Goal: Task Accomplishment & Management: Manage account settings

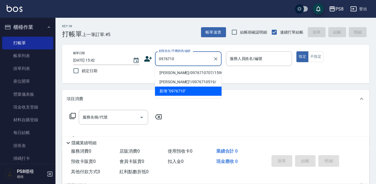
click at [181, 72] on li "[PERSON_NAME]/0976710707/15902" at bounding box center [188, 72] width 66 height 9
type input "[PERSON_NAME]/0976710707/15902"
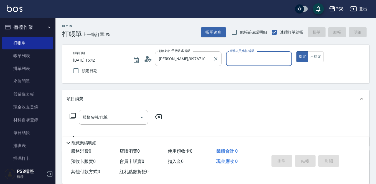
type input "小屋-18"
click at [149, 60] on icon at bounding box center [148, 59] width 8 height 8
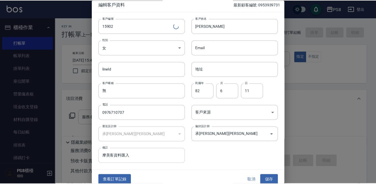
scroll to position [8, 0]
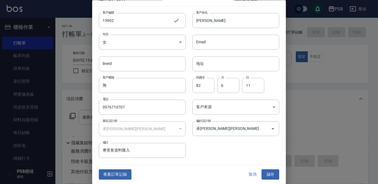
click at [117, 168] on div "查看訂單記錄 取消 儲存" at bounding box center [189, 174] width 194 height 19
click at [116, 169] on button "查看訂單記錄" at bounding box center [115, 174] width 33 height 10
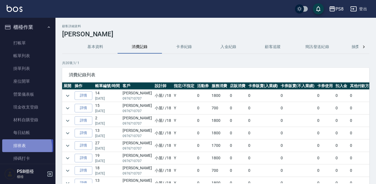
click at [23, 147] on link "排班表" at bounding box center [27, 145] width 51 height 13
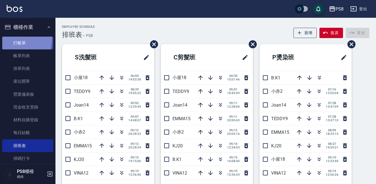
click at [12, 39] on link "打帳單" at bounding box center [27, 43] width 51 height 13
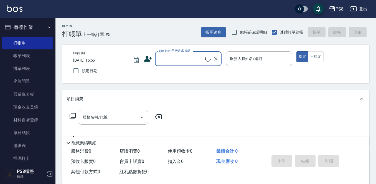
scroll to position [96, 0]
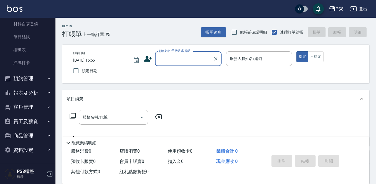
click at [37, 94] on button "報表及分析" at bounding box center [27, 93] width 51 height 14
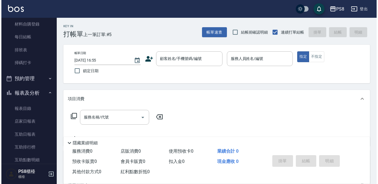
scroll to position [179, 0]
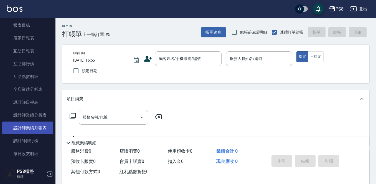
click at [33, 130] on link "設計師業績月報表" at bounding box center [27, 127] width 51 height 13
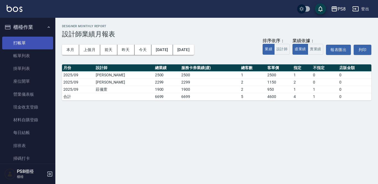
click at [18, 42] on link "打帳單" at bounding box center [27, 43] width 51 height 13
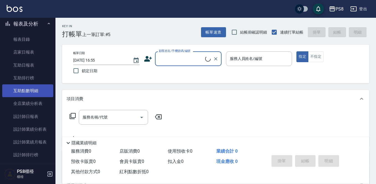
scroll to position [166, 0]
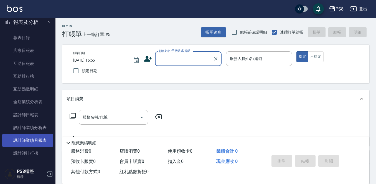
click at [36, 138] on link "設計師業績月報表" at bounding box center [27, 140] width 51 height 13
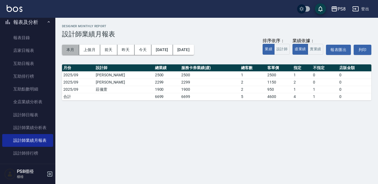
click at [73, 46] on button "本月" at bounding box center [70, 50] width 17 height 10
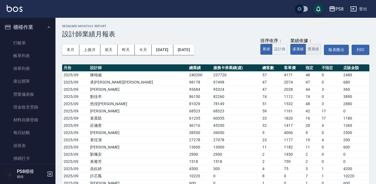
click at [315, 49] on button "實業績" at bounding box center [313, 49] width 16 height 11
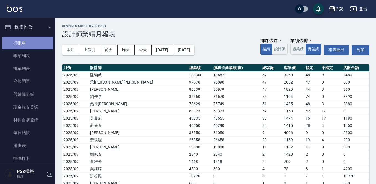
click at [37, 43] on link "打帳單" at bounding box center [27, 43] width 51 height 13
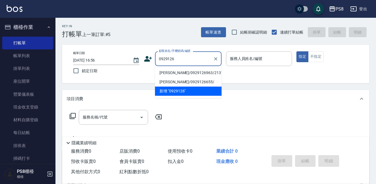
click at [169, 76] on li "吳瑞生/0929126963/21313" at bounding box center [188, 72] width 66 height 9
type input "吳瑞生/0929126963/21313"
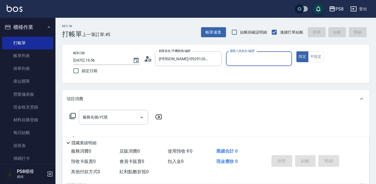
type input "小屋-18"
click at [118, 110] on div "服務名稱/代號" at bounding box center [113, 117] width 69 height 15
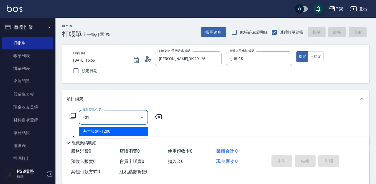
drag, startPoint x: 99, startPoint y: 131, endPoint x: 116, endPoint y: 127, distance: 17.6
click at [99, 131] on span "基本染髮 - 1200" at bounding box center [113, 131] width 69 height 9
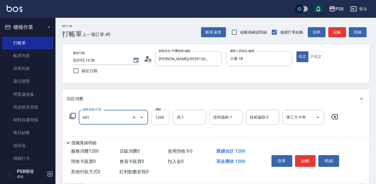
type input "基本染髮(401)"
click at [157, 117] on input "1200" at bounding box center [160, 117] width 18 height 15
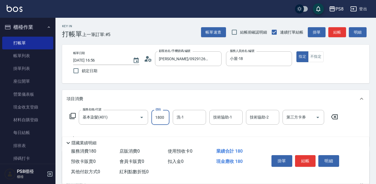
type input "1800"
click at [308, 159] on button "結帳" at bounding box center [305, 161] width 21 height 12
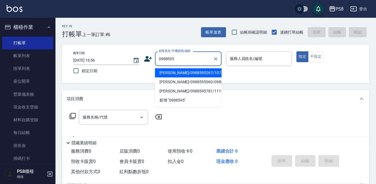
click at [195, 71] on li "黃學甫/0988595267/10757" at bounding box center [188, 72] width 66 height 9
type input "黃學甫/0988595267/10757"
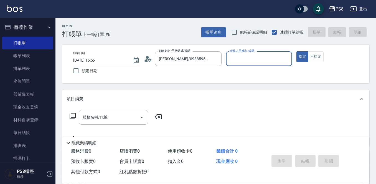
type input "小屋-18"
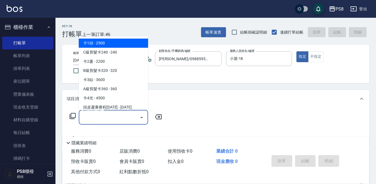
click at [135, 114] on input "服務名稱/代號" at bounding box center [109, 117] width 56 height 10
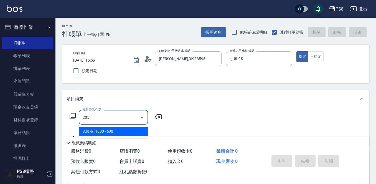
click at [132, 129] on span "A級洗剪600 - 600" at bounding box center [113, 131] width 69 height 9
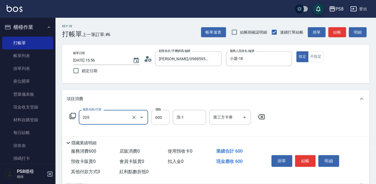
type input "A級洗剪600(205)"
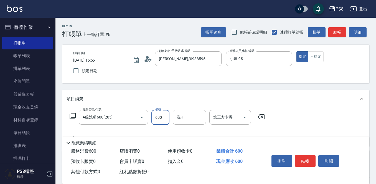
click at [160, 113] on input "600" at bounding box center [160, 117] width 18 height 15
type input "700"
click at [196, 117] on input "洗-1" at bounding box center [189, 117] width 28 height 10
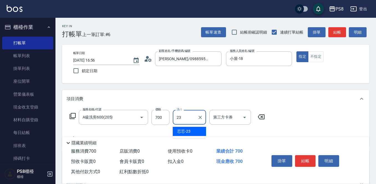
type input "芯芯-23"
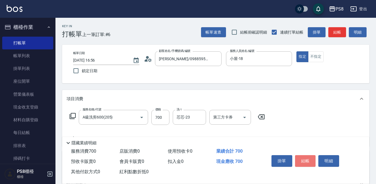
click at [308, 158] on button "結帳" at bounding box center [305, 161] width 21 height 12
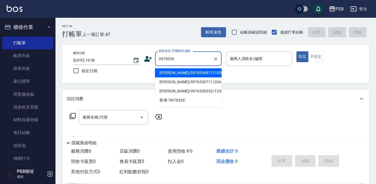
click at [187, 72] on li "鄭又寧/0976336817/10563" at bounding box center [188, 72] width 66 height 9
type input "鄭又寧/0976336817/10563"
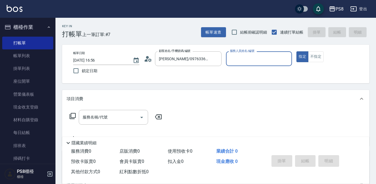
type input "小屋-18"
click at [130, 119] on input "服務名稱/代號" at bounding box center [109, 117] width 56 height 10
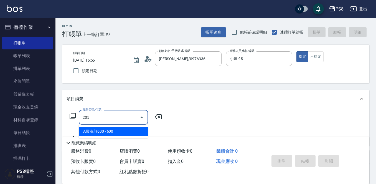
click at [117, 135] on span "A級洗剪600 - 600" at bounding box center [113, 131] width 69 height 9
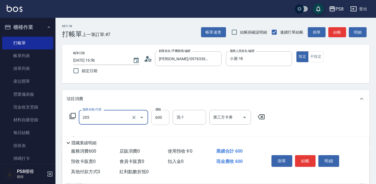
type input "A級洗剪600(205)"
click at [160, 117] on input "600" at bounding box center [160, 117] width 18 height 15
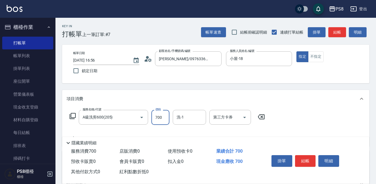
type input "700"
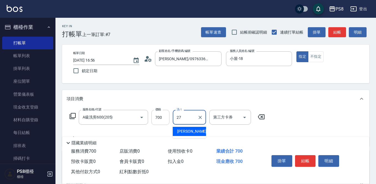
type input "Barry-27"
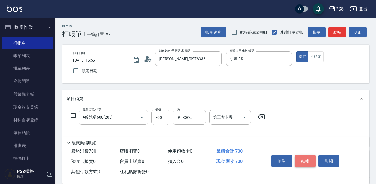
click at [307, 156] on button "結帳" at bounding box center [305, 161] width 21 height 12
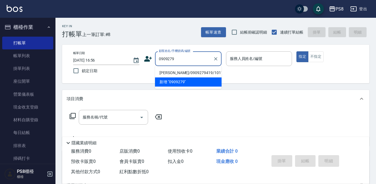
click at [181, 71] on li "曾偉傑/0909279419/10110" at bounding box center [188, 72] width 66 height 9
type input "曾偉傑/0909279419/10110"
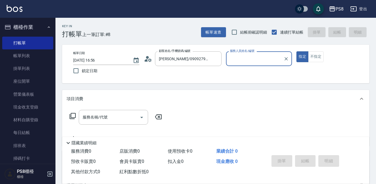
type input "小屋-18"
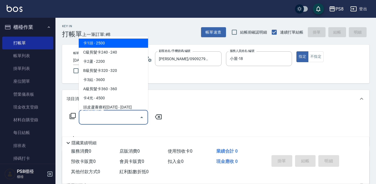
click at [126, 118] on input "服務名稱/代號" at bounding box center [109, 117] width 56 height 10
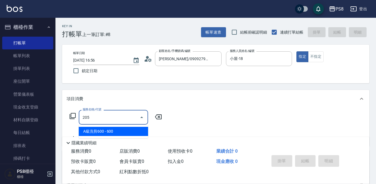
click at [121, 129] on span "A級洗剪600 - 600" at bounding box center [113, 131] width 69 height 9
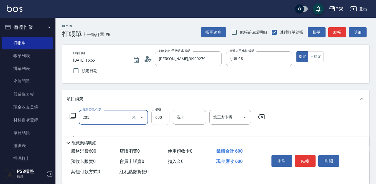
type input "A級洗剪600(205)"
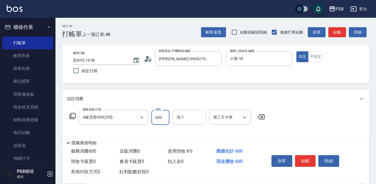
click at [155, 111] on input "600" at bounding box center [160, 117] width 18 height 15
type input "700"
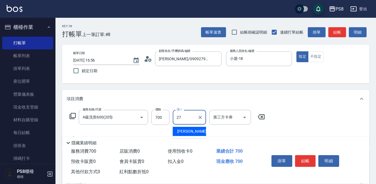
type input "Barry-27"
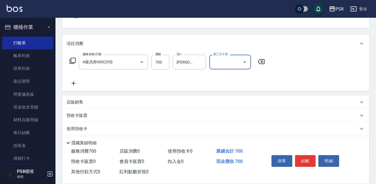
scroll to position [55, 0]
click at [76, 101] on p "店販銷售" at bounding box center [74, 102] width 17 height 6
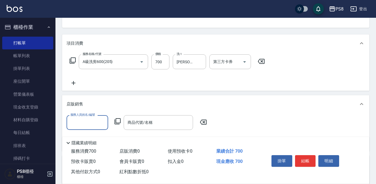
scroll to position [0, 0]
click at [89, 122] on input "服務人員姓名/編號" at bounding box center [87, 122] width 37 height 10
type input "小屋-18"
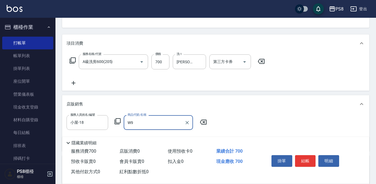
type input "W"
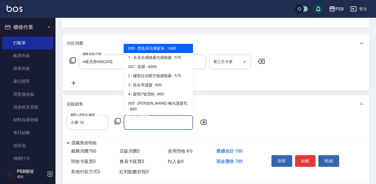
type input "＿"
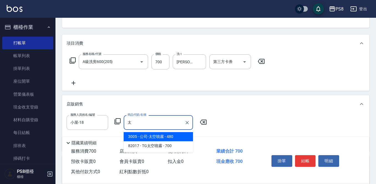
click at [150, 136] on span "3005 - 公司-太空噴霧 - 480" at bounding box center [158, 136] width 69 height 9
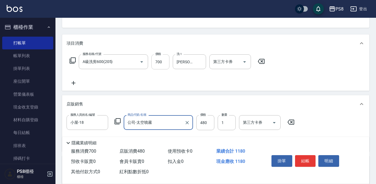
type input "公司-太空噴霧"
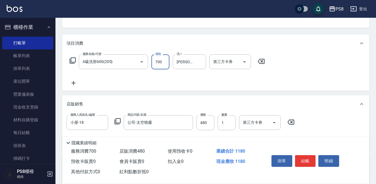
click at [161, 61] on input "700" at bounding box center [160, 61] width 18 height 15
click at [155, 62] on input "900" at bounding box center [160, 61] width 18 height 15
type input "1000"
click at [70, 85] on icon at bounding box center [73, 82] width 14 height 7
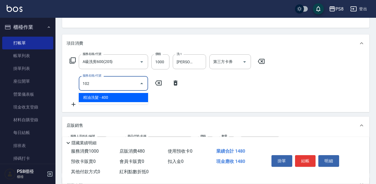
click at [92, 94] on span "精油洗髮 - 400" at bounding box center [113, 97] width 69 height 9
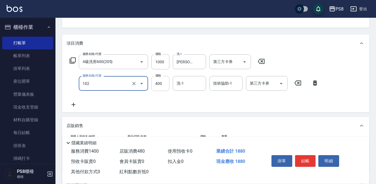
type input "精油洗髮(102)"
click at [156, 79] on input "400" at bounding box center [160, 83] width 18 height 15
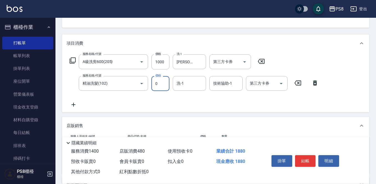
type input "0"
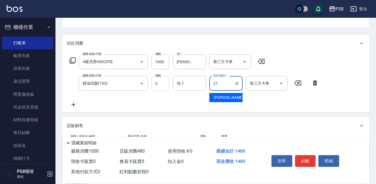
type input "Barry-27"
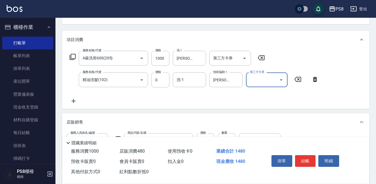
scroll to position [83, 0]
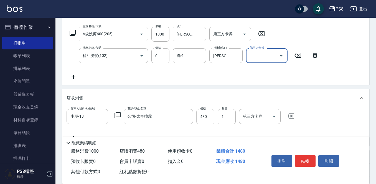
click at [209, 116] on input "480" at bounding box center [205, 116] width 18 height 15
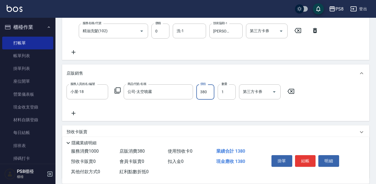
scroll to position [111, 0]
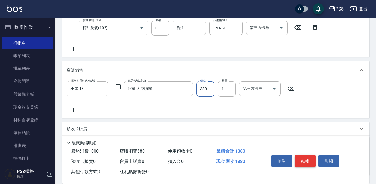
type input "380"
click at [308, 157] on button "結帳" at bounding box center [305, 161] width 21 height 12
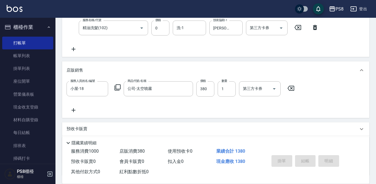
type input "2025/09/19 16:58"
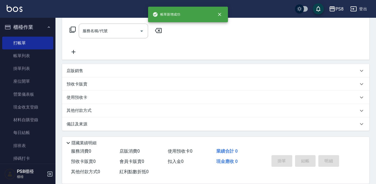
scroll to position [0, 0]
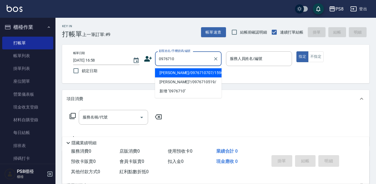
click at [166, 71] on li "黃聖峰/0976710707/15902" at bounding box center [188, 72] width 66 height 9
type input "黃聖峰/0976710707/15902"
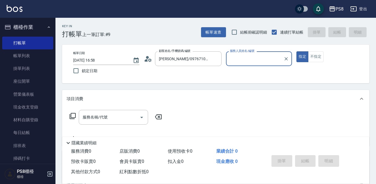
type input "小屋-18"
click at [101, 117] on div "服務名稱/代號 服務名稱/代號" at bounding box center [113, 117] width 69 height 15
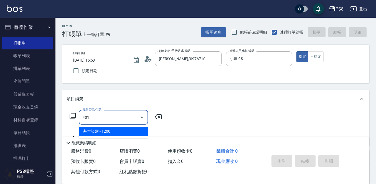
click at [102, 133] on span "基本染髮 - 1200" at bounding box center [113, 131] width 69 height 9
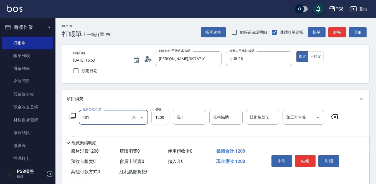
type input "基本染髮(401)"
click at [161, 113] on input "1200" at bounding box center [160, 117] width 18 height 15
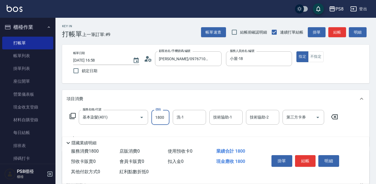
type input "1800"
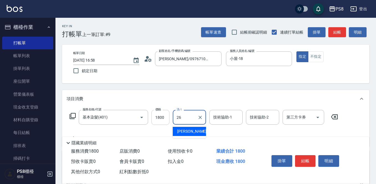
type input "2"
type input "Barry-27"
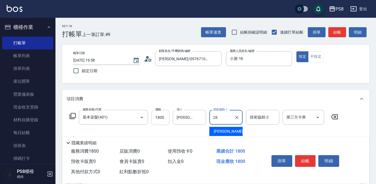
type input "苡真-26"
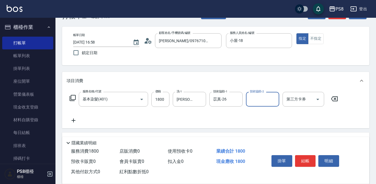
scroll to position [28, 0]
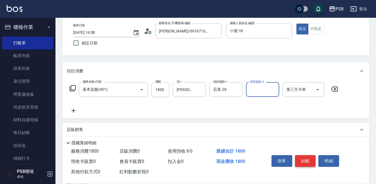
click at [299, 155] on button "結帳" at bounding box center [305, 161] width 21 height 12
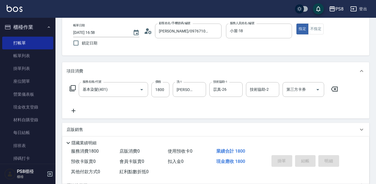
type input "2025/09/19 16:59"
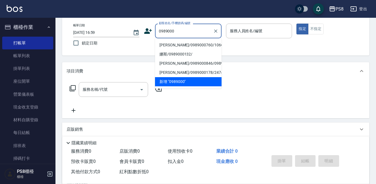
click at [185, 43] on li "李存宇/0989000760/10667" at bounding box center [188, 44] width 66 height 9
type input "李存宇/0989000760/10667"
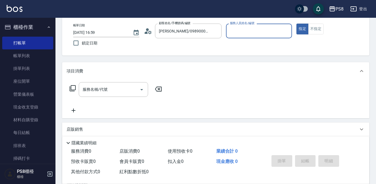
type input "小屋-18"
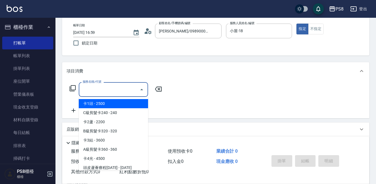
click at [118, 86] on input "服務名稱/代號" at bounding box center [109, 89] width 56 height 10
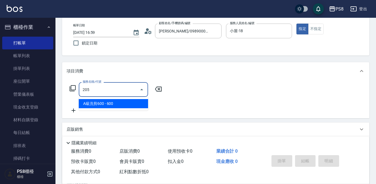
click at [113, 104] on span "A級洗剪600 - 600" at bounding box center [113, 103] width 69 height 9
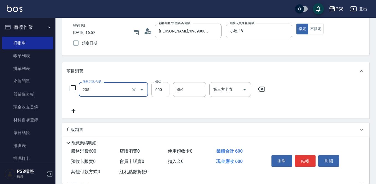
type input "A級洗剪600(205)"
click at [164, 90] on input "600" at bounding box center [160, 89] width 18 height 15
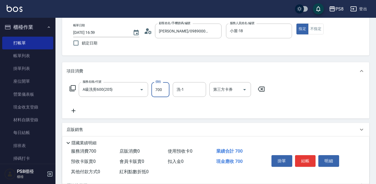
type input "700"
click at [73, 109] on icon at bounding box center [73, 110] width 14 height 7
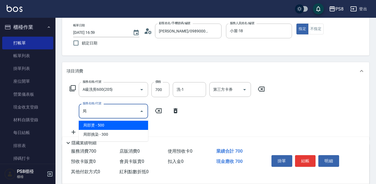
click at [99, 126] on span "局部燙 - 500" at bounding box center [113, 124] width 69 height 9
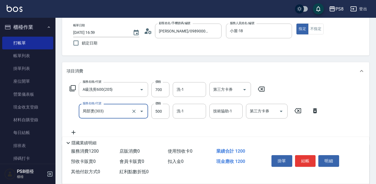
type input "局部燙(303)"
click at [71, 132] on icon at bounding box center [73, 132] width 14 height 7
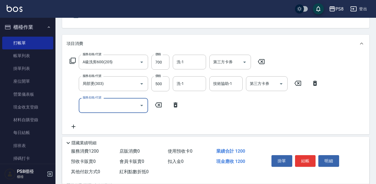
scroll to position [55, 0]
click at [94, 121] on span "精油洗髮 - 400" at bounding box center [113, 119] width 69 height 9
type input "精油洗髮(102)"
click at [158, 105] on input "400" at bounding box center [160, 104] width 18 height 15
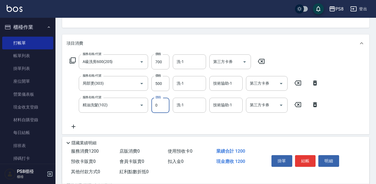
type input "0"
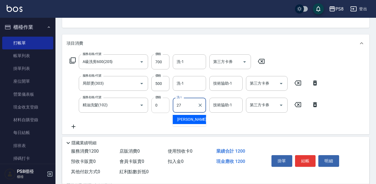
type input "Barry-27"
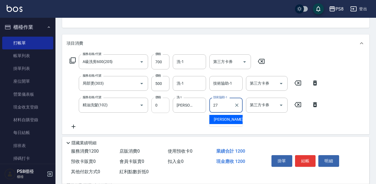
type input "Barry-27"
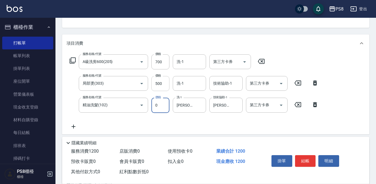
click at [163, 82] on input "500" at bounding box center [160, 83] width 18 height 15
click at [163, 81] on input "500" at bounding box center [160, 83] width 18 height 15
drag, startPoint x: 157, startPoint y: 84, endPoint x: 165, endPoint y: 84, distance: 8.1
click at [165, 84] on input "1300" at bounding box center [160, 83] width 18 height 15
type input "1400"
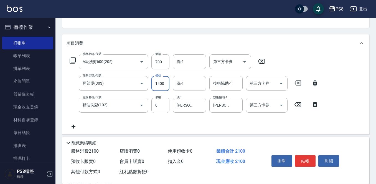
click at [190, 87] on input "洗-1" at bounding box center [189, 83] width 28 height 10
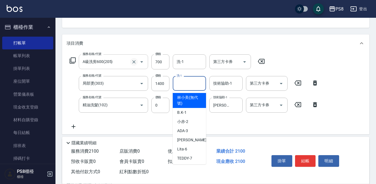
click at [135, 62] on icon "Clear" at bounding box center [134, 62] width 6 height 6
type input "A級洗剪600(205)"
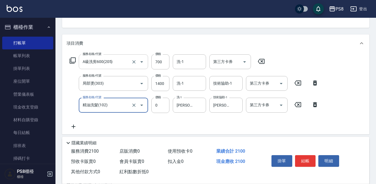
click at [119, 62] on input "A級洗剪600(205)" at bounding box center [105, 62] width 49 height 10
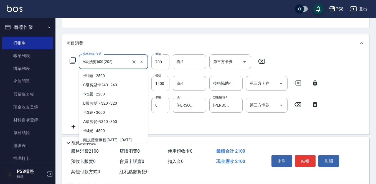
scroll to position [304, 0]
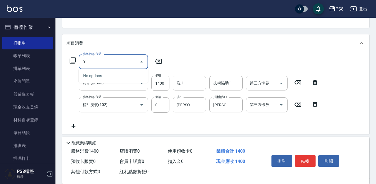
type input "0"
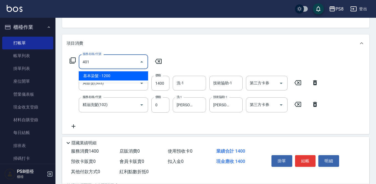
click at [118, 73] on span "基本染髮 - 1200" at bounding box center [113, 75] width 69 height 9
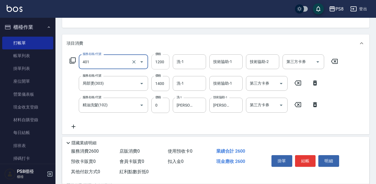
type input "基本染髮(401)"
click at [159, 61] on input "1200" at bounding box center [160, 61] width 18 height 15
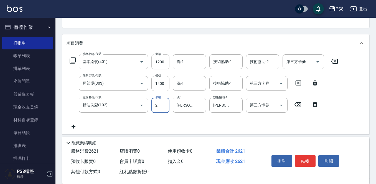
type input "0"
click at [166, 60] on input "1200" at bounding box center [160, 61] width 18 height 15
type input "2100"
click at [315, 84] on icon at bounding box center [315, 82] width 14 height 7
type input "精油洗髮(102)"
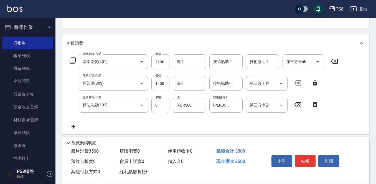
type input "0"
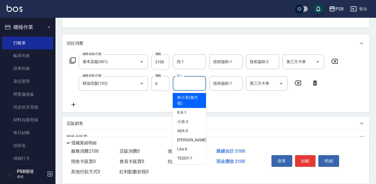
click at [188, 88] on input "洗-1" at bounding box center [189, 83] width 28 height 10
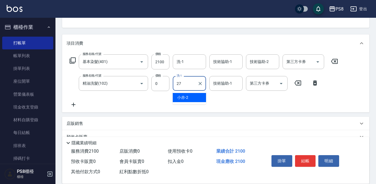
type input "Barry-27"
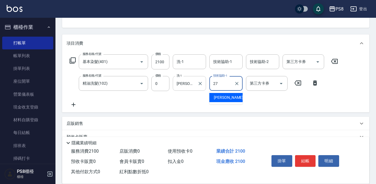
type input "Barry-27"
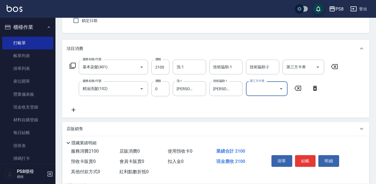
scroll to position [55, 0]
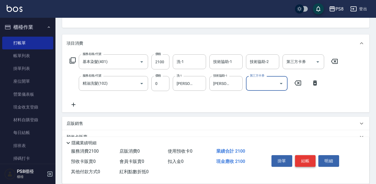
click at [308, 155] on button "結帳" at bounding box center [305, 161] width 21 height 12
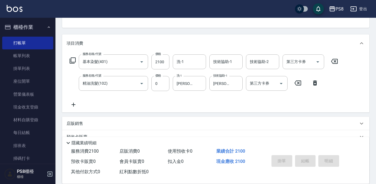
type input "2025/09/19 17:00"
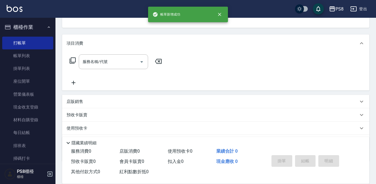
scroll to position [54, 0]
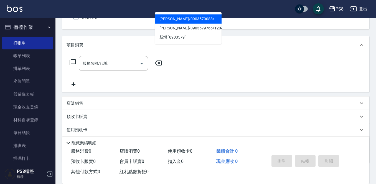
click at [189, 17] on li "王品傑/0903579088/" at bounding box center [188, 18] width 66 height 9
type input "王品傑/0903579088/"
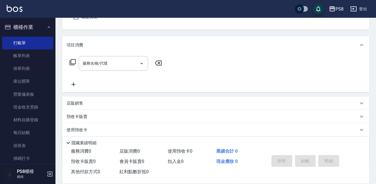
scroll to position [0, 0]
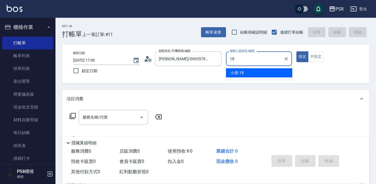
type input "18"
type button "true"
type input "小屋-18"
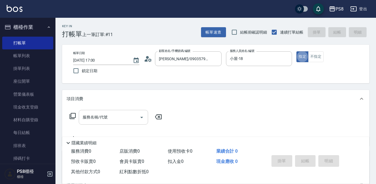
click at [113, 117] on input "服務名稱/代號" at bounding box center [109, 117] width 56 height 10
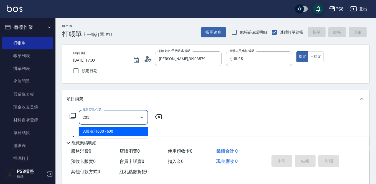
click at [128, 130] on span "A級洗剪600 - 600" at bounding box center [113, 131] width 69 height 9
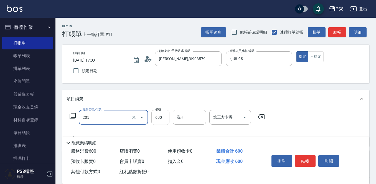
type input "A級洗剪600(205)"
click at [163, 114] on input "600" at bounding box center [160, 117] width 18 height 15
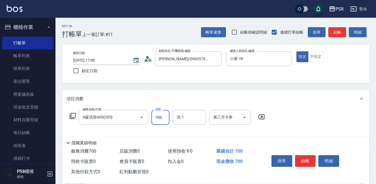
type input "700"
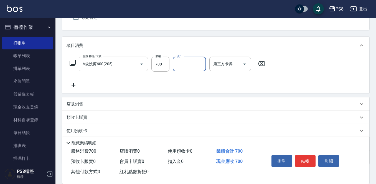
scroll to position [55, 0]
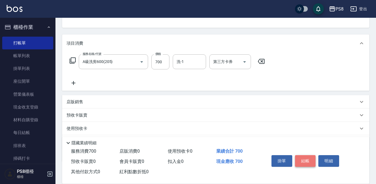
click at [307, 158] on button "結帳" at bounding box center [305, 161] width 21 height 12
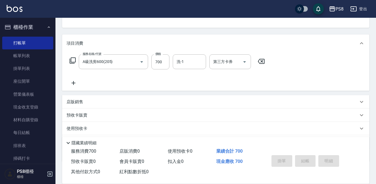
type input "2025/09/19 17:01"
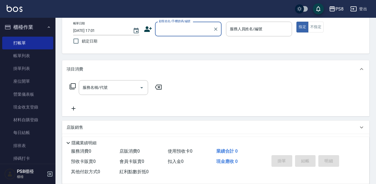
scroll to position [0, 0]
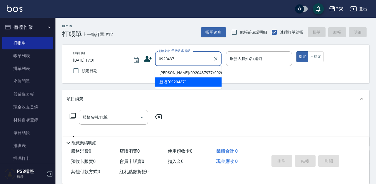
click at [191, 74] on li "李宗信/0920437977/0920437977" at bounding box center [188, 72] width 66 height 9
type input "李宗信/0920437977/0920437977"
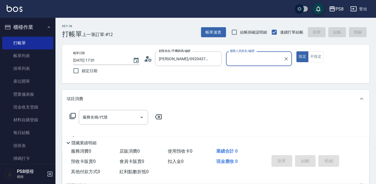
type input "小屋-18"
click at [100, 115] on div "服務名稱/代號 服務名稱/代號" at bounding box center [113, 117] width 69 height 15
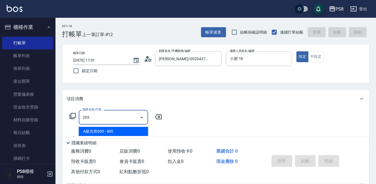
click at [117, 127] on span "A級洗剪600 - 600" at bounding box center [113, 131] width 69 height 9
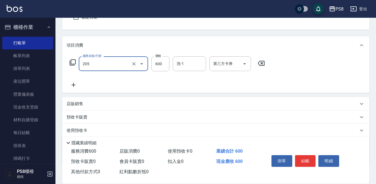
scroll to position [55, 0]
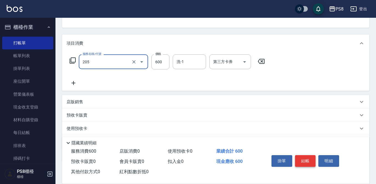
type input "A級洗剪600(205)"
click at [302, 157] on button "結帳" at bounding box center [305, 161] width 21 height 12
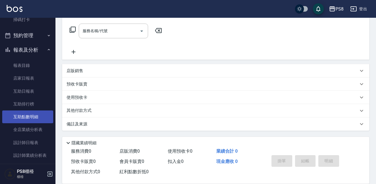
scroll to position [166, 0]
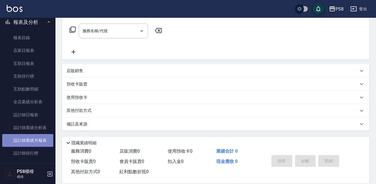
click at [33, 135] on link "設計師業績月報表" at bounding box center [27, 140] width 51 height 13
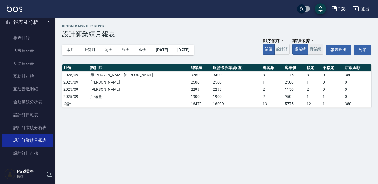
click at [313, 49] on button "實業績" at bounding box center [316, 49] width 16 height 11
click at [68, 48] on button "本月" at bounding box center [70, 50] width 17 height 10
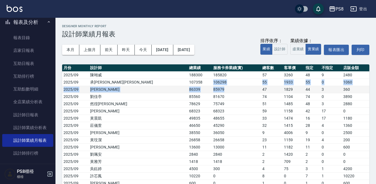
drag, startPoint x: 156, startPoint y: 82, endPoint x: 212, endPoint y: 91, distance: 56.7
click at [212, 91] on tbody "2025/09 陳翊威 188300 185820 57 3260 48 9 2480 2025/09 承彧蔡 107358 106298 55 1933 5…" at bounding box center [215, 136] width 307 height 130
click at [212, 91] on td "85979" at bounding box center [236, 89] width 49 height 7
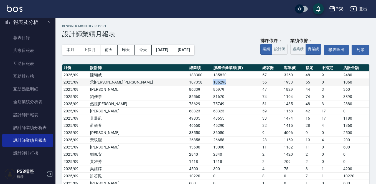
drag, startPoint x: 156, startPoint y: 80, endPoint x: 176, endPoint y: 80, distance: 20.8
click at [176, 80] on tr "2025/09 承彧蔡 107358 106298 55 1933 55 0 1060" at bounding box center [215, 81] width 307 height 7
click at [212, 80] on td "106298" at bounding box center [236, 81] width 49 height 7
drag, startPoint x: 144, startPoint y: 50, endPoint x: 139, endPoint y: 50, distance: 4.7
click at [144, 50] on button "今天" at bounding box center [143, 50] width 17 height 10
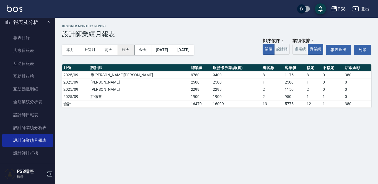
click at [131, 50] on button "昨天" at bounding box center [125, 50] width 17 height 10
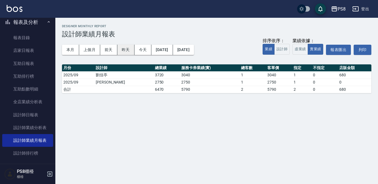
click at [127, 50] on button "昨天" at bounding box center [125, 50] width 17 height 10
click at [127, 49] on button "昨天" at bounding box center [125, 50] width 17 height 10
click at [110, 47] on button "前天" at bounding box center [108, 50] width 17 height 10
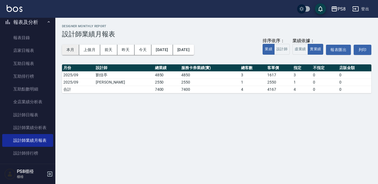
click at [65, 51] on button "本月" at bounding box center [70, 50] width 17 height 10
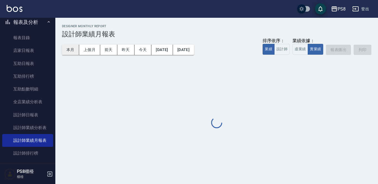
click at [65, 51] on button "本月" at bounding box center [70, 50] width 17 height 10
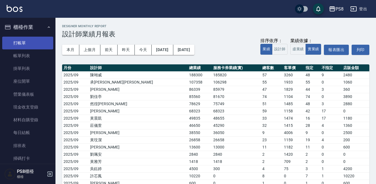
click at [24, 44] on link "打帳單" at bounding box center [27, 43] width 51 height 13
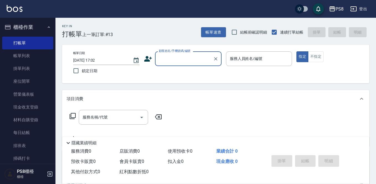
click at [164, 58] on input "顧客姓名/手機號碼/編號" at bounding box center [183, 59] width 53 height 10
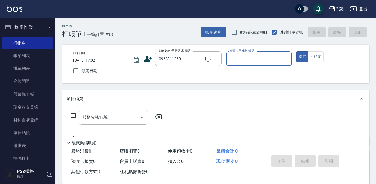
type input "趙育旋/0968311260/8238"
type input "佳亭-8"
click at [147, 61] on icon at bounding box center [145, 60] width 3 height 2
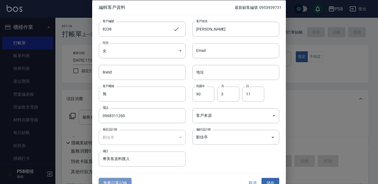
click at [110, 181] on button "查看訂單記錄" at bounding box center [115, 183] width 33 height 10
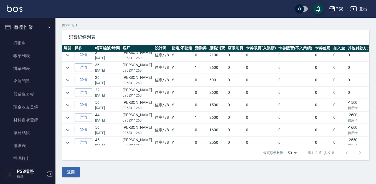
scroll to position [24, 0]
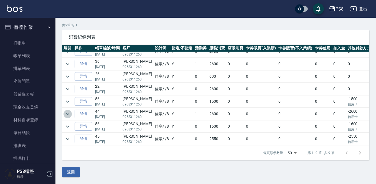
click at [66, 110] on icon "expand row" at bounding box center [67, 113] width 7 height 7
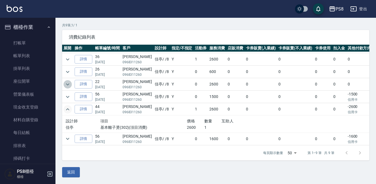
click at [65, 84] on icon "expand row" at bounding box center [67, 84] width 7 height 7
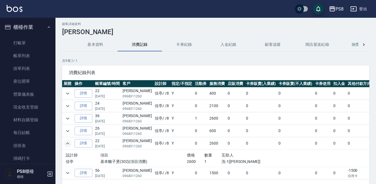
scroll to position [0, 0]
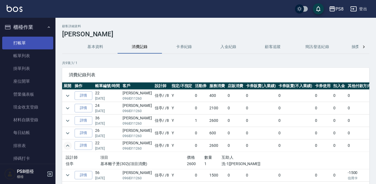
click at [37, 38] on link "打帳單" at bounding box center [27, 43] width 51 height 13
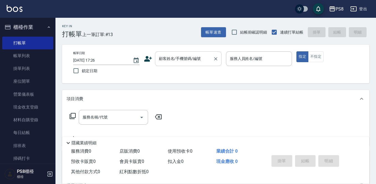
click at [177, 59] on input "顧客姓名/手機號碼/編號" at bounding box center [183, 59] width 53 height 10
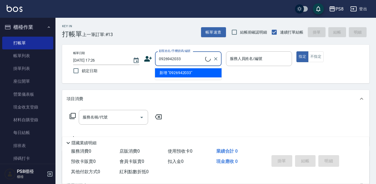
type input "買千瑜/0926942033/20493"
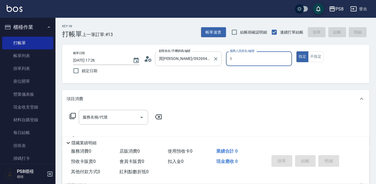
type input "B.K-1"
type button "true"
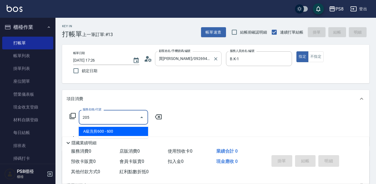
type input "A級洗剪600(205)"
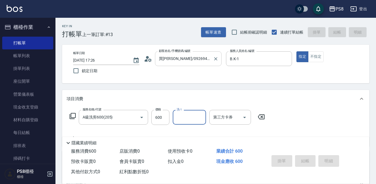
type input "2025/09/19 17:27"
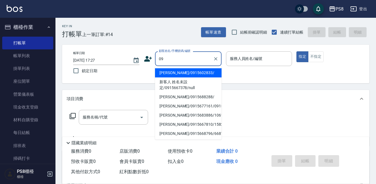
type input "0"
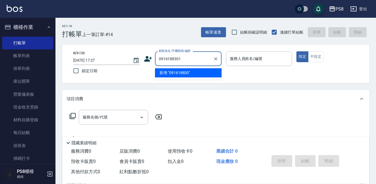
type input "0916188301"
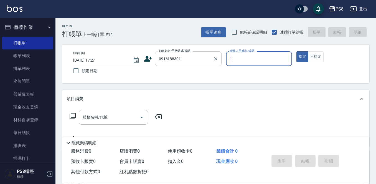
type input "B.K-1"
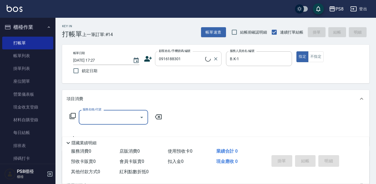
type input "俞俊耀/0916188301/"
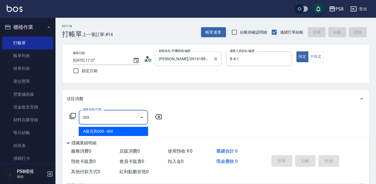
type input "A級洗剪600(205)"
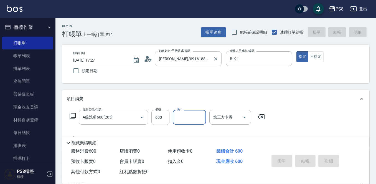
type input "2025/09/19 17:28"
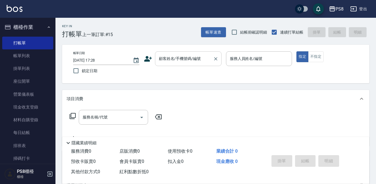
drag, startPoint x: 173, startPoint y: 56, endPoint x: 188, endPoint y: 55, distance: 14.7
click at [173, 56] on input "顧客姓名/手機號碼/編號" at bounding box center [183, 59] width 53 height 10
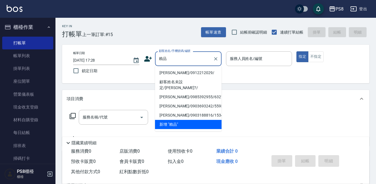
click at [178, 71] on li "賴品菲/0912212029/" at bounding box center [188, 72] width 66 height 9
type input "賴品菲/0912212029/"
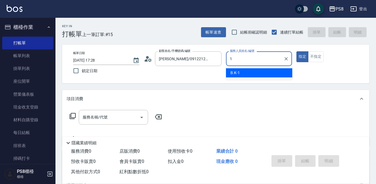
type input "B.K-1"
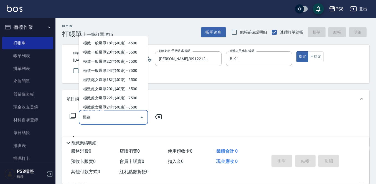
scroll to position [55, 0]
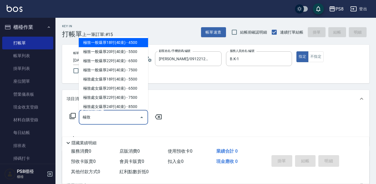
click at [131, 47] on span "極致一般爆厚18吋(40束) - 4500" at bounding box center [113, 42] width 69 height 9
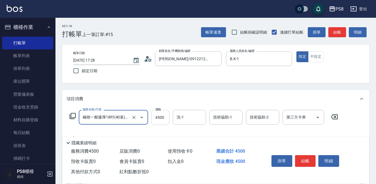
type input "極致一般爆厚18吋(40束)(G70)"
click at [161, 120] on input "4500" at bounding box center [160, 117] width 18 height 15
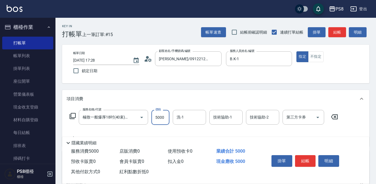
type input "5000"
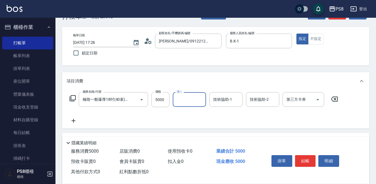
scroll to position [28, 0]
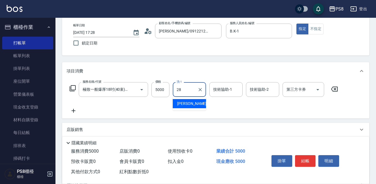
type input "姵蓁-28"
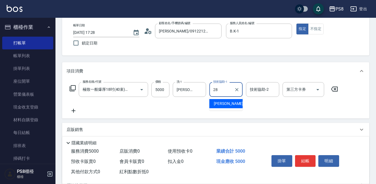
type input "姵蓁-28"
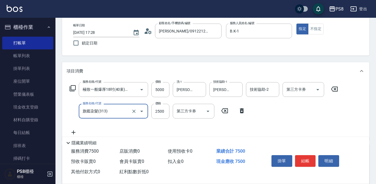
type input "旗鑑染髮(313)"
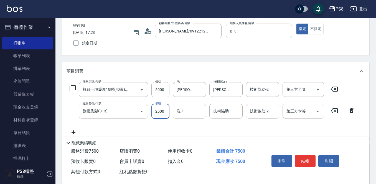
type input "0"
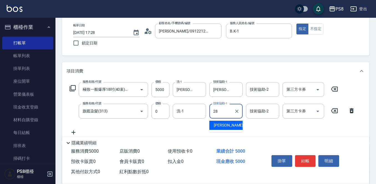
type input "姵蓁-28"
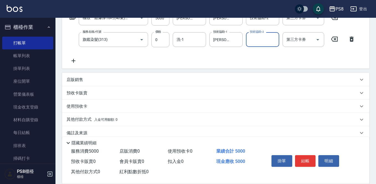
scroll to position [108, 0]
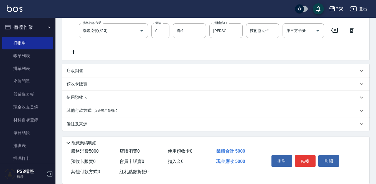
click at [110, 112] on span "入金可用餘額: 0" at bounding box center [106, 111] width 24 height 4
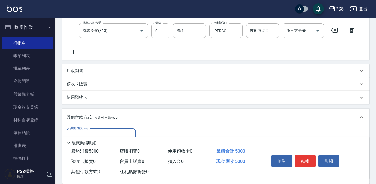
scroll to position [163, 0]
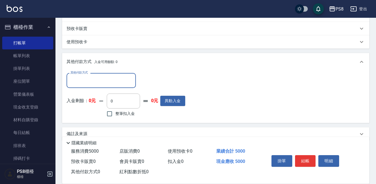
click at [102, 73] on div "其他付款方式" at bounding box center [100, 80] width 69 height 15
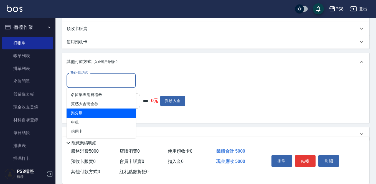
click at [111, 112] on span "樂分期" at bounding box center [100, 112] width 69 height 9
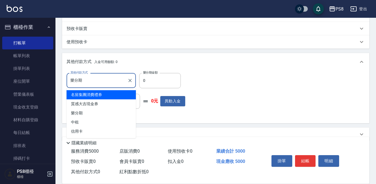
click at [123, 79] on input "樂分期" at bounding box center [97, 80] width 56 height 10
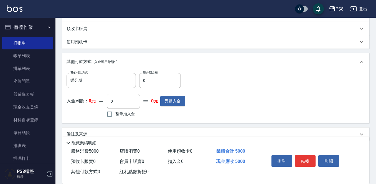
click at [129, 63] on div "其他付款方式 入金可用餘額: 0" at bounding box center [211, 62] width 291 height 6
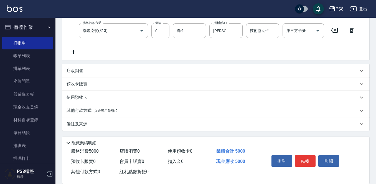
scroll to position [108, 0]
click at [117, 109] on span "入金可用餘額: 0" at bounding box center [106, 111] width 24 height 4
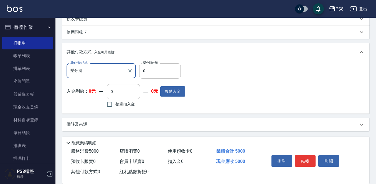
scroll to position [174, 0]
click at [124, 73] on input "樂分期" at bounding box center [97, 70] width 56 height 10
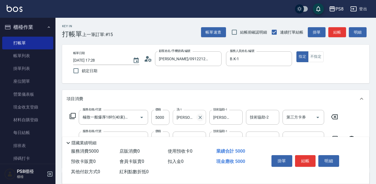
scroll to position [55, 0]
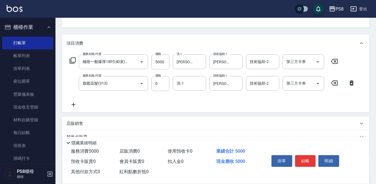
click at [347, 55] on div "服務名稱/代號 極致一般爆厚18吋(40束)(G70) 服務名稱/代號 價格 5000 價格 洗-1 姵蓁-28 洗-1 技術協助-1 姵蓁-28 技術協助-…" at bounding box center [212, 80] width 292 height 53
click at [318, 57] on button "Open" at bounding box center [317, 61] width 9 height 9
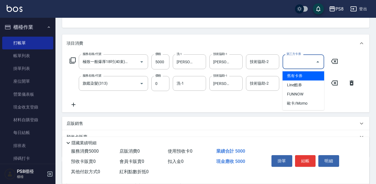
click at [318, 57] on button "Close" at bounding box center [317, 61] width 9 height 9
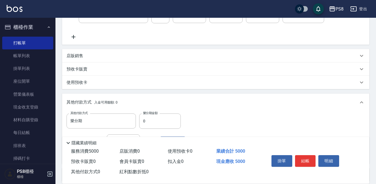
scroll to position [138, 0]
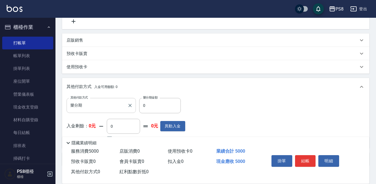
click at [115, 105] on input "樂分期" at bounding box center [97, 105] width 56 height 10
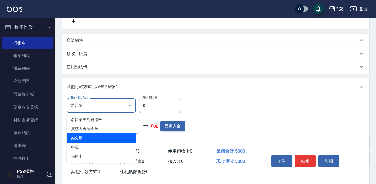
click at [96, 140] on span "樂分期" at bounding box center [100, 137] width 69 height 9
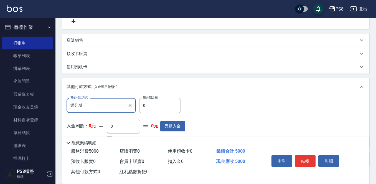
click at [119, 107] on input "樂分期" at bounding box center [97, 105] width 56 height 10
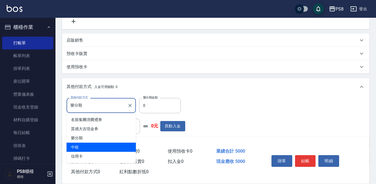
click at [99, 146] on span "中租" at bounding box center [100, 146] width 69 height 9
type input "中租"
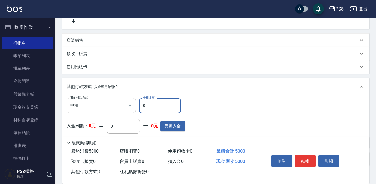
drag, startPoint x: 155, startPoint y: 100, endPoint x: 121, endPoint y: 103, distance: 33.6
click at [121, 103] on div "其他付款方式 中租 其他付款方式 中租金額 0 中租金額" at bounding box center [125, 105] width 119 height 15
type input "5000"
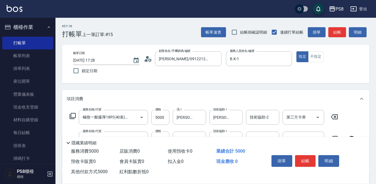
scroll to position [55, 0]
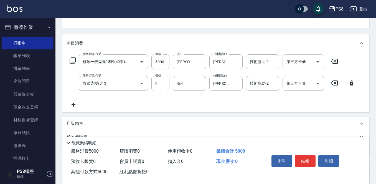
click at [305, 65] on input "第三方卡券" at bounding box center [299, 62] width 28 height 10
click at [258, 66] on input "技術協助-2" at bounding box center [262, 62] width 28 height 10
click at [249, 38] on div "項目消費" at bounding box center [215, 43] width 307 height 18
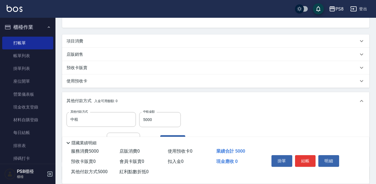
click at [250, 37] on div "項目消費" at bounding box center [215, 40] width 307 height 13
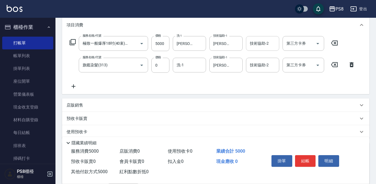
scroll to position [83, 0]
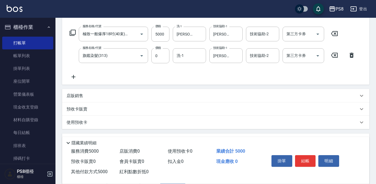
click at [240, 72] on div "服務名稱/代號 極致一般爆厚18吋(40束)(G70) 服務名稱/代號 價格 5000 價格 洗-1 姵蓁-28 洗-1 技術協助-1 姵蓁-28 技術協助-…" at bounding box center [212, 53] width 292 height 53
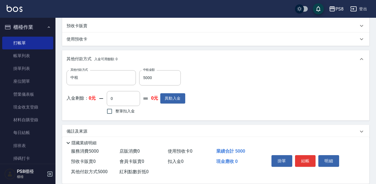
scroll to position [174, 0]
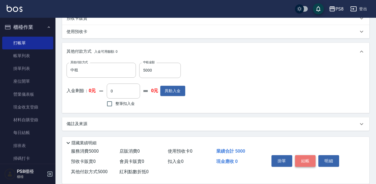
click at [302, 160] on button "結帳" at bounding box center [305, 161] width 21 height 12
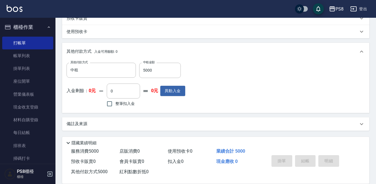
type input "2025/09/19 17:32"
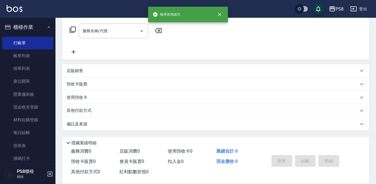
scroll to position [0, 0]
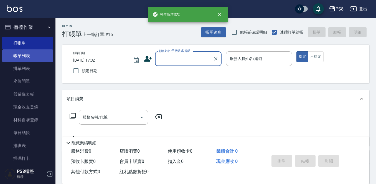
click at [24, 51] on link "帳單列表" at bounding box center [27, 55] width 51 height 13
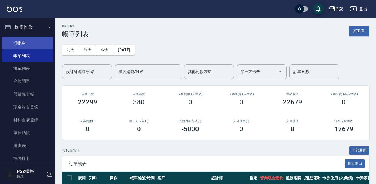
click at [22, 42] on link "打帳單" at bounding box center [27, 43] width 51 height 13
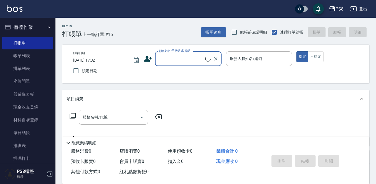
click at [170, 63] on input "顧客姓名/手機號碼/編號" at bounding box center [181, 59] width 48 height 10
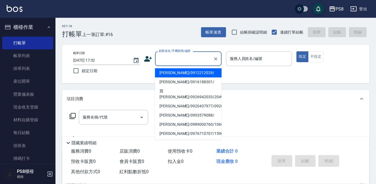
click at [172, 70] on li "賴品菲/0912212029/" at bounding box center [188, 72] width 66 height 9
type input "賴品菲/0912212029/"
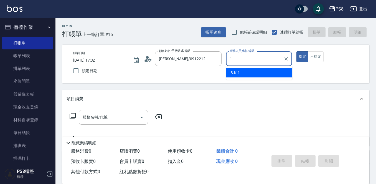
type input "B.K-1"
type button "true"
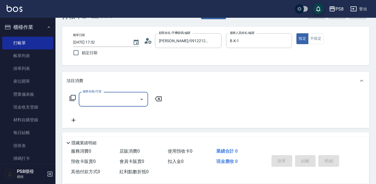
scroll to position [28, 0]
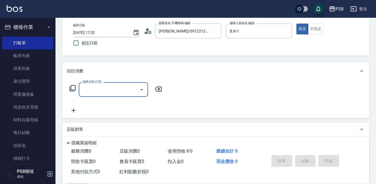
type input "ㄌ"
type input "朱"
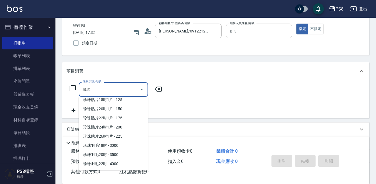
scroll to position [305, 0]
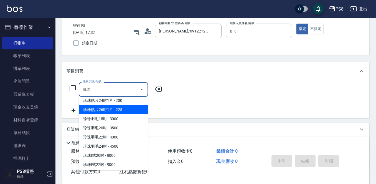
type input "珍"
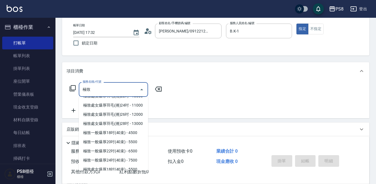
scroll to position [55, 0]
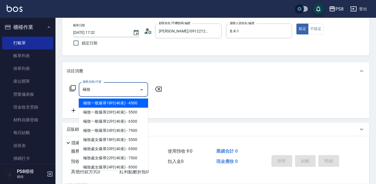
click at [127, 107] on span "極致一般爆厚18吋(40束) - 4500" at bounding box center [113, 102] width 69 height 9
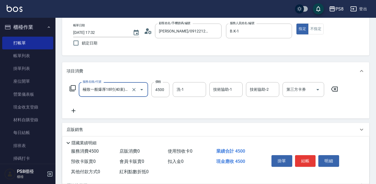
type input "極致一般爆厚18吋(40束)(G70)"
click at [134, 89] on icon "Clear" at bounding box center [134, 90] width 6 height 6
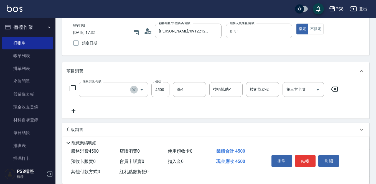
scroll to position [0, 0]
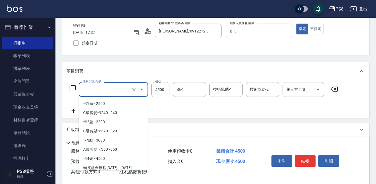
click at [113, 90] on input "服務名稱/代號" at bounding box center [105, 89] width 49 height 10
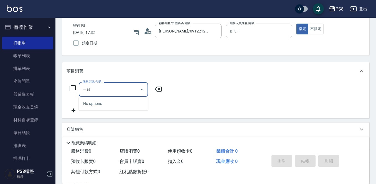
type input "一"
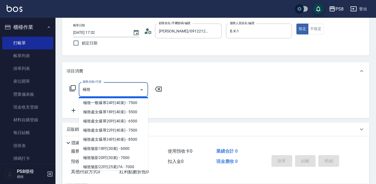
scroll to position [55, 0]
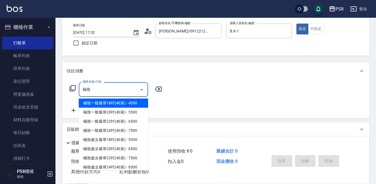
click at [130, 107] on span "極致一般爆厚18吋(40束) - 4500" at bounding box center [113, 102] width 69 height 9
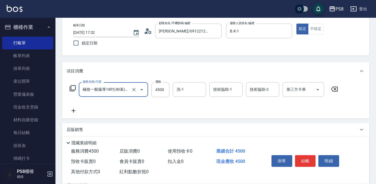
click at [117, 91] on input "極致一般爆厚18吋(40束)(G70)" at bounding box center [105, 89] width 49 height 10
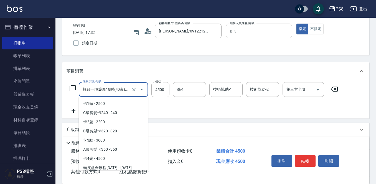
scroll to position [2639, 0]
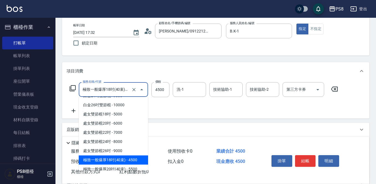
drag, startPoint x: 81, startPoint y: 91, endPoint x: 153, endPoint y: 74, distance: 74.4
click at [157, 74] on div "項目消費 服務名稱/代號 極致一般爆厚18吋(40束)(G70) 服務名稱/代號 價格 4500 價格 洗-1 洗-1 技術協助-1 技術協助-1 技術協助-…" at bounding box center [215, 90] width 307 height 56
drag, startPoint x: 83, startPoint y: 90, endPoint x: 183, endPoint y: 73, distance: 101.9
click at [183, 73] on div "項目消費 服務名稱/代號 極致一般爆厚18吋(40束)(G70) 服務名稱/代號 價格 4500 價格 洗-1 洗-1 技術協助-1 技術協助-1 技術協助-…" at bounding box center [215, 90] width 307 height 56
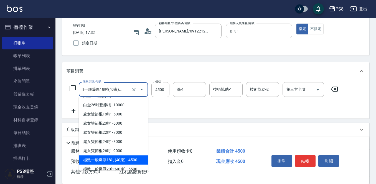
type input "極致一般爆厚18吋(40束)(G70)"
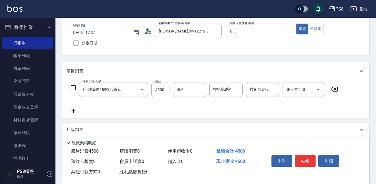
click at [175, 66] on div "項目消費" at bounding box center [215, 71] width 307 height 18
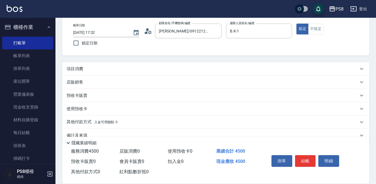
click at [95, 66] on div "項目消費" at bounding box center [211, 69] width 291 height 6
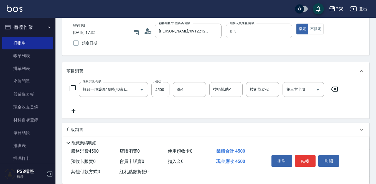
click at [75, 109] on icon at bounding box center [73, 110] width 14 height 7
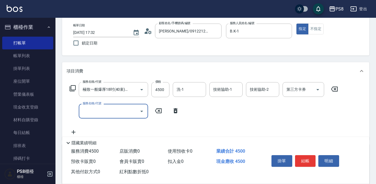
scroll to position [55, 0]
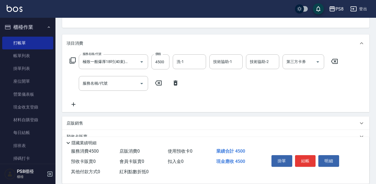
click at [75, 108] on div "服務名稱/代號 極致一般爆厚18吋(40束)(G70) 服務名稱/代號 價格 4500 價格 洗-1 洗-1 技術協助-1 技術協助-1 技術協助-2 技術協…" at bounding box center [215, 82] width 307 height 60
click at [75, 105] on icon at bounding box center [73, 104] width 14 height 7
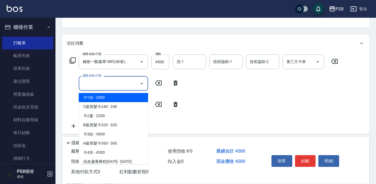
click at [101, 84] on input "服務名稱/代號" at bounding box center [109, 83] width 56 height 10
paste input "極致一般爆厚18吋(40束)(G70)"
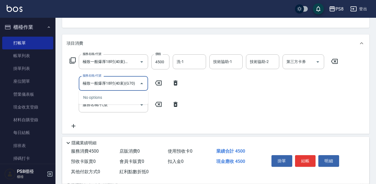
type input "極致一般爆厚18吋(40束)(G70)"
click at [128, 85] on input "極致一般爆厚18吋(40束)(G70)" at bounding box center [109, 83] width 56 height 10
drag, startPoint x: 135, startPoint y: 84, endPoint x: 11, endPoint y: 96, distance: 124.4
click at [0, 96] on div "PS8 登出 櫃檯作業 打帳單 帳單列表 掛單列表 座位開單 營業儀表板 現金收支登錄 材料自購登錄 每日結帳 排班表 掃碼打卡 預約管理 預約管理 單日預約…" at bounding box center [188, 101] width 376 height 313
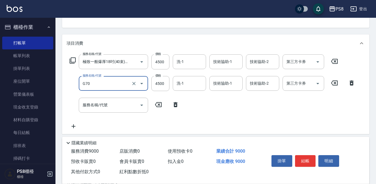
type input "極致一般爆厚18吋(40束)(G70)"
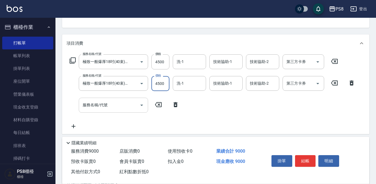
click at [120, 109] on input "服務名稱/代號" at bounding box center [109, 105] width 56 height 10
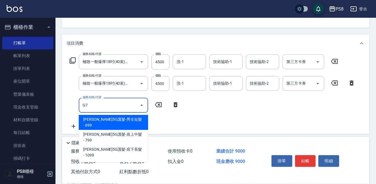
type input "G70"
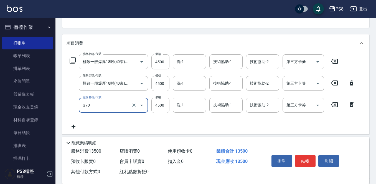
drag, startPoint x: 118, startPoint y: 109, endPoint x: 0, endPoint y: 114, distance: 118.1
click at [0, 114] on div "PS8 登出 櫃檯作業 打帳單 帳單列表 掛單列表 座位開單 營業儀表板 現金收支登錄 材料自購登錄 每日結帳 排班表 掃碼打卡 預約管理 預約管理 單日預約…" at bounding box center [188, 101] width 376 height 313
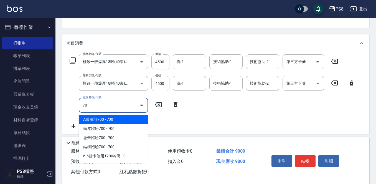
type input "7"
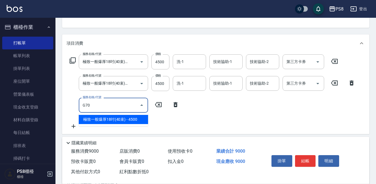
click at [121, 116] on span "極致一般爆厚18吋(40束) - 4500" at bounding box center [113, 119] width 69 height 9
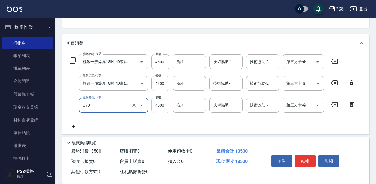
type input "極致一般爆厚18吋(40束)(G70)"
click at [158, 105] on input "4500" at bounding box center [160, 104] width 18 height 15
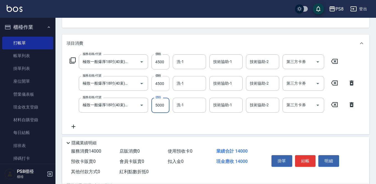
type input "5000"
click at [166, 87] on input "4500" at bounding box center [160, 83] width 18 height 15
type input "5000"
click at [162, 63] on input "4500" at bounding box center [160, 61] width 18 height 15
type input "4999"
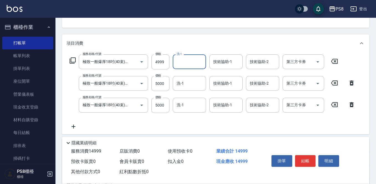
type input "2"
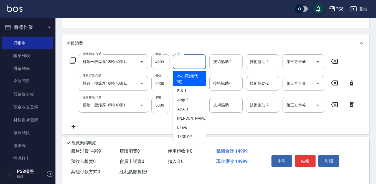
click at [232, 61] on input "技術協助-1" at bounding box center [226, 62] width 28 height 10
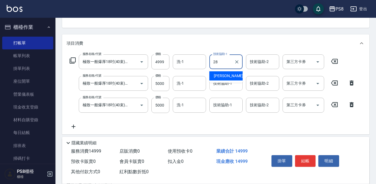
type input "姵蓁-28"
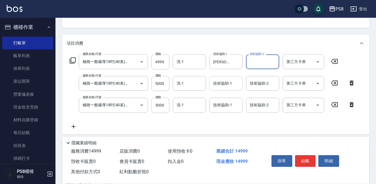
click at [230, 88] on input "技術協助-1" at bounding box center [226, 83] width 28 height 10
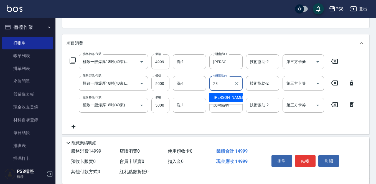
type input "姵蓁-28"
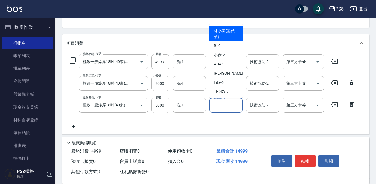
click at [231, 102] on input "技術協助-1" at bounding box center [226, 105] width 28 height 10
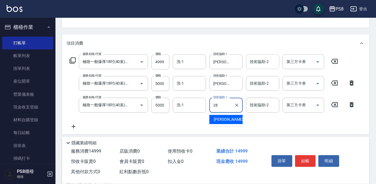
type input "姵蓁-28"
click at [246, 33] on div "Key In 打帳單 上一筆訂單:#16 帳單速查 結帳前確認明細 連續打單結帳 掛單 結帳 明細 帳單日期 2025/09/19 17:32 鎖定日期 顧客…" at bounding box center [215, 110] width 320 height 296
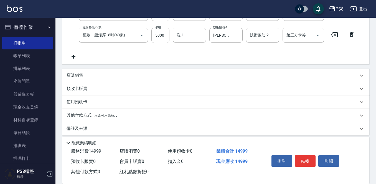
scroll to position [130, 0]
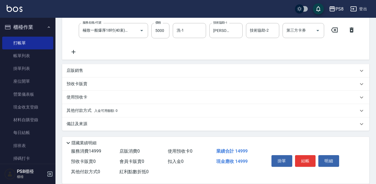
click at [108, 112] on span "入金可用餘額: 0" at bounding box center [106, 111] width 24 height 4
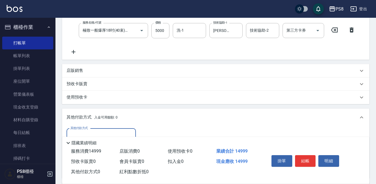
scroll to position [185, 0]
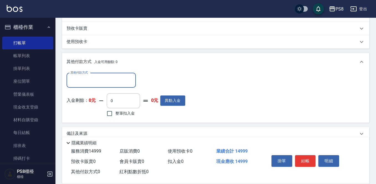
click at [111, 74] on div "其他付款方式" at bounding box center [100, 80] width 69 height 15
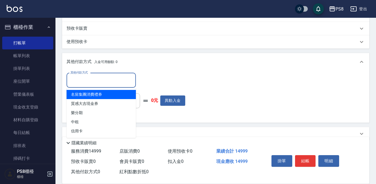
click at [299, 140] on div "隱藏業績明細" at bounding box center [217, 142] width 304 height 7
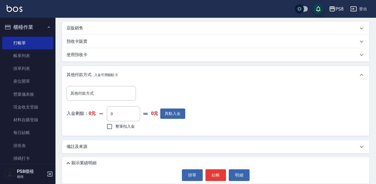
scroll to position [172, 0]
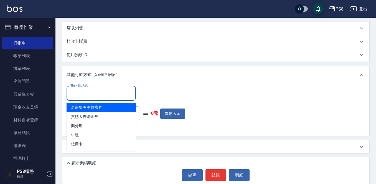
click at [115, 94] on input "其他付款方式" at bounding box center [101, 93] width 64 height 10
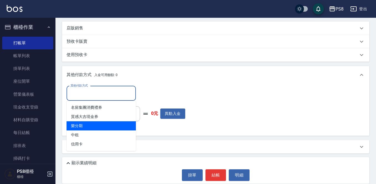
click at [124, 126] on span "樂分期" at bounding box center [100, 125] width 69 height 9
type input "樂分期"
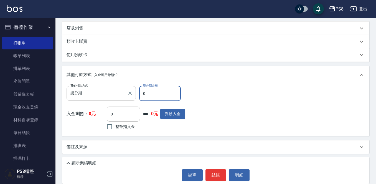
drag, startPoint x: 151, startPoint y: 96, endPoint x: 123, endPoint y: 96, distance: 28.5
click at [123, 96] on div "其他付款方式 樂分期 其他付款方式 樂分期金額 0 樂分期金額" at bounding box center [125, 93] width 119 height 15
type input "14999"
click at [214, 173] on button "結帳" at bounding box center [215, 175] width 21 height 12
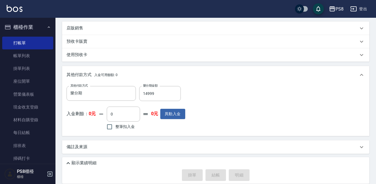
type input "2025/09/19 17:35"
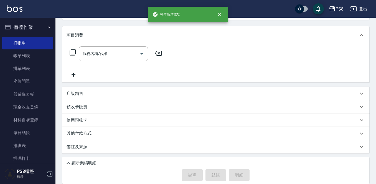
scroll to position [0, 0]
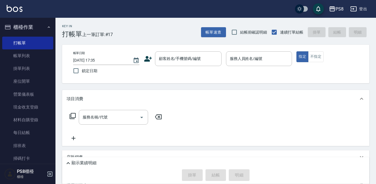
click at [155, 33] on div "Key In 打帳單 上一筆訂單:#17 帳單速查 結帳前確認明細 連續打單結帳 掛單 結帳 明細" at bounding box center [211, 28] width 313 height 20
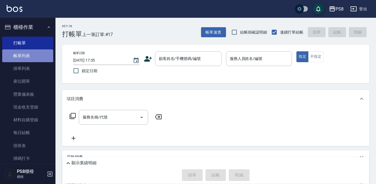
click at [41, 56] on link "帳單列表" at bounding box center [27, 55] width 51 height 13
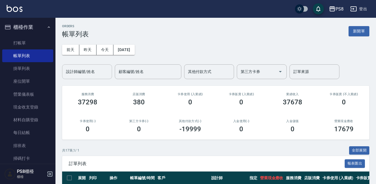
click at [96, 76] on input "設計師編號/姓名" at bounding box center [87, 72] width 45 height 10
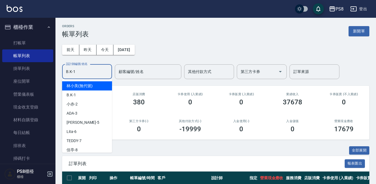
type input "B.K-1"
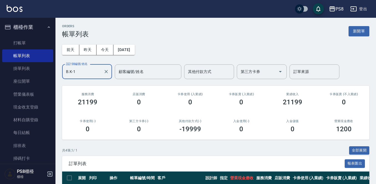
scroll to position [80, 0]
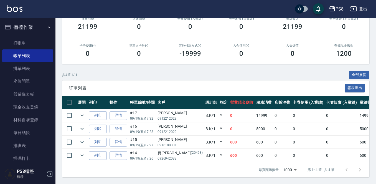
drag, startPoint x: 205, startPoint y: 78, endPoint x: 157, endPoint y: 75, distance: 48.8
click at [206, 80] on div "訂單列表 報表匯出" at bounding box center [215, 87] width 307 height 15
click at [20, 43] on link "打帳單" at bounding box center [27, 43] width 51 height 13
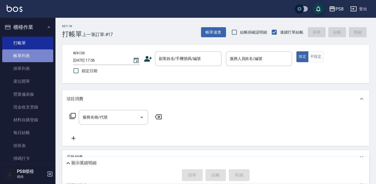
click at [31, 54] on link "帳單列表" at bounding box center [27, 55] width 51 height 13
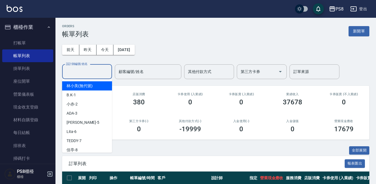
click at [93, 76] on input "設計師編號/姓名" at bounding box center [87, 72] width 45 height 10
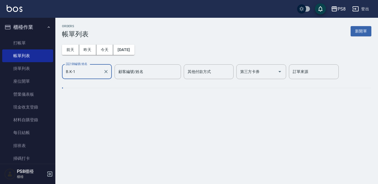
type input "B.K-1"
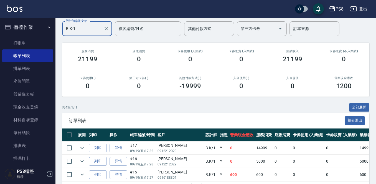
scroll to position [80, 0]
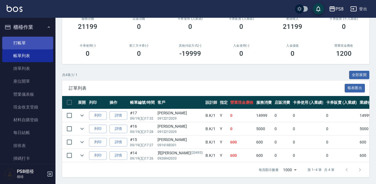
click at [24, 38] on link "打帳單" at bounding box center [27, 43] width 51 height 13
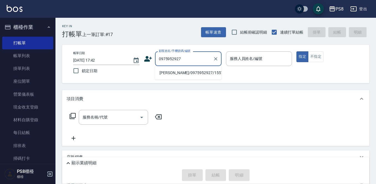
type input "陳佩鳳/0975952927/15570"
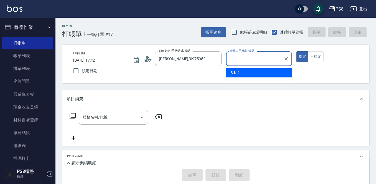
type input "B.K-1"
type button "true"
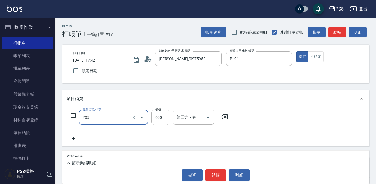
type input "A級洗剪600(205)"
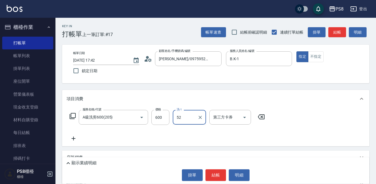
type input "5"
type input "Barry-27"
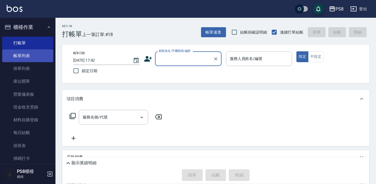
click at [27, 53] on link "帳單列表" at bounding box center [27, 55] width 51 height 13
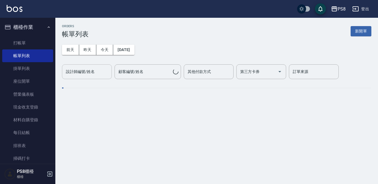
click at [92, 47] on button "昨天" at bounding box center [87, 50] width 17 height 10
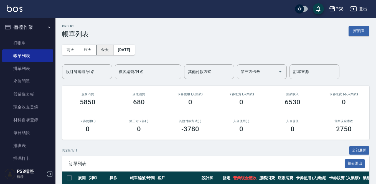
click at [106, 48] on button "今天" at bounding box center [104, 50] width 17 height 10
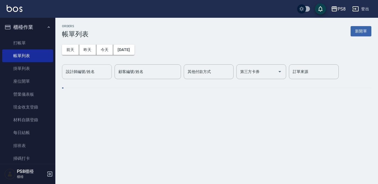
click at [98, 69] on input "設計師編號/姓名" at bounding box center [87, 72] width 45 height 10
type input "B.K-1"
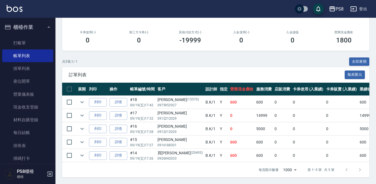
scroll to position [93, 0]
click at [83, 112] on icon "expand row" at bounding box center [82, 115] width 7 height 7
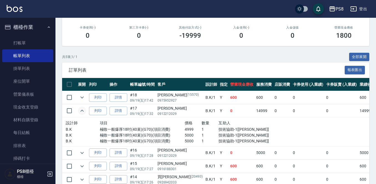
click at [132, 107] on td "#17 09/19 (五) 17:32" at bounding box center [141, 110] width 27 height 13
click at [120, 108] on link "詳情" at bounding box center [118, 110] width 18 height 9
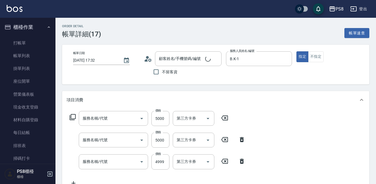
type input "2025/09/19 17:32"
type input "B.K-1"
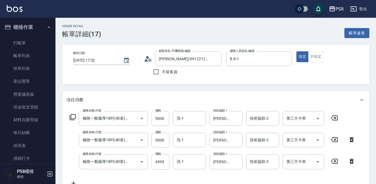
type input "賴品菲/0912212029/"
type input "極致一般爆厚18吋(40束)(G70)"
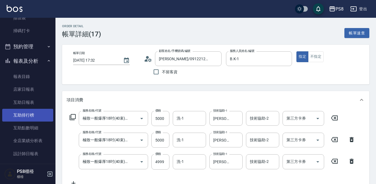
scroll to position [166, 0]
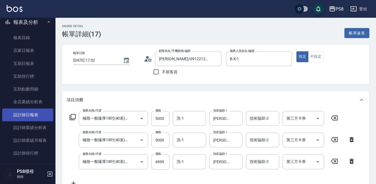
click at [29, 114] on link "設計師日報表" at bounding box center [27, 114] width 51 height 13
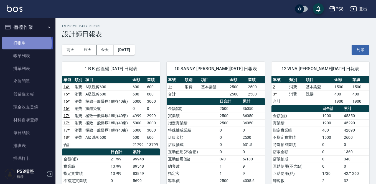
click at [25, 43] on link "打帳單" at bounding box center [27, 43] width 51 height 13
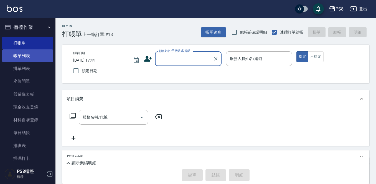
click at [30, 58] on link "帳單列表" at bounding box center [27, 55] width 51 height 13
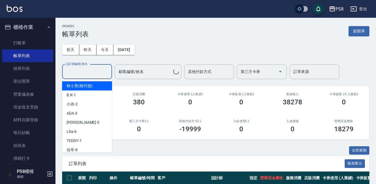
click at [94, 72] on input "設計師編號/姓名" at bounding box center [87, 72] width 45 height 10
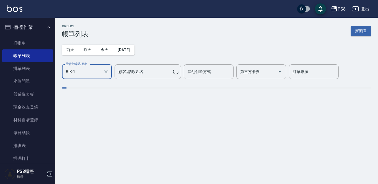
type input "B.K-1"
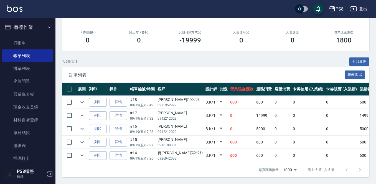
scroll to position [93, 0]
click at [122, 111] on link "詳情" at bounding box center [118, 115] width 18 height 9
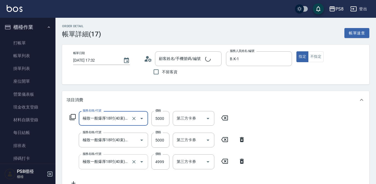
scroll to position [28, 0]
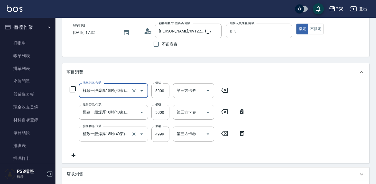
type input "賴品菲/0912212029/"
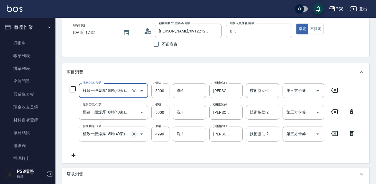
click at [135, 134] on icon "Clear" at bounding box center [134, 134] width 6 height 6
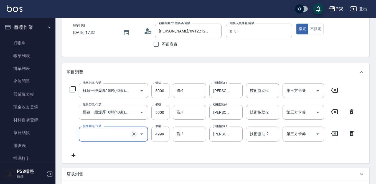
scroll to position [0, 0]
type input "0"
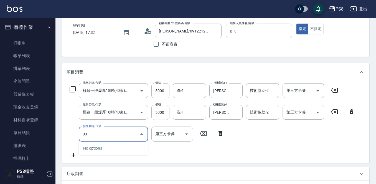
type input "0"
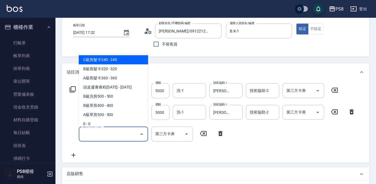
type input "n"
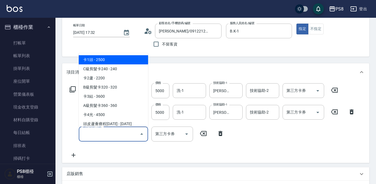
type input "b"
type input "ㄑ"
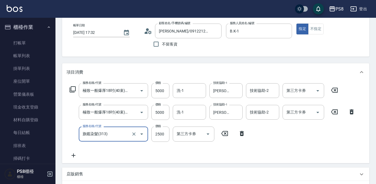
type input "旗鑑染髮(313)"
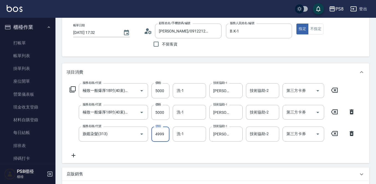
type input "4999"
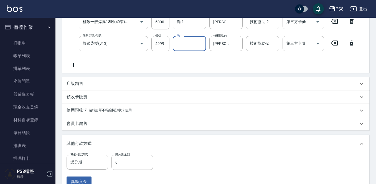
scroll to position [194, 0]
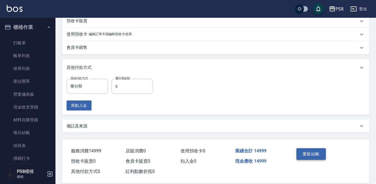
click at [310, 155] on button "重新結帳" at bounding box center [310, 154] width 29 height 12
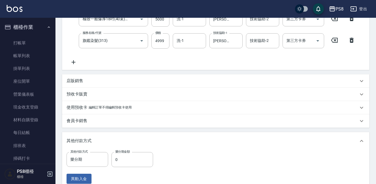
scroll to position [83, 0]
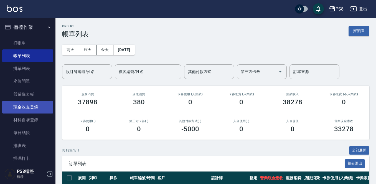
click at [35, 108] on link "現金收支登錄" at bounding box center [27, 107] width 51 height 13
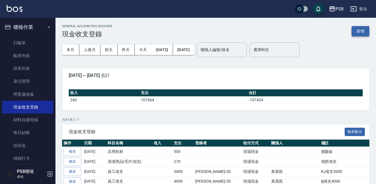
click at [366, 29] on button "新增" at bounding box center [360, 31] width 18 height 10
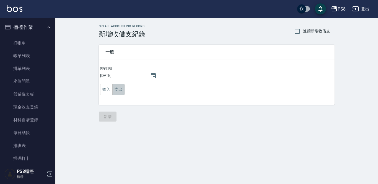
click at [121, 92] on button "支出" at bounding box center [118, 89] width 12 height 11
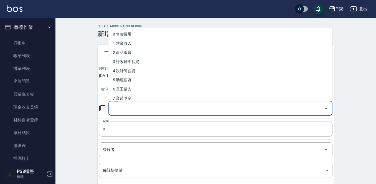
click at [152, 107] on input "科目" at bounding box center [216, 108] width 210 height 10
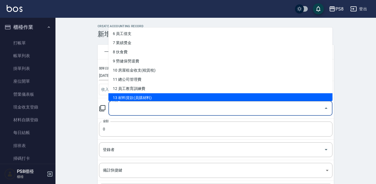
click at [150, 99] on li "13 材料貨款(員購材料)" at bounding box center [220, 97] width 224 height 9
type input "13 材料貨款(員購材料)"
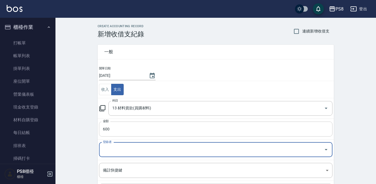
click at [145, 129] on input "600" at bounding box center [215, 128] width 233 height 15
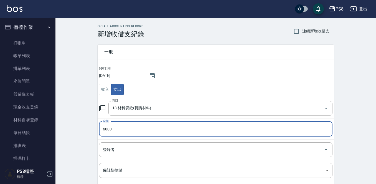
type input "6000"
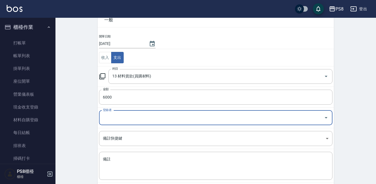
scroll to position [61, 0]
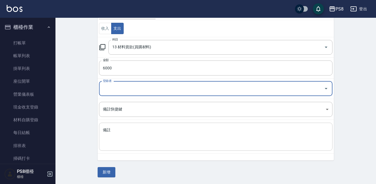
click at [146, 128] on textarea "備註" at bounding box center [215, 136] width 225 height 19
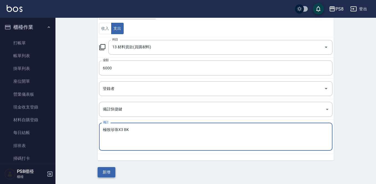
type textarea "極致珍珠X3 BK"
click at [111, 170] on button "新增" at bounding box center [106, 172] width 18 height 10
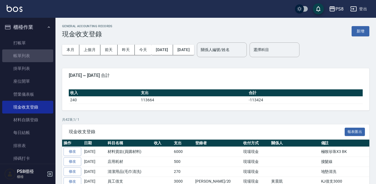
drag, startPoint x: 29, startPoint y: 54, endPoint x: 215, endPoint y: 86, distance: 188.7
click at [29, 54] on link "帳單列表" at bounding box center [27, 55] width 51 height 13
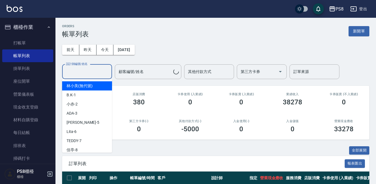
click at [84, 72] on input "設計師編號/姓名" at bounding box center [87, 72] width 45 height 10
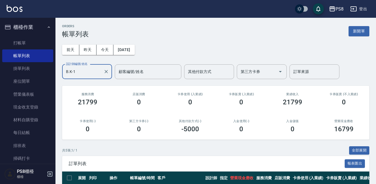
type input "B.K-1"
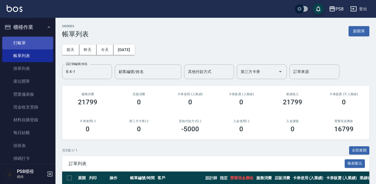
click at [11, 42] on link "打帳單" at bounding box center [27, 43] width 51 height 13
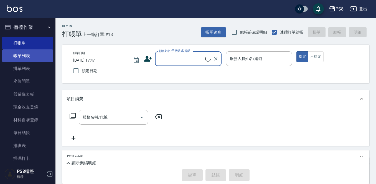
click at [37, 57] on link "帳單列表" at bounding box center [27, 55] width 51 height 13
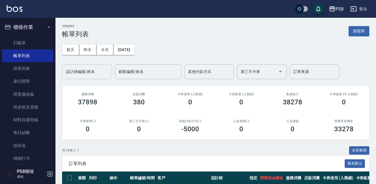
click at [99, 67] on input "設計師編號/姓名" at bounding box center [87, 72] width 45 height 10
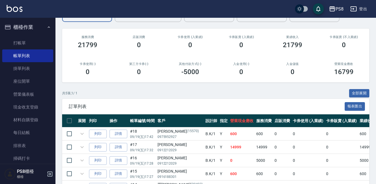
scroll to position [93, 0]
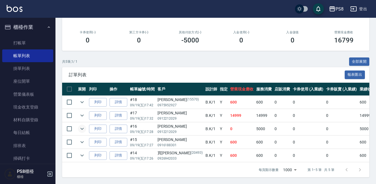
type input "B.K-1"
click at [84, 125] on icon "expand row" at bounding box center [82, 128] width 7 height 7
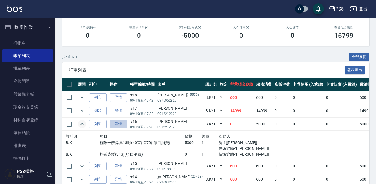
click at [124, 124] on link "詳情" at bounding box center [118, 124] width 18 height 9
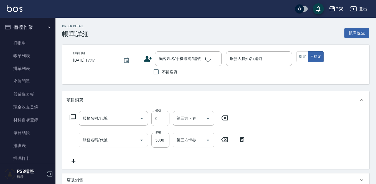
type input "2025/09/19 17:28"
type input "B.K-1"
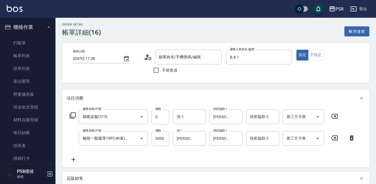
type input "旗鑑染髮(313)"
type input "極致一般爆厚18吋(40束)(G70)"
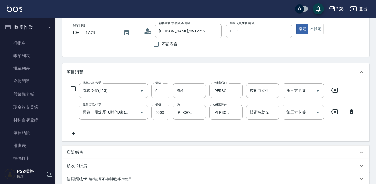
type input "賴品菲/0912212029/"
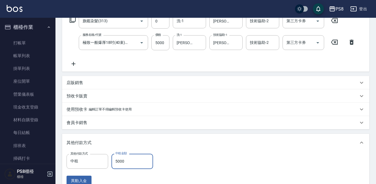
scroll to position [111, 0]
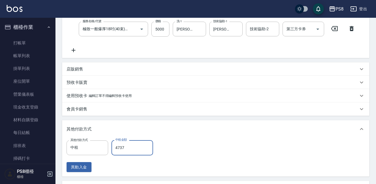
type input "4737"
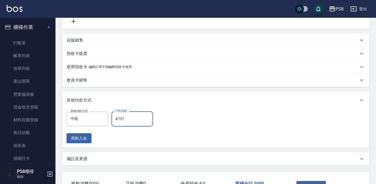
scroll to position [153, 0]
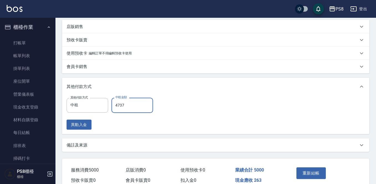
click at [333, 83] on div "其他付款方式" at bounding box center [215, 87] width 307 height 18
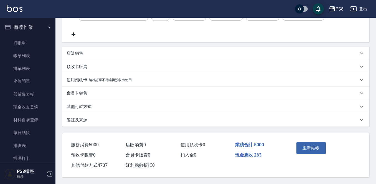
click at [94, 106] on div "其他付款方式" at bounding box center [211, 107] width 291 height 6
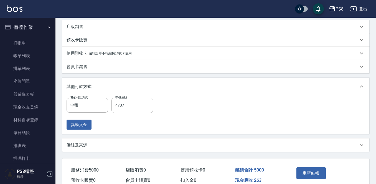
click at [276, 111] on div "其他付款方式 中租 其他付款方式 中租金額 4737 中租金額 異動入金" at bounding box center [215, 113] width 298 height 32
click at [358, 80] on div "其他付款方式" at bounding box center [215, 87] width 307 height 18
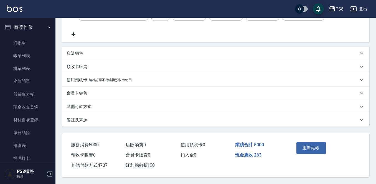
scroll to position [129, 0]
click at [359, 83] on div "使用預收卡 編輯訂單不得編輯預收卡使用" at bounding box center [215, 79] width 307 height 13
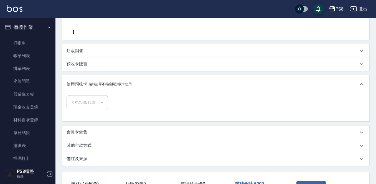
click at [359, 88] on div "使用預收卡 編輯訂單不得編輯預收卡使用" at bounding box center [215, 84] width 307 height 18
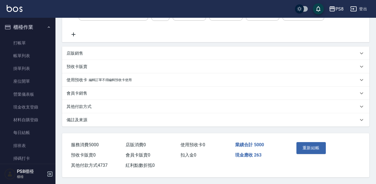
click at [354, 104] on div "其他付款方式" at bounding box center [211, 107] width 291 height 6
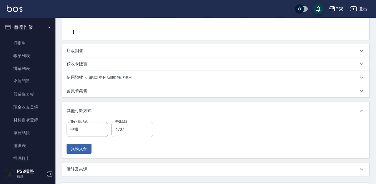
click at [354, 104] on div "其他付款方式" at bounding box center [215, 111] width 307 height 18
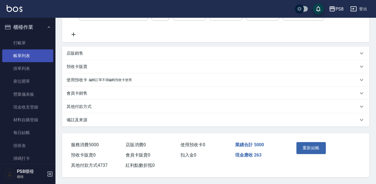
click at [19, 55] on link "帳單列表" at bounding box center [27, 55] width 51 height 13
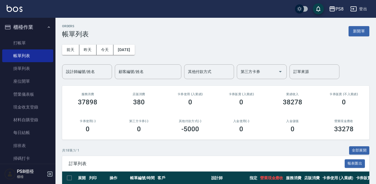
click at [17, 12] on img at bounding box center [15, 8] width 16 height 7
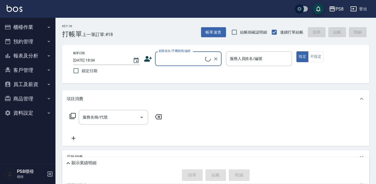
click at [173, 54] on div "顧客姓名/手機號碼/編號 顧客姓名/手機號碼/編號" at bounding box center [188, 58] width 66 height 15
click at [173, 56] on input "顧客姓名/手機號碼/編號" at bounding box center [181, 59] width 48 height 10
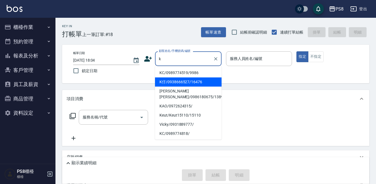
click at [172, 84] on li "K仔/0938666527/16476" at bounding box center [188, 81] width 66 height 9
type input "K仔/0938666527/16476"
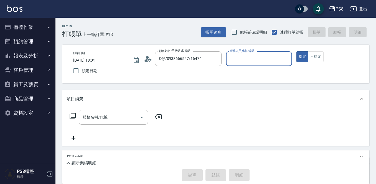
type input "佳亭-8"
click at [149, 61] on icon at bounding box center [148, 59] width 8 height 8
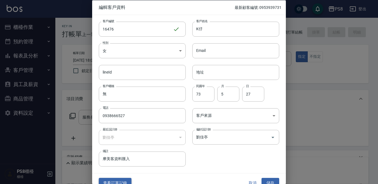
click at [117, 179] on button "查看訂單記錄" at bounding box center [115, 183] width 33 height 10
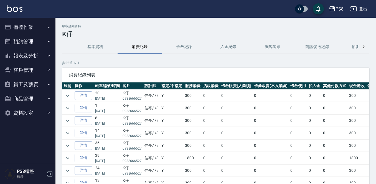
click at [12, 9] on img at bounding box center [15, 8] width 16 height 7
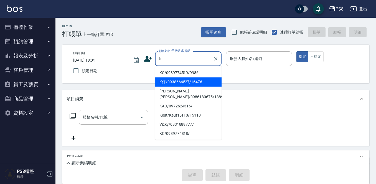
click at [169, 82] on li "K仔/0938666527/16476" at bounding box center [188, 81] width 66 height 9
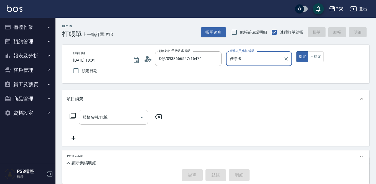
click at [92, 120] on input "服務名稱/代號" at bounding box center [109, 117] width 56 height 10
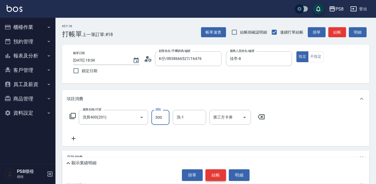
click at [215, 173] on button "結帳" at bounding box center [215, 175] width 21 height 12
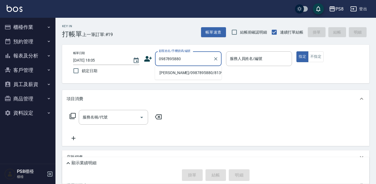
click at [186, 73] on li "沈俊宏/0987895880/8139" at bounding box center [188, 72] width 66 height 9
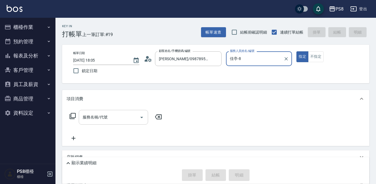
click at [114, 117] on input "服務名稱/代號" at bounding box center [109, 117] width 56 height 10
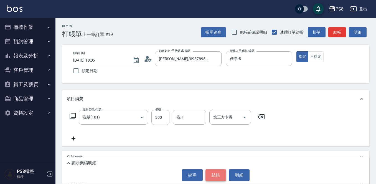
click at [218, 170] on button "結帳" at bounding box center [215, 175] width 21 height 12
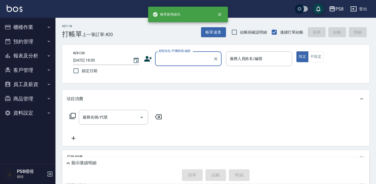
click at [179, 58] on input "顧客姓名/手機號碼/編號" at bounding box center [183, 59] width 53 height 10
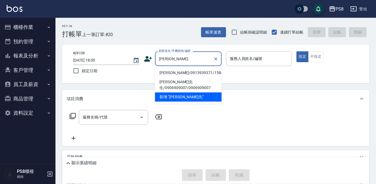
click at [171, 73] on li "洪先生/0913939371/15844" at bounding box center [188, 72] width 66 height 9
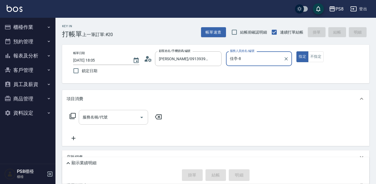
click at [105, 113] on input "服務名稱/代號" at bounding box center [109, 117] width 56 height 10
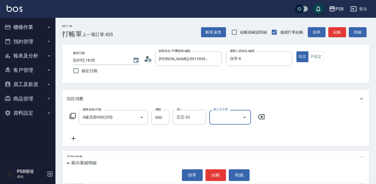
click at [220, 172] on button "結帳" at bounding box center [215, 175] width 21 height 12
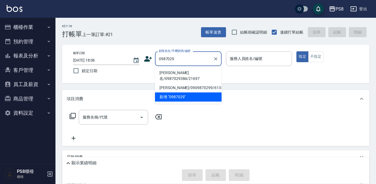
click at [184, 74] on li "林建名/0987029384/21697" at bounding box center [188, 75] width 66 height 15
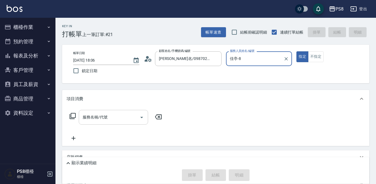
click at [110, 117] on input "服務名稱/代號" at bounding box center [109, 117] width 56 height 10
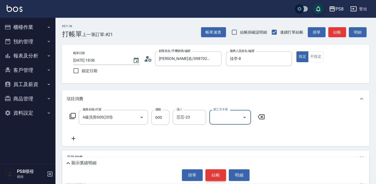
click at [216, 179] on button "結帳" at bounding box center [215, 175] width 21 height 12
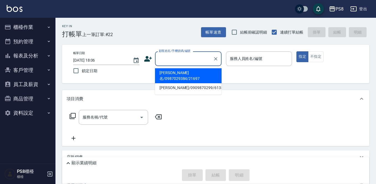
click at [182, 58] on input "顧客姓名/手機號碼/編號" at bounding box center [183, 59] width 53 height 10
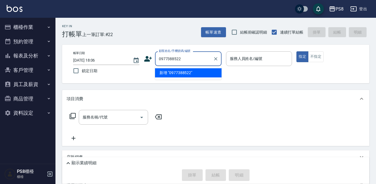
click at [172, 73] on li "新增 "0977388522"" at bounding box center [188, 72] width 66 height 9
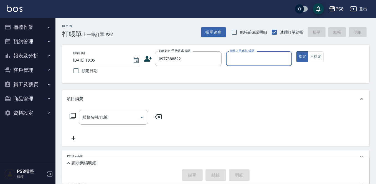
click at [148, 56] on icon at bounding box center [148, 59] width 8 height 6
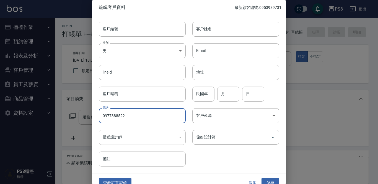
drag, startPoint x: 132, startPoint y: 113, endPoint x: 101, endPoint y: 117, distance: 31.9
click at [101, 117] on input "0977388522" at bounding box center [142, 115] width 87 height 15
click at [115, 30] on input "客戶編號" at bounding box center [142, 28] width 87 height 15
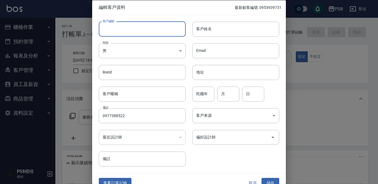
paste input "0977388522"
click at [169, 62] on div "lineId lineId" at bounding box center [139, 69] width 94 height 22
click at [198, 31] on input "客戶姓名" at bounding box center [235, 28] width 87 height 15
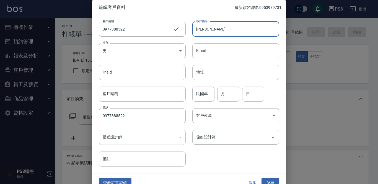
click at [214, 32] on input "李璧珍" at bounding box center [235, 28] width 87 height 15
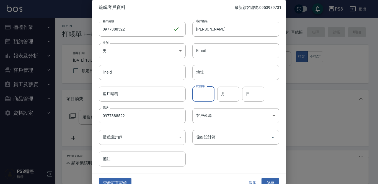
click at [202, 95] on input "民國年" at bounding box center [203, 93] width 22 height 15
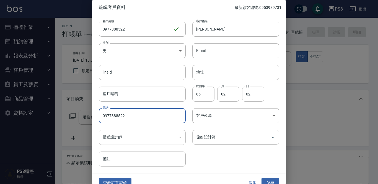
click at [220, 141] on input "偏好設計師" at bounding box center [232, 137] width 74 height 10
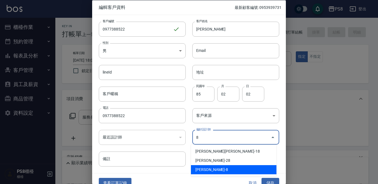
click at [213, 170] on li "劉佳亭-8" at bounding box center [234, 169] width 86 height 9
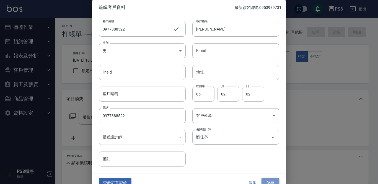
click at [271, 181] on button "儲存" at bounding box center [271, 183] width 18 height 10
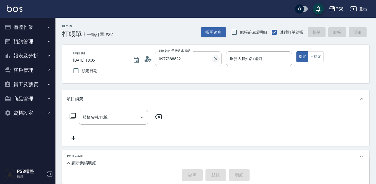
click at [215, 56] on icon "Clear" at bounding box center [216, 59] width 6 height 6
click at [181, 58] on input "顧客姓名/手機號碼/編號" at bounding box center [183, 59] width 53 height 10
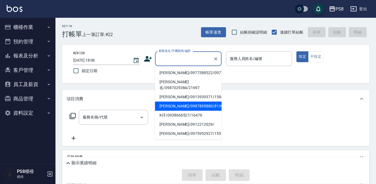
click at [176, 76] on li "李璧岑/0977388522/0977388522" at bounding box center [188, 72] width 66 height 9
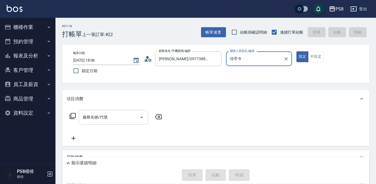
click at [128, 117] on input "服務名稱/代號" at bounding box center [109, 117] width 56 height 10
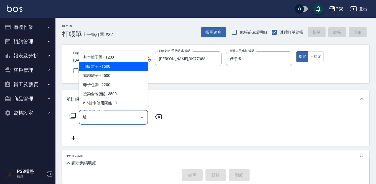
click at [106, 66] on span "頂級離子 - 1500" at bounding box center [113, 66] width 69 height 9
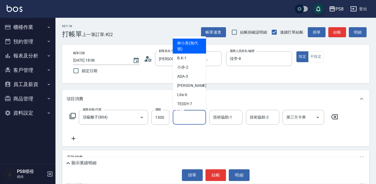
click at [194, 120] on input "洗-1" at bounding box center [189, 117] width 28 height 10
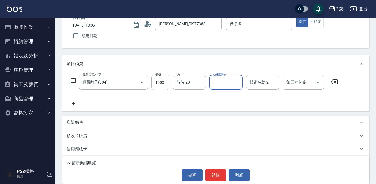
scroll to position [64, 0]
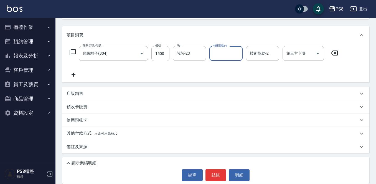
click at [81, 124] on div "使用預收卡" at bounding box center [215, 119] width 307 height 13
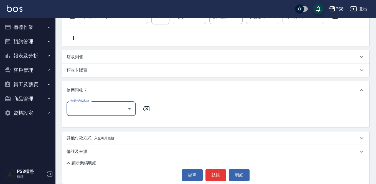
scroll to position [105, 0]
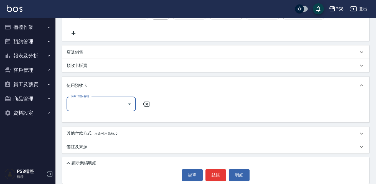
click at [87, 137] on div "其他付款方式 入金可用餘額: 0" at bounding box center [215, 133] width 307 height 13
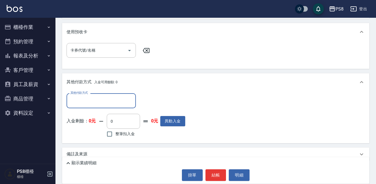
scroll to position [160, 0]
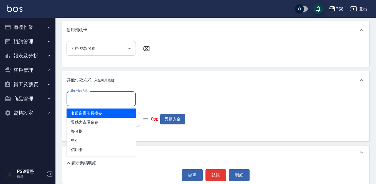
click at [88, 100] on input "其他付款方式" at bounding box center [101, 99] width 64 height 10
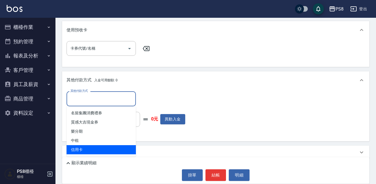
click at [91, 147] on span "信用卡" at bounding box center [100, 149] width 69 height 9
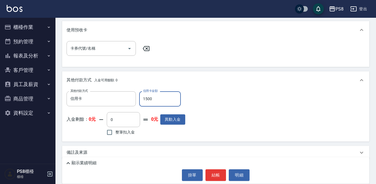
click at [218, 175] on button "結帳" at bounding box center [215, 175] width 21 height 12
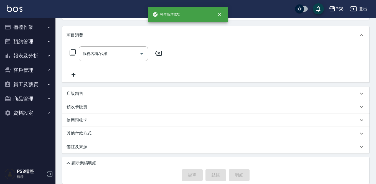
scroll to position [0, 0]
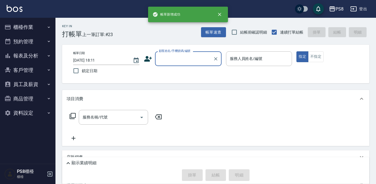
click at [176, 61] on input "顧客姓名/手機號碼/編號" at bounding box center [183, 59] width 53 height 10
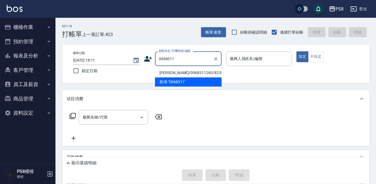
click at [181, 75] on li "趙育旋/0968311260/8238" at bounding box center [188, 72] width 66 height 9
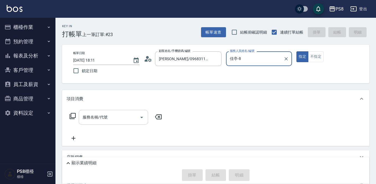
click at [102, 114] on div "服務名稱/代號 服務名稱/代號" at bounding box center [113, 117] width 69 height 15
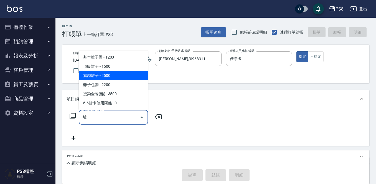
click at [109, 77] on span "旗鑑離子 - 2500" at bounding box center [113, 75] width 69 height 9
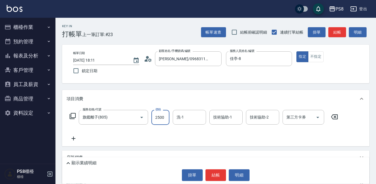
click at [159, 114] on input "2500" at bounding box center [160, 117] width 18 height 15
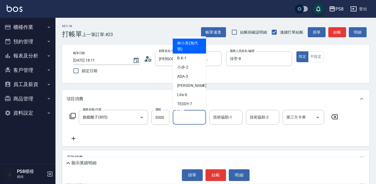
click at [194, 115] on input "洗-1" at bounding box center [189, 117] width 28 height 10
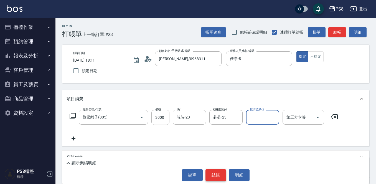
click at [214, 173] on button "結帳" at bounding box center [215, 175] width 21 height 12
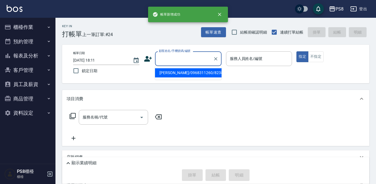
click at [173, 61] on input "顧客姓名/手機號碼/編號" at bounding box center [183, 59] width 53 height 10
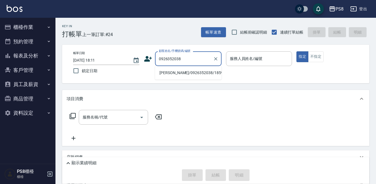
click at [176, 71] on li "李宥毅/0926352038/18590" at bounding box center [188, 72] width 66 height 9
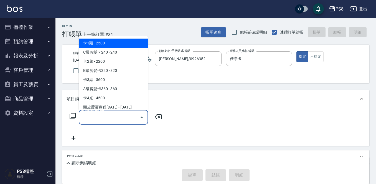
click at [120, 117] on input "服務名稱/代號" at bounding box center [109, 117] width 56 height 10
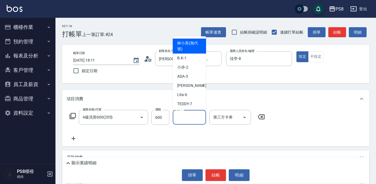
click at [179, 117] on input "洗-1" at bounding box center [189, 117] width 28 height 10
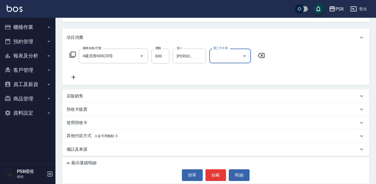
scroll to position [64, 0]
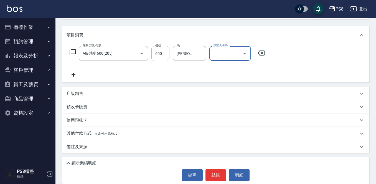
click at [80, 133] on p "其他付款方式 入金可用餘額: 0" at bounding box center [91, 133] width 51 height 6
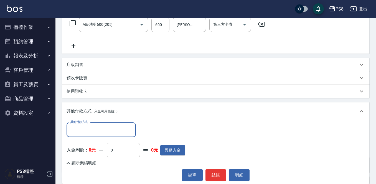
scroll to position [129, 0]
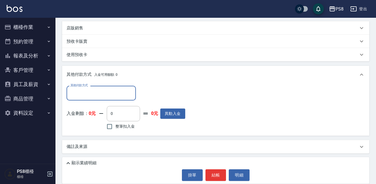
click at [88, 92] on input "其他付款方式" at bounding box center [101, 93] width 64 height 10
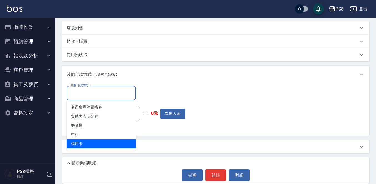
click at [92, 146] on span "信用卡" at bounding box center [100, 143] width 69 height 9
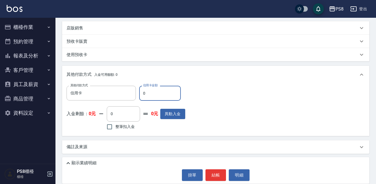
click at [153, 93] on input "0" at bounding box center [160, 93] width 42 height 15
click at [221, 114] on div "其他付款方式 信用卡 其他付款方式 信用卡金額 600 信用卡金額 入金剩餘： 0元 0 ​ 整筆扣入金 0元 異動入金" at bounding box center [215, 108] width 298 height 45
click at [214, 174] on button "結帳" at bounding box center [215, 175] width 21 height 12
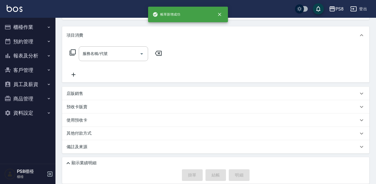
scroll to position [0, 0]
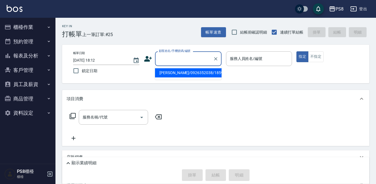
click at [186, 57] on input "顧客姓名/手機號碼/編號" at bounding box center [183, 59] width 53 height 10
click at [187, 73] on ul "新增 "0958495"" at bounding box center [188, 73] width 66 height 14
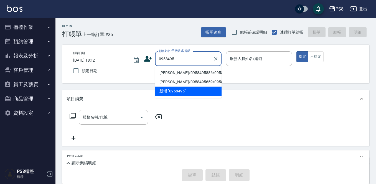
click at [187, 77] on li "鄭揚霖/0958495886/0958495886" at bounding box center [188, 72] width 66 height 9
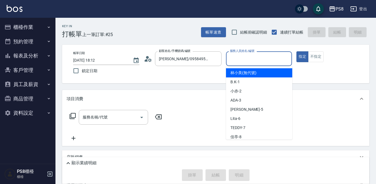
click at [247, 59] on input "服務人員姓名/編號" at bounding box center [258, 59] width 61 height 10
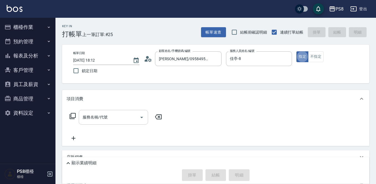
click at [119, 119] on input "服務名稱/代號" at bounding box center [109, 117] width 56 height 10
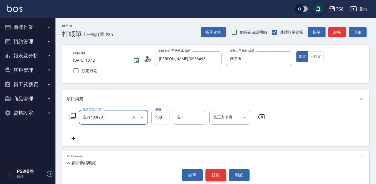
click at [219, 174] on button "結帳" at bounding box center [215, 175] width 21 height 12
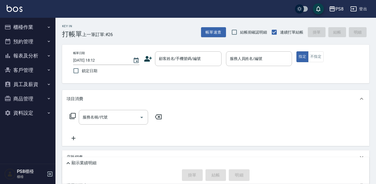
click at [18, 7] on img at bounding box center [15, 8] width 16 height 7
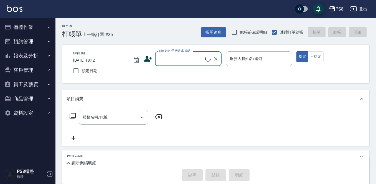
click at [31, 25] on button "櫃檯作業" at bounding box center [27, 27] width 51 height 14
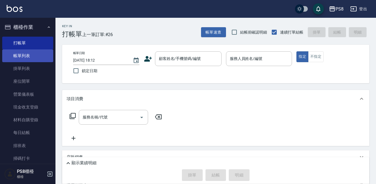
click at [31, 56] on link "帳單列表" at bounding box center [27, 55] width 51 height 13
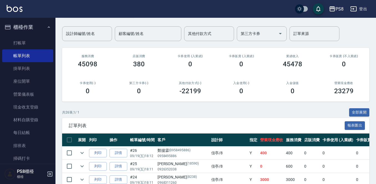
scroll to position [83, 0]
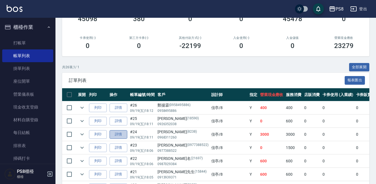
click at [114, 134] on link "詳情" at bounding box center [118, 134] width 18 height 9
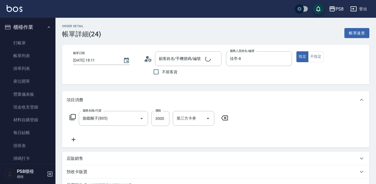
scroll to position [107, 0]
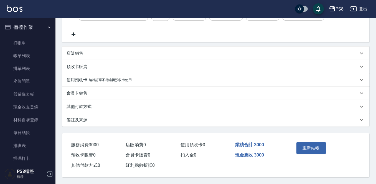
click at [81, 104] on p "其他付款方式" at bounding box center [78, 107] width 25 height 6
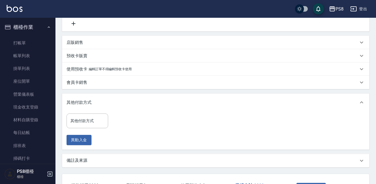
scroll to position [104, 0]
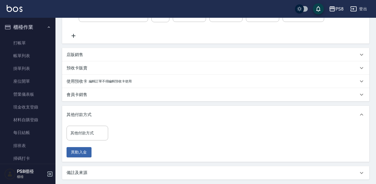
click at [88, 113] on p "其他付款方式" at bounding box center [78, 115] width 25 height 6
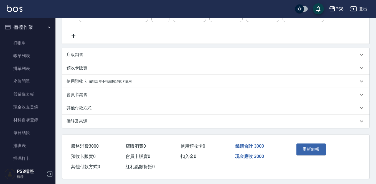
click at [89, 106] on p "其他付款方式" at bounding box center [78, 108] width 25 height 6
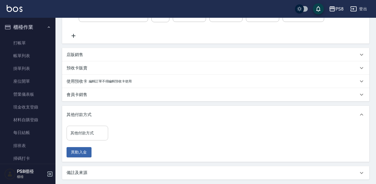
click at [91, 132] on input "其他付款方式" at bounding box center [87, 133] width 37 height 10
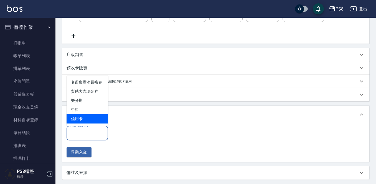
click at [89, 121] on span "信用卡" at bounding box center [87, 118] width 42 height 9
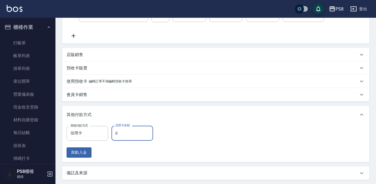
click at [124, 137] on input "0" at bounding box center [132, 132] width 42 height 15
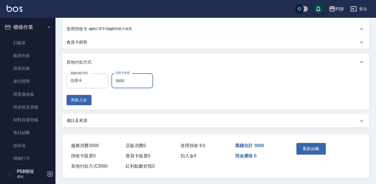
scroll to position [159, 0]
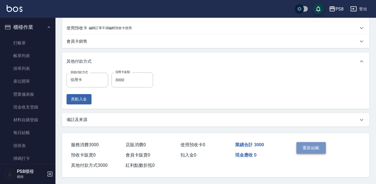
click at [310, 148] on button "重新結帳" at bounding box center [310, 148] width 29 height 12
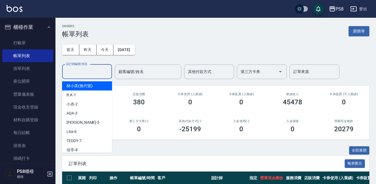
click at [71, 68] on div "設計師編號/姓名 設計師編號/姓名" at bounding box center [87, 71] width 50 height 15
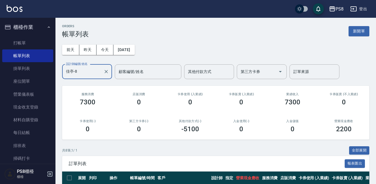
click at [14, 5] on img at bounding box center [15, 8] width 16 height 7
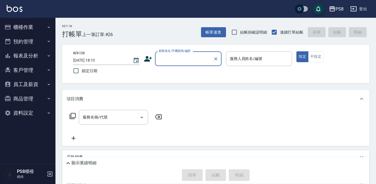
click at [22, 33] on button "櫃檯作業" at bounding box center [27, 27] width 51 height 14
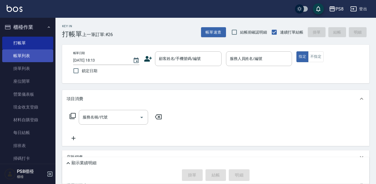
click at [30, 53] on link "帳單列表" at bounding box center [27, 55] width 51 height 13
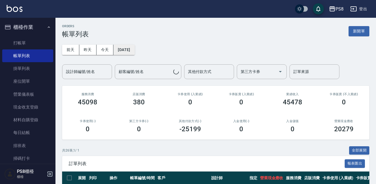
click at [134, 48] on button "[DATE]" at bounding box center [123, 50] width 21 height 10
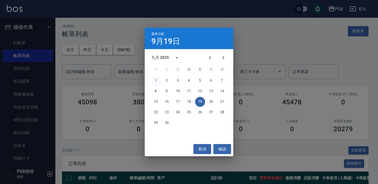
click at [153, 80] on button "1" at bounding box center [156, 81] width 10 height 10
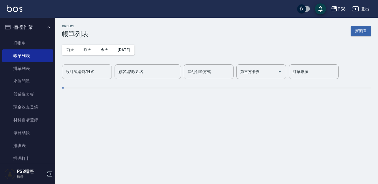
click at [86, 75] on input "設計師編號/姓名" at bounding box center [87, 72] width 45 height 10
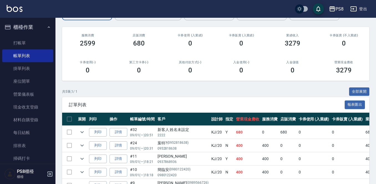
scroll to position [93, 0]
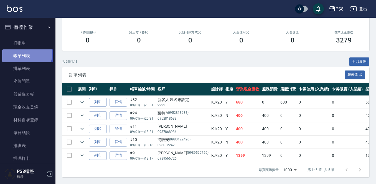
click at [26, 54] on link "帳單列表" at bounding box center [27, 55] width 51 height 13
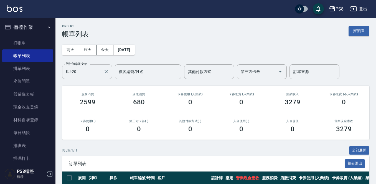
click at [96, 70] on input "KJ-20" at bounding box center [83, 72] width 37 height 10
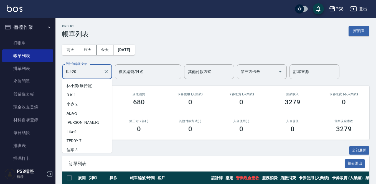
scroll to position [84, 0]
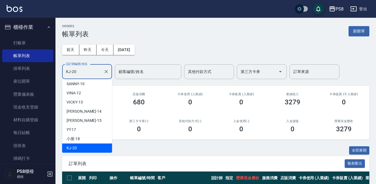
drag, startPoint x: 96, startPoint y: 70, endPoint x: 0, endPoint y: 81, distance: 97.0
click at [0, 81] on div "PS8 登出 櫃檯作業 打帳單 帳單列表 掛單列表 座位開單 營業儀表板 現金收支登錄 材料自購登錄 每日結帳 排班表 掃碼打卡 預約管理 預約管理 單日預約…" at bounding box center [188, 136] width 376 height 272
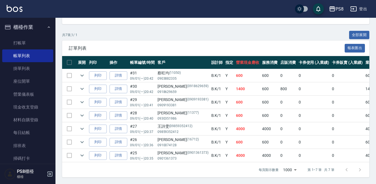
scroll to position [0, 0]
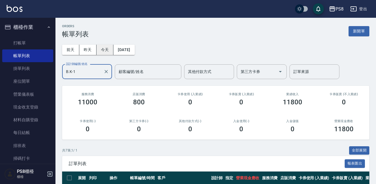
click at [106, 52] on button "今天" at bounding box center [104, 50] width 17 height 10
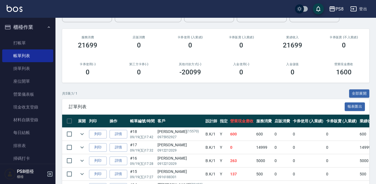
scroll to position [93, 0]
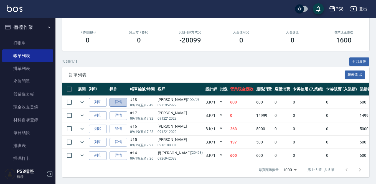
click at [116, 98] on link "詳情" at bounding box center [118, 102] width 18 height 9
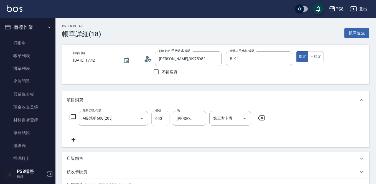
click at [162, 120] on input "600" at bounding box center [160, 118] width 18 height 15
click at [160, 117] on input "500" at bounding box center [160, 118] width 18 height 15
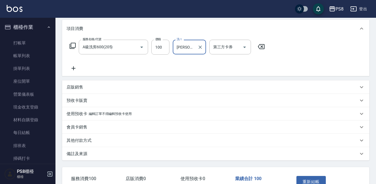
scroll to position [107, 0]
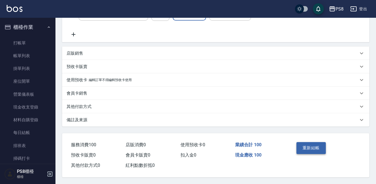
click at [301, 143] on button "重新結帳" at bounding box center [310, 148] width 29 height 12
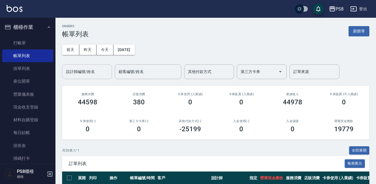
click at [99, 71] on input "設計師編號/姓名" at bounding box center [87, 72] width 45 height 10
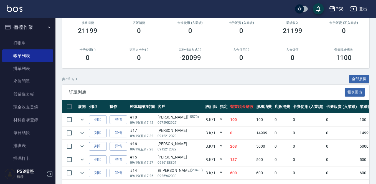
scroll to position [93, 0]
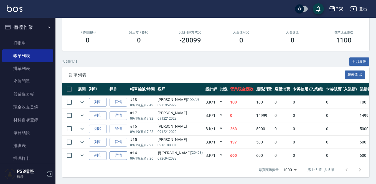
click at [115, 151] on link "詳情" at bounding box center [118, 155] width 18 height 9
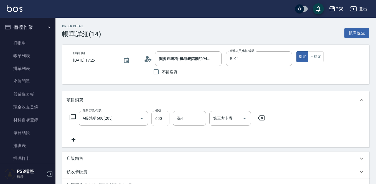
click at [158, 119] on input "600" at bounding box center [160, 118] width 18 height 15
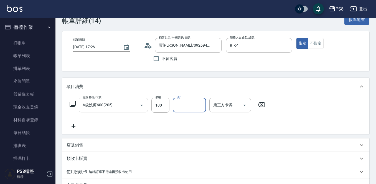
scroll to position [107, 0]
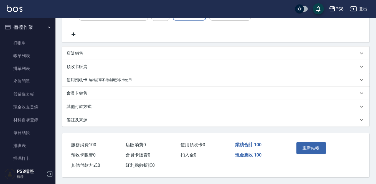
click at [302, 142] on button "重新結帳" at bounding box center [310, 148] width 29 height 12
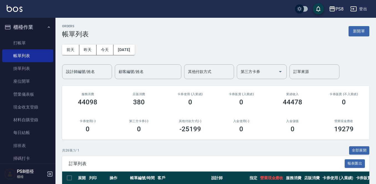
click at [80, 74] on div "設計師編號/姓名 設計師編號/姓名" at bounding box center [87, 71] width 50 height 15
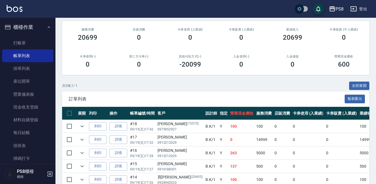
scroll to position [93, 0]
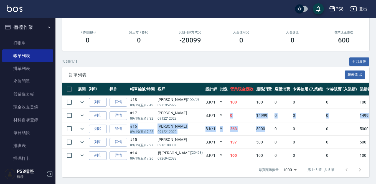
drag, startPoint x: 250, startPoint y: 124, endPoint x: 204, endPoint y: 112, distance: 47.5
click at [204, 112] on tbody "列印 詳情 #18 09/19 (五) 17:42 陳佩鳳 (15570) 0975952927 B.K /1 Y 100 100 0 0 0 100 0 0…" at bounding box center [303, 129] width 482 height 66
click at [218, 112] on td "Y" at bounding box center [223, 115] width 11 height 13
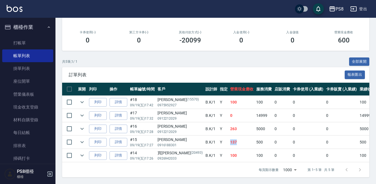
drag, startPoint x: 216, startPoint y: 137, endPoint x: 207, endPoint y: 134, distance: 9.0
click at [228, 135] on td "137" at bounding box center [241, 141] width 26 height 13
click at [254, 109] on td "14999" at bounding box center [263, 115] width 18 height 13
drag, startPoint x: 227, startPoint y: 110, endPoint x: 249, endPoint y: 108, distance: 22.3
click at [249, 109] on tr "列印 詳情 #17 09/19 (五) 17:32 賴品菲 0912212029 B.K /1 Y 0 14999 0 0 0 14999 0 0 0 -14…" at bounding box center [303, 115] width 482 height 13
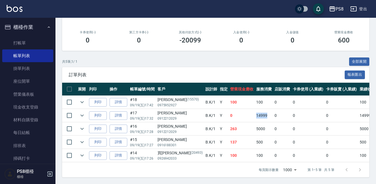
click at [254, 109] on td "14999" at bounding box center [263, 115] width 18 height 13
drag, startPoint x: 253, startPoint y: 109, endPoint x: 233, endPoint y: 112, distance: 21.1
click at [235, 112] on tr "列印 詳情 #17 09/19 (五) 17:32 賴品菲 0912212029 B.K /1 Y 0 14999 0 0 0 14999 0 0 0 -14…" at bounding box center [303, 115] width 482 height 13
click at [254, 112] on td "14999" at bounding box center [263, 115] width 18 height 13
drag, startPoint x: 235, startPoint y: 122, endPoint x: 250, endPoint y: 121, distance: 14.7
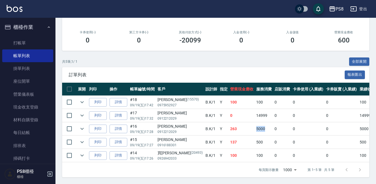
click at [254, 122] on td "5000" at bounding box center [263, 128] width 18 height 13
drag, startPoint x: 250, startPoint y: 122, endPoint x: 236, endPoint y: 124, distance: 14.2
click at [254, 124] on td "5000" at bounding box center [263, 128] width 18 height 13
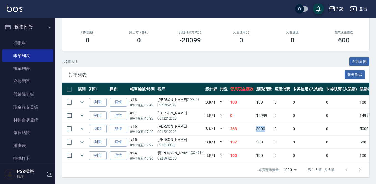
drag, startPoint x: 235, startPoint y: 124, endPoint x: 248, endPoint y: 123, distance: 12.8
click at [254, 123] on td "5000" at bounding box center [263, 128] width 18 height 13
drag, startPoint x: 207, startPoint y: 124, endPoint x: 216, endPoint y: 124, distance: 8.6
click at [228, 124] on td "263" at bounding box center [241, 128] width 26 height 13
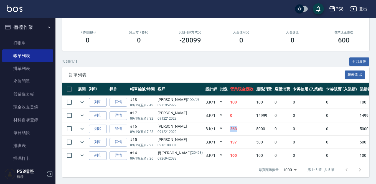
click at [228, 124] on td "263" at bounding box center [241, 128] width 26 height 13
drag, startPoint x: 218, startPoint y: 124, endPoint x: 209, endPoint y: 124, distance: 9.1
click at [228, 124] on td "263" at bounding box center [241, 128] width 26 height 13
click at [228, 136] on td "137" at bounding box center [241, 141] width 26 height 13
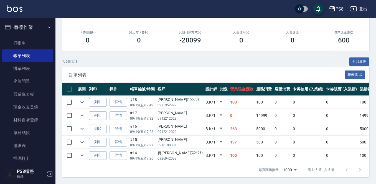
drag, startPoint x: 229, startPoint y: 155, endPoint x: 232, endPoint y: 155, distance: 3.0
click at [232, 155] on td "100" at bounding box center [241, 155] width 26 height 13
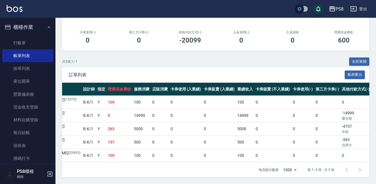
scroll to position [0, 153]
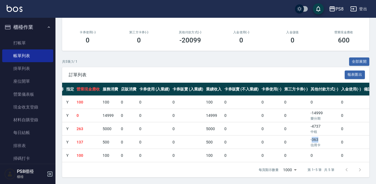
drag, startPoint x: 300, startPoint y: 137, endPoint x: 290, endPoint y: 137, distance: 10.3
click at [309, 137] on td "-363 信用卡" at bounding box center [324, 141] width 30 height 13
drag, startPoint x: 305, startPoint y: 136, endPoint x: 288, endPoint y: 135, distance: 16.9
click at [309, 135] on td "-363 信用卡" at bounding box center [324, 141] width 30 height 13
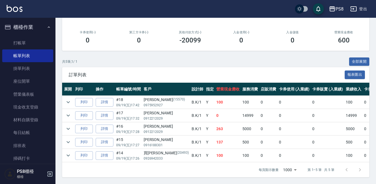
scroll to position [0, 0]
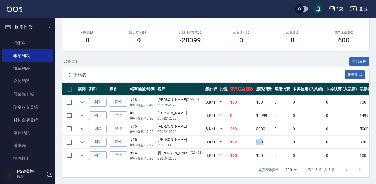
drag, startPoint x: 243, startPoint y: 140, endPoint x: 230, endPoint y: 138, distance: 12.7
click at [230, 138] on tr "列印 詳情 #15 09/19 (五) 17:27 俞俊耀 0916188301 B.K /1 Y 137 500 0 0 0 500 0 0 0 -363 …" at bounding box center [303, 141] width 482 height 13
click at [231, 138] on td "137" at bounding box center [241, 141] width 26 height 13
drag, startPoint x: 232, startPoint y: 138, endPoint x: 246, endPoint y: 137, distance: 14.7
click at [246, 137] on tr "列印 詳情 #15 09/19 (五) 17:27 俞俊耀 0916188301 B.K /1 Y 137 500 0 0 0 500 0 0 0 -363 …" at bounding box center [303, 141] width 482 height 13
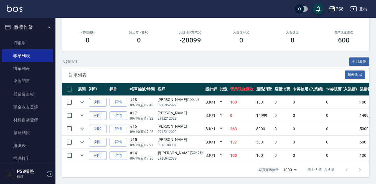
click at [273, 135] on td "0" at bounding box center [282, 141] width 18 height 13
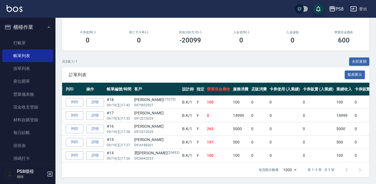
scroll to position [0, 18]
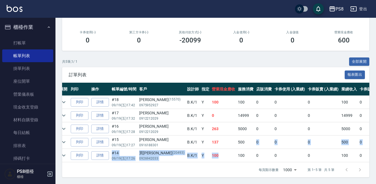
drag, startPoint x: 225, startPoint y: 138, endPoint x: 197, endPoint y: 144, distance: 28.7
click at [197, 144] on tbody "列印 詳情 #18 09/19 (五) 17:42 陳佩鳳 (15570) 0975952927 B.K /1 Y 100 100 0 0 0 100 0 0…" at bounding box center [285, 129] width 482 height 66
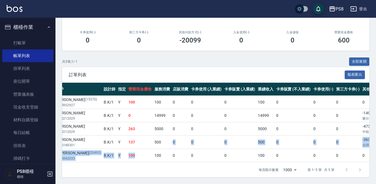
scroll to position [0, 112]
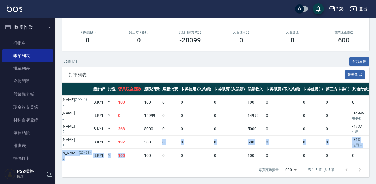
click at [273, 140] on td "0" at bounding box center [282, 141] width 37 height 13
click at [350, 135] on td "-363 信用卡" at bounding box center [365, 141] width 30 height 13
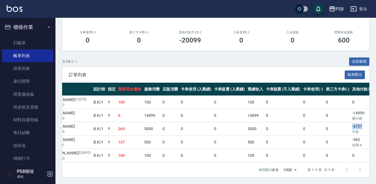
drag, startPoint x: 330, startPoint y: 121, endPoint x: 340, endPoint y: 130, distance: 13.5
click at [350, 122] on td "-4737 中租" at bounding box center [365, 128] width 30 height 13
drag, startPoint x: 328, startPoint y: 133, endPoint x: 343, endPoint y: 135, distance: 15.6
click at [343, 135] on tr "列印 詳情 #15 09/19 (五) 17:27 俞俊耀 0916188301 B.K /1 Y 137 500 0 0 0 500 0 0 0 -363 …" at bounding box center [191, 141] width 482 height 13
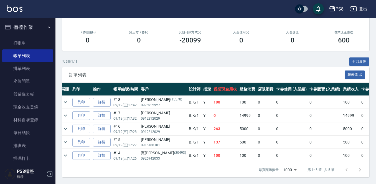
scroll to position [0, 15]
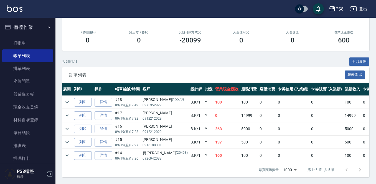
drag, startPoint x: 217, startPoint y: 137, endPoint x: 222, endPoint y: 138, distance: 4.2
click at [218, 137] on tr "列印 詳情 #15 09/19 (五) 17:27 俞俊耀 0916188301 B.K /1 Y 137 500 0 0 0 500 0 0 0 -363 …" at bounding box center [288, 141] width 482 height 13
drag, startPoint x: 228, startPoint y: 140, endPoint x: 219, endPoint y: 138, distance: 8.7
click at [240, 138] on td "500" at bounding box center [249, 141] width 18 height 13
drag, startPoint x: 234, startPoint y: 125, endPoint x: 218, endPoint y: 125, distance: 15.2
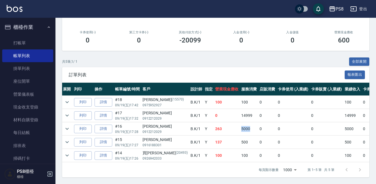
click at [240, 125] on td "5000" at bounding box center [249, 128] width 18 height 13
drag, startPoint x: 232, startPoint y: 114, endPoint x: 216, endPoint y: 115, distance: 15.8
click at [216, 115] on tr "列印 詳情 #17 09/19 (五) 17:32 賴品菲 0912212029 B.K /1 Y 0 14999 0 0 0 14999 0 0 0 -14…" at bounding box center [288, 115] width 482 height 13
click at [216, 115] on td "0" at bounding box center [227, 115] width 26 height 13
drag, startPoint x: 206, startPoint y: 138, endPoint x: 194, endPoint y: 138, distance: 11.7
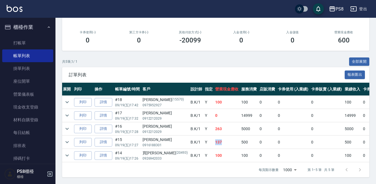
click at [214, 138] on td "137" at bounding box center [227, 141] width 26 height 13
click at [214, 139] on td "137" at bounding box center [227, 141] width 26 height 13
drag, startPoint x: 223, startPoint y: 154, endPoint x: 229, endPoint y: 154, distance: 5.8
click at [240, 154] on td "100" at bounding box center [249, 155] width 18 height 13
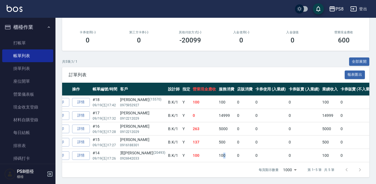
scroll to position [0, 12]
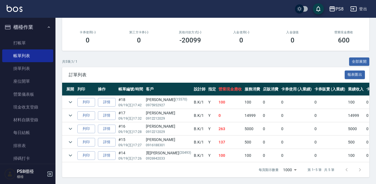
click at [243, 149] on td "100" at bounding box center [252, 155] width 18 height 13
click at [217, 138] on td "137" at bounding box center [230, 141] width 26 height 13
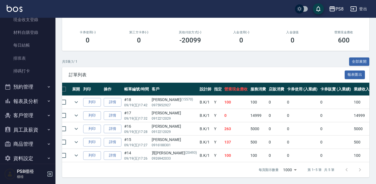
scroll to position [96, 0]
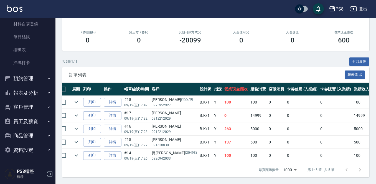
click at [31, 96] on button "報表及分析" at bounding box center [27, 93] width 51 height 14
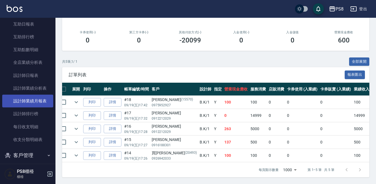
scroll to position [206, 0]
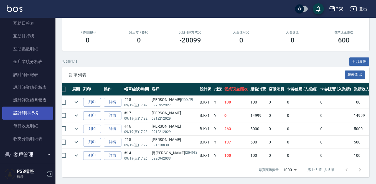
drag, startPoint x: 37, startPoint y: 112, endPoint x: 43, endPoint y: 112, distance: 5.3
click at [37, 112] on link "設計師排行榜" at bounding box center [27, 112] width 51 height 13
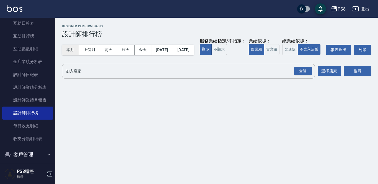
click at [71, 53] on button "本月" at bounding box center [70, 50] width 17 height 10
click at [71, 52] on button "本月" at bounding box center [70, 50] width 17 height 10
click at [264, 55] on button "實業績" at bounding box center [272, 49] width 16 height 11
click at [305, 75] on div "全選" at bounding box center [303, 71] width 18 height 9
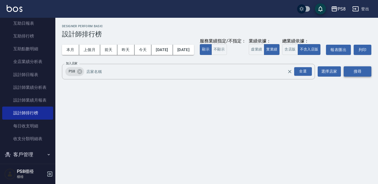
click at [358, 76] on button "搜尋" at bounding box center [358, 71] width 28 height 10
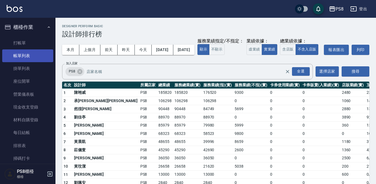
click at [29, 56] on link "帳單列表" at bounding box center [27, 55] width 51 height 13
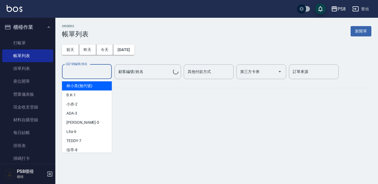
click at [89, 68] on div "設計師編號/姓名 設計師編號/姓名" at bounding box center [87, 71] width 50 height 15
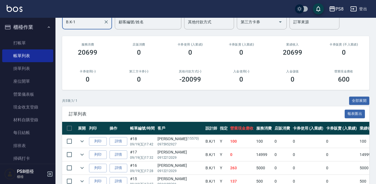
scroll to position [93, 0]
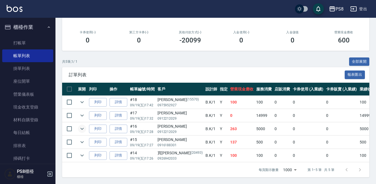
click at [84, 125] on icon "expand row" at bounding box center [82, 128] width 7 height 7
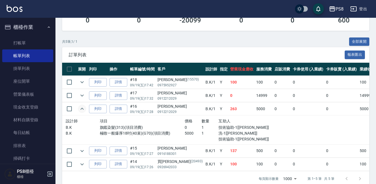
scroll to position [122, 0]
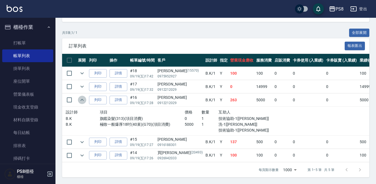
click at [83, 96] on icon "expand row" at bounding box center [82, 99] width 7 height 7
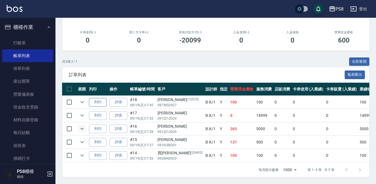
scroll to position [93, 0]
drag, startPoint x: 227, startPoint y: 122, endPoint x: 240, endPoint y: 122, distance: 12.2
click at [240, 122] on tr "列印 詳情 #16 09/19 (五) 17:28 賴品菲 0912212029 B.K /1 Y 263 5000 0 0 0 5000 0 0 0 -47…" at bounding box center [303, 128] width 482 height 13
click at [254, 122] on td "5000" at bounding box center [263, 128] width 18 height 13
click at [228, 126] on td "263" at bounding box center [241, 128] width 26 height 13
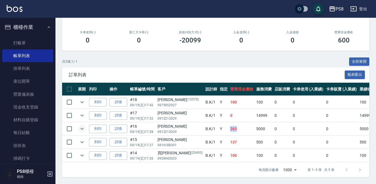
drag, startPoint x: 207, startPoint y: 123, endPoint x: 214, endPoint y: 123, distance: 6.6
click at [228, 123] on td "263" at bounding box center [241, 128] width 26 height 13
click at [228, 125] on td "263" at bounding box center [241, 128] width 26 height 13
click at [254, 125] on td "5000" at bounding box center [263, 128] width 18 height 13
drag, startPoint x: 235, startPoint y: 125, endPoint x: 249, endPoint y: 124, distance: 13.3
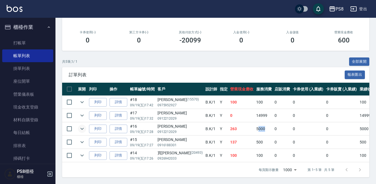
click at [254, 124] on td "5000" at bounding box center [263, 128] width 18 height 13
drag, startPoint x: 218, startPoint y: 124, endPoint x: 207, endPoint y: 128, distance: 11.6
click at [206, 124] on tr "列印 詳情 #16 09/19 (五) 17:28 賴品菲 0912212029 B.K /1 Y 263 5000 0 0 0 5000 0 0 0 -47…" at bounding box center [303, 128] width 482 height 13
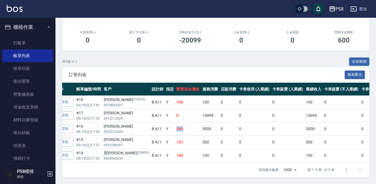
scroll to position [0, 0]
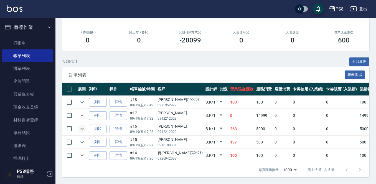
click at [254, 135] on td "500" at bounding box center [263, 141] width 18 height 13
drag, startPoint x: 231, startPoint y: 135, endPoint x: 243, endPoint y: 135, distance: 12.5
click at [243, 135] on tr "列印 詳情 #15 09/19 (五) 17:27 俞俊耀 0916188301 B.K /1 Y 137 500 0 0 0 500 0 0 0 -363 …" at bounding box center [303, 141] width 482 height 13
click at [254, 136] on td "500" at bounding box center [263, 141] width 18 height 13
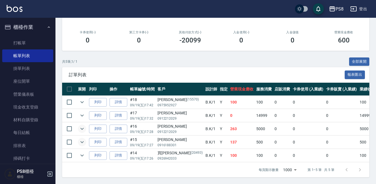
click at [83, 138] on icon "expand row" at bounding box center [82, 141] width 7 height 7
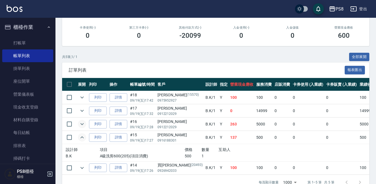
click at [83, 138] on icon "expand row" at bounding box center [82, 137] width 7 height 7
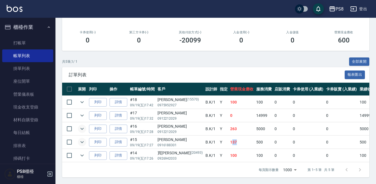
drag, startPoint x: 216, startPoint y: 137, endPoint x: 209, endPoint y: 135, distance: 7.3
click at [228, 135] on td "137" at bounding box center [241, 141] width 26 height 13
drag, startPoint x: 207, startPoint y: 137, endPoint x: 214, endPoint y: 138, distance: 6.9
click at [228, 138] on td "137" at bounding box center [241, 141] width 26 height 13
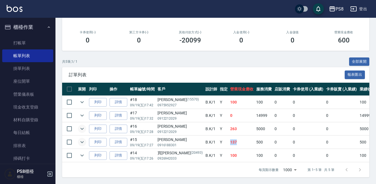
click at [228, 138] on td "137" at bounding box center [241, 141] width 26 height 13
drag, startPoint x: 233, startPoint y: 139, endPoint x: 239, endPoint y: 138, distance: 6.5
click at [239, 138] on tr "列印 詳情 #15 09/19 (五) 17:27 俞俊耀 0916188301 B.K /1 Y 137 500 0 0 0 500 0 0 0 -363 …" at bounding box center [303, 141] width 482 height 13
click at [254, 138] on td "500" at bounding box center [263, 141] width 18 height 13
drag, startPoint x: 215, startPoint y: 137, endPoint x: 208, endPoint y: 136, distance: 6.8
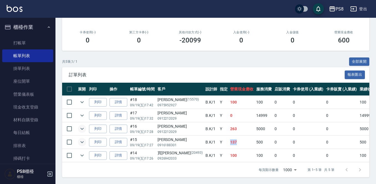
click at [228, 136] on td "137" at bounding box center [241, 141] width 26 height 13
drag, startPoint x: 209, startPoint y: 137, endPoint x: 217, endPoint y: 137, distance: 8.3
click at [228, 137] on td "137" at bounding box center [241, 141] width 26 height 13
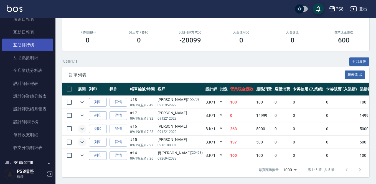
scroll to position [166, 0]
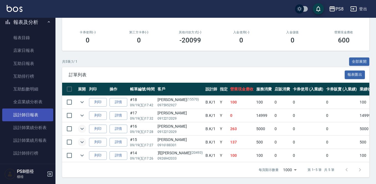
click at [36, 114] on link "設計師日報表" at bounding box center [27, 114] width 51 height 13
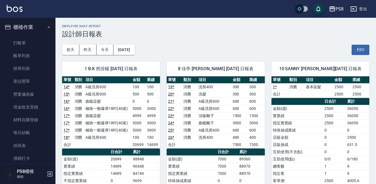
scroll to position [249, 0]
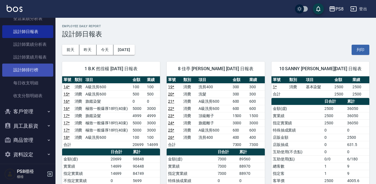
click at [34, 73] on link "設計師排行榜" at bounding box center [27, 69] width 51 height 13
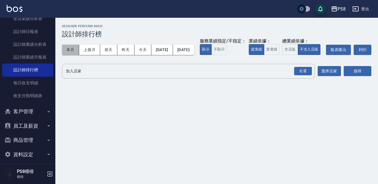
click at [73, 49] on button "本月" at bounding box center [70, 50] width 17 height 10
click at [264, 55] on button "實業績" at bounding box center [272, 49] width 16 height 11
click at [301, 75] on div "全選" at bounding box center [303, 71] width 18 height 9
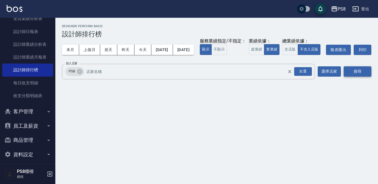
click at [349, 76] on button "搜尋" at bounding box center [358, 71] width 28 height 10
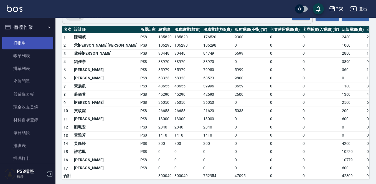
click at [21, 43] on link "打帳單" at bounding box center [27, 43] width 51 height 13
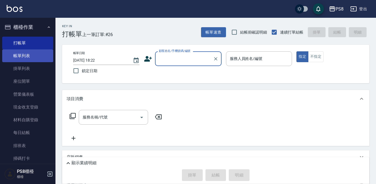
click at [22, 50] on link "帳單列表" at bounding box center [27, 55] width 51 height 13
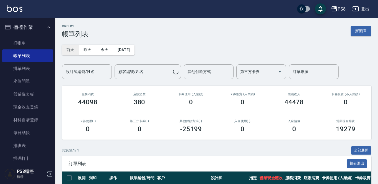
click at [72, 50] on button "前天" at bounding box center [70, 50] width 17 height 10
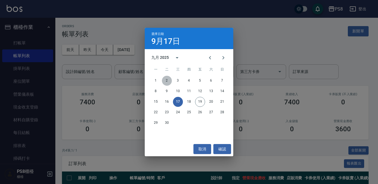
click at [164, 82] on button "2" at bounding box center [167, 81] width 10 height 10
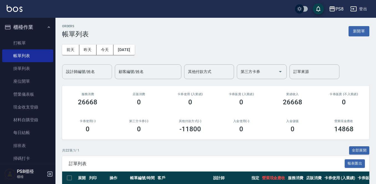
click at [100, 76] on input "設計師編號/姓名" at bounding box center [87, 72] width 45 height 10
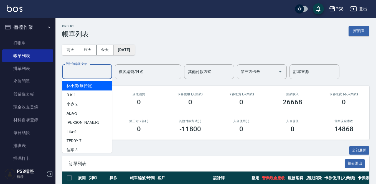
click at [124, 49] on button "[DATE]" at bounding box center [123, 50] width 21 height 10
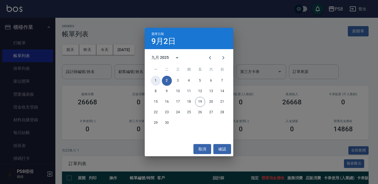
click at [154, 79] on button "1" at bounding box center [156, 81] width 10 height 10
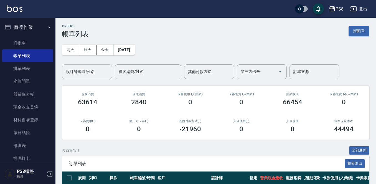
click at [84, 77] on div "設計師編號/姓名" at bounding box center [87, 71] width 50 height 15
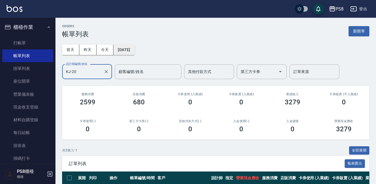
click at [130, 47] on button "[DATE]" at bounding box center [123, 50] width 21 height 10
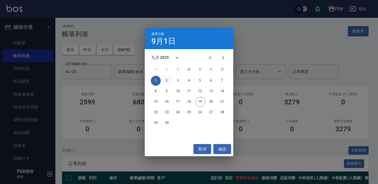
click at [168, 81] on button "2" at bounding box center [167, 81] width 10 height 10
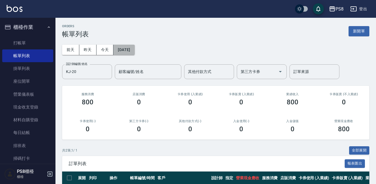
click at [134, 54] on button "[DATE]" at bounding box center [123, 50] width 21 height 10
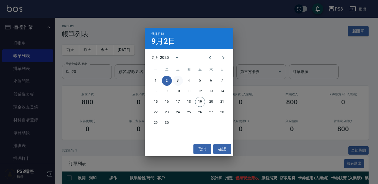
click at [178, 79] on button "3" at bounding box center [178, 81] width 10 height 10
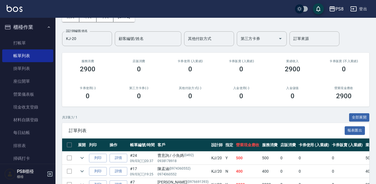
scroll to position [67, 0]
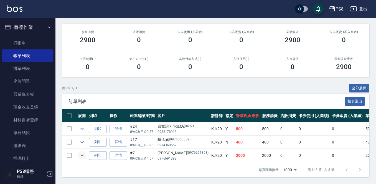
click at [82, 152] on icon "expand row" at bounding box center [82, 155] width 7 height 7
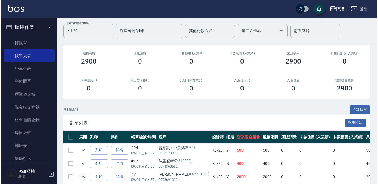
scroll to position [11, 0]
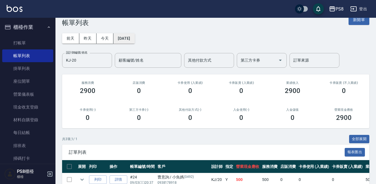
click at [128, 40] on button "[DATE]" at bounding box center [123, 38] width 21 height 10
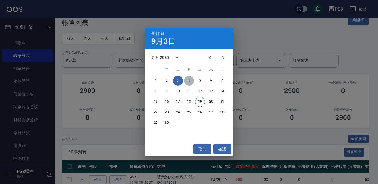
drag, startPoint x: 191, startPoint y: 79, endPoint x: 104, endPoint y: 89, distance: 87.7
click at [191, 79] on button "4" at bounding box center [189, 81] width 10 height 10
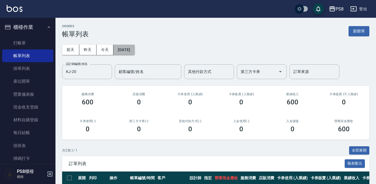
click at [132, 50] on button "[DATE]" at bounding box center [123, 50] width 21 height 10
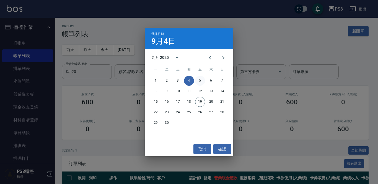
click at [200, 79] on button "5" at bounding box center [200, 81] width 10 height 10
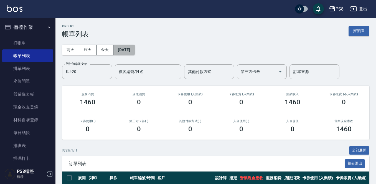
click at [129, 47] on button "[DATE]" at bounding box center [123, 50] width 21 height 10
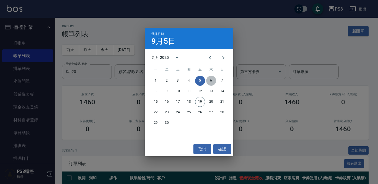
click at [213, 82] on button "6" at bounding box center [211, 81] width 10 height 10
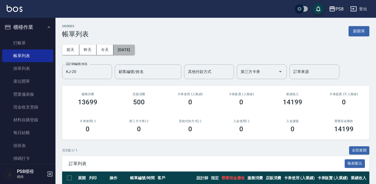
click at [129, 52] on button "[DATE]" at bounding box center [123, 50] width 21 height 10
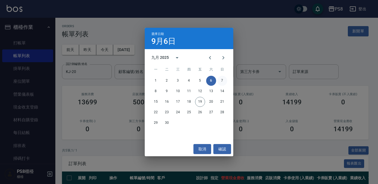
click at [223, 79] on button "7" at bounding box center [222, 81] width 10 height 10
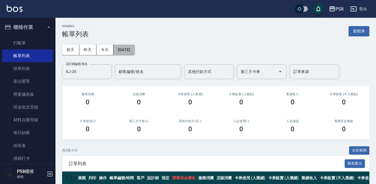
click at [131, 52] on button "[DATE]" at bounding box center [123, 50] width 21 height 10
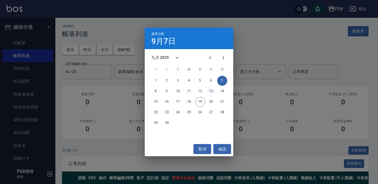
click at [212, 91] on button "13" at bounding box center [211, 91] width 10 height 10
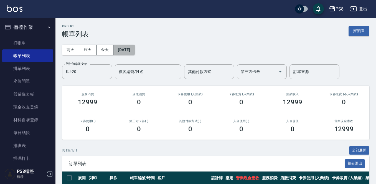
click at [134, 50] on button "[DATE]" at bounding box center [123, 50] width 21 height 10
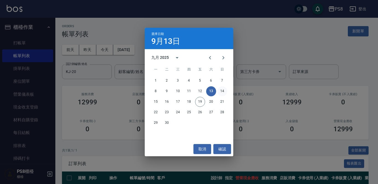
click at [224, 93] on button "14" at bounding box center [222, 91] width 10 height 10
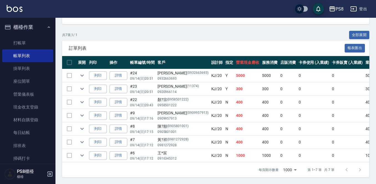
scroll to position [120, 0]
click at [79, 152] on icon "expand row" at bounding box center [82, 155] width 7 height 7
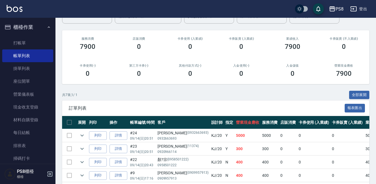
scroll to position [0, 0]
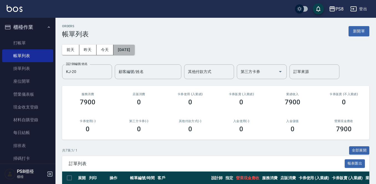
click at [126, 50] on button "[DATE]" at bounding box center [123, 50] width 21 height 10
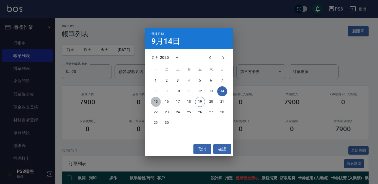
click at [155, 102] on button "15" at bounding box center [156, 102] width 10 height 10
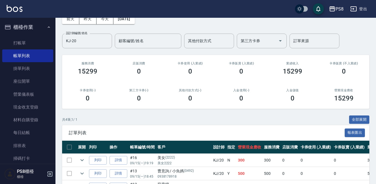
scroll to position [80, 0]
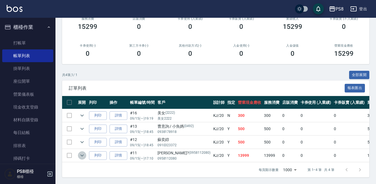
click at [82, 152] on icon "expand row" at bounding box center [82, 155] width 7 height 7
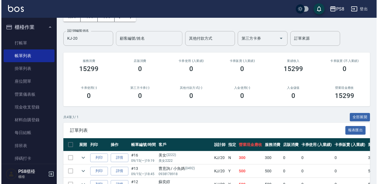
scroll to position [28, 0]
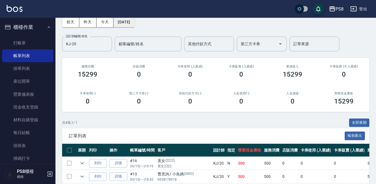
click at [132, 24] on button "[DATE]" at bounding box center [123, 22] width 21 height 10
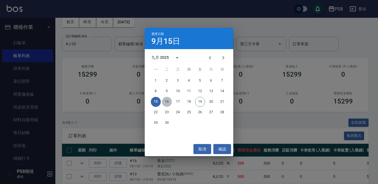
click at [169, 101] on button "16" at bounding box center [167, 102] width 10 height 10
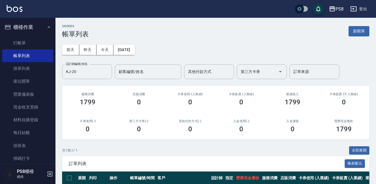
scroll to position [40, 0]
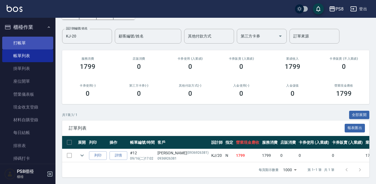
click at [25, 43] on link "打帳單" at bounding box center [27, 43] width 51 height 13
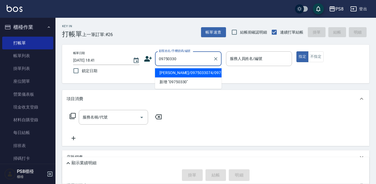
click at [164, 77] on li "許家琳/0975033074/0975033074" at bounding box center [188, 72] width 66 height 9
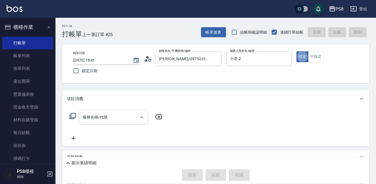
click at [108, 117] on input "服務名稱/代號" at bounding box center [109, 117] width 56 height 10
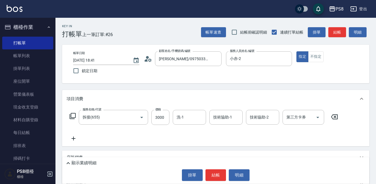
click at [75, 137] on icon at bounding box center [73, 138] width 14 height 7
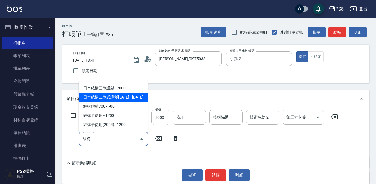
click at [129, 99] on span "日本結構二劑式護髮1600 - 1600" at bounding box center [113, 96] width 69 height 9
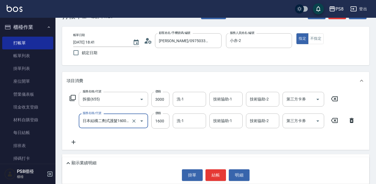
scroll to position [28, 0]
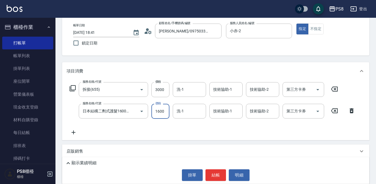
click at [153, 109] on input "1600" at bounding box center [160, 111] width 18 height 15
click at [68, 131] on icon at bounding box center [73, 132] width 14 height 7
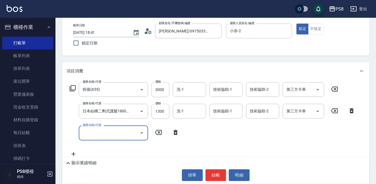
scroll to position [0, 0]
click at [108, 133] on input "服務名稱/代號" at bounding box center [109, 133] width 56 height 10
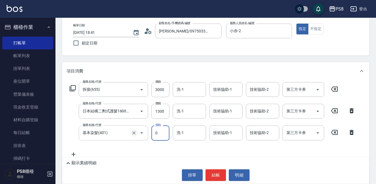
click at [134, 132] on icon "Clear" at bounding box center [134, 133] width 6 height 6
click at [156, 133] on input "0" at bounding box center [160, 132] width 18 height 15
click at [163, 134] on input "0" at bounding box center [160, 132] width 18 height 15
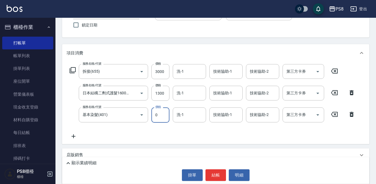
scroll to position [55, 0]
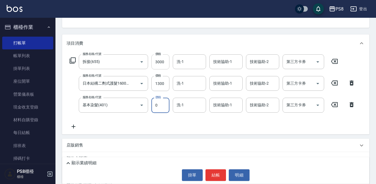
click at [165, 60] on input "3000" at bounding box center [160, 61] width 18 height 15
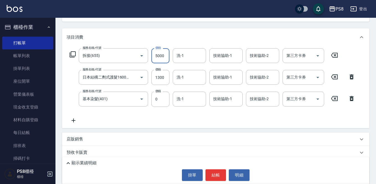
scroll to position [52, 0]
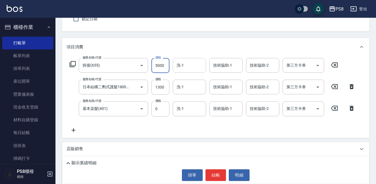
click at [189, 67] on input "洗-1" at bounding box center [189, 65] width 28 height 10
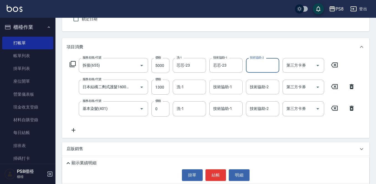
click at [216, 87] on input "技術協助-1" at bounding box center [226, 87] width 28 height 10
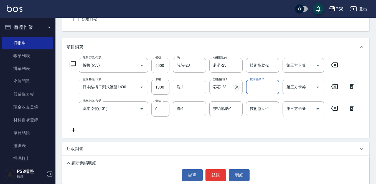
click at [235, 88] on icon "Clear" at bounding box center [237, 87] width 6 height 6
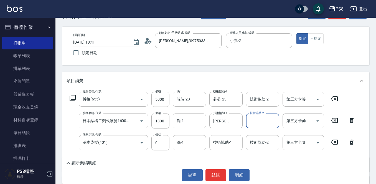
scroll to position [28, 0]
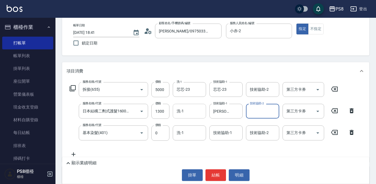
click at [190, 112] on input "洗-1" at bounding box center [189, 111] width 28 height 10
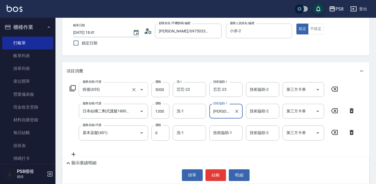
drag, startPoint x: 169, startPoint y: 105, endPoint x: 101, endPoint y: 96, distance: 68.7
click at [113, 96] on div "服務名稱/代號 拆接(655) 服務名稱/代號 價格 5000 價格 洗-1 芯芯-23 洗-1 技術協助-1 芯芯-23 技術協助-1 技術協助-2 技術協…" at bounding box center [212, 119] width 292 height 75
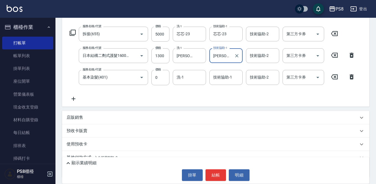
scroll to position [107, 0]
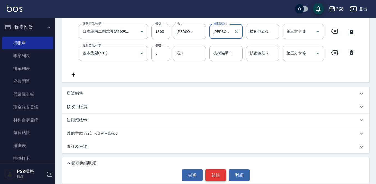
click at [213, 173] on button "結帳" at bounding box center [215, 175] width 21 height 12
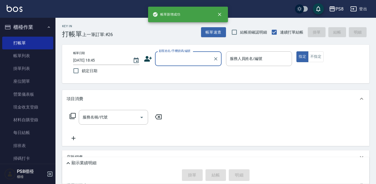
scroll to position [0, 0]
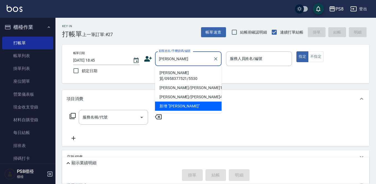
click at [200, 71] on li "黃慶貿/0958377521/5530" at bounding box center [188, 75] width 66 height 15
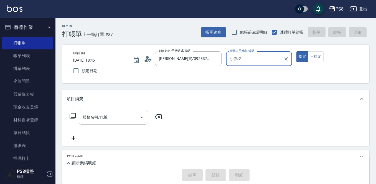
click at [124, 111] on div "服務名稱/代號" at bounding box center [113, 117] width 69 height 15
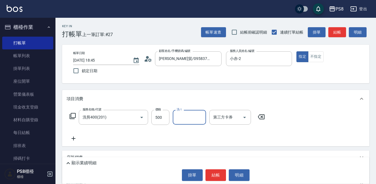
drag, startPoint x: 213, startPoint y: 176, endPoint x: 213, endPoint y: 171, distance: 5.0
click at [213, 176] on button "結帳" at bounding box center [215, 175] width 21 height 12
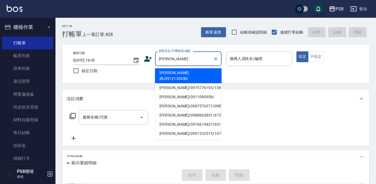
click at [183, 76] on li "黃沛慈 小赤媽/0912130650/" at bounding box center [188, 75] width 66 height 15
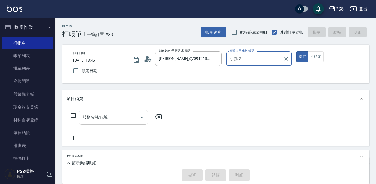
click at [110, 117] on input "服務名稱/代號" at bounding box center [109, 117] width 56 height 10
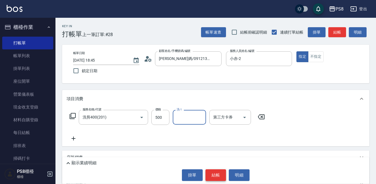
click at [218, 169] on button "結帳" at bounding box center [215, 175] width 21 height 12
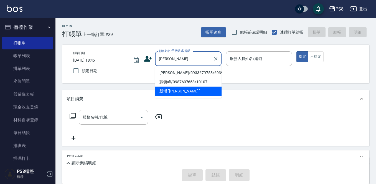
click at [178, 70] on li "蘇毓君/0933679758/6939" at bounding box center [188, 72] width 66 height 9
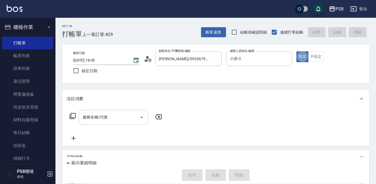
click at [115, 115] on input "服務名稱/代號" at bounding box center [109, 117] width 56 height 10
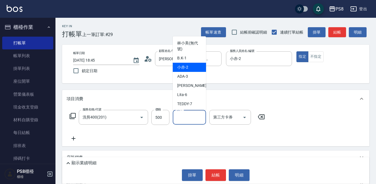
click at [221, 171] on button "結帳" at bounding box center [215, 175] width 21 height 12
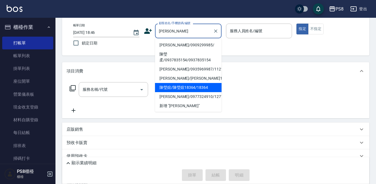
click at [185, 84] on li "陳瑩媗/陳瑩媗18364/18364" at bounding box center [188, 87] width 66 height 9
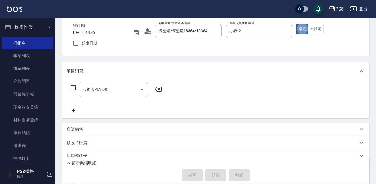
click at [104, 92] on input "服務名稱/代號" at bounding box center [109, 89] width 56 height 10
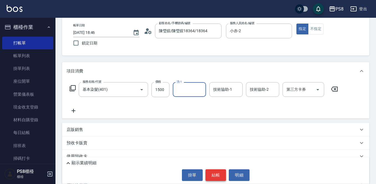
click at [209, 170] on button "結帳" at bounding box center [215, 175] width 21 height 12
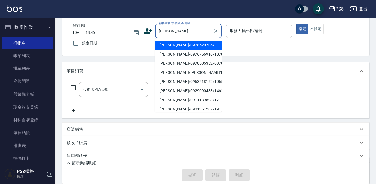
click at [187, 45] on li "邱怡萱/0928520706/" at bounding box center [188, 44] width 66 height 9
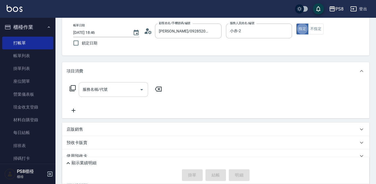
click at [101, 94] on input "服務名稱/代號" at bounding box center [109, 89] width 56 height 10
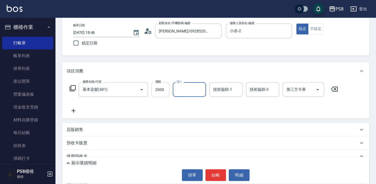
click at [157, 85] on input "2000" at bounding box center [160, 89] width 18 height 15
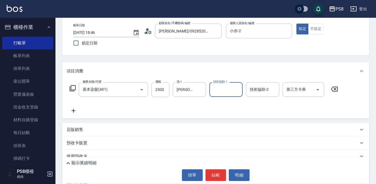
click at [222, 176] on button "結帳" at bounding box center [215, 175] width 21 height 12
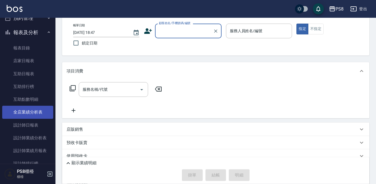
scroll to position [166, 0]
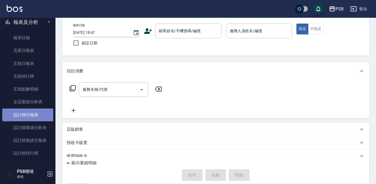
click at [36, 115] on link "設計師日報表" at bounding box center [27, 114] width 51 height 13
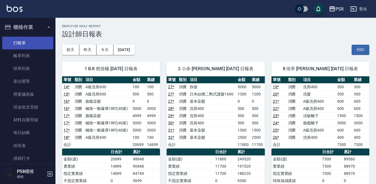
click at [33, 43] on link "打帳單" at bounding box center [27, 43] width 51 height 13
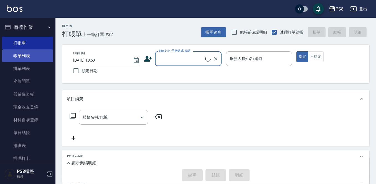
click at [40, 56] on link "帳單列表" at bounding box center [27, 55] width 51 height 13
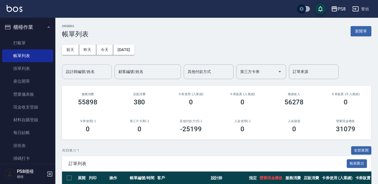
click at [98, 70] on input "設計師編號/姓名" at bounding box center [87, 72] width 45 height 10
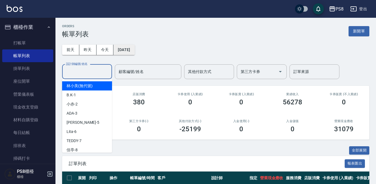
click at [119, 47] on button "[DATE]" at bounding box center [123, 50] width 21 height 10
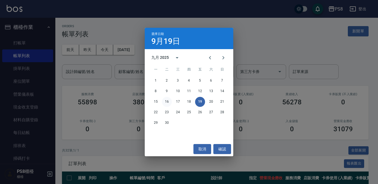
click at [166, 102] on button "16" at bounding box center [167, 102] width 10 height 10
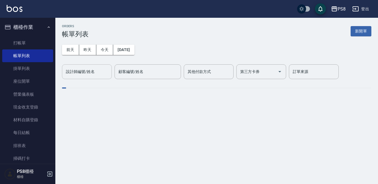
click at [94, 77] on div "設計師編號/姓名" at bounding box center [87, 71] width 50 height 15
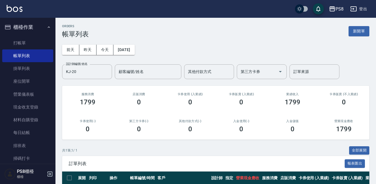
click at [138, 56] on div "前天 昨天 今天 2025/09/16 設計師編號/姓名 KJ-20 設計師編號/姓名 顧客編號/姓名 顧客編號/姓名 其他付款方式 其他付款方式 第三方卡券…" at bounding box center [215, 58] width 307 height 41
click at [134, 51] on button "[DATE]" at bounding box center [123, 50] width 21 height 10
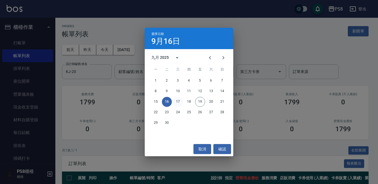
click at [179, 102] on button "17" at bounding box center [178, 102] width 10 height 10
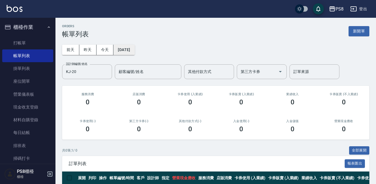
click at [134, 53] on button "[DATE]" at bounding box center [123, 50] width 21 height 10
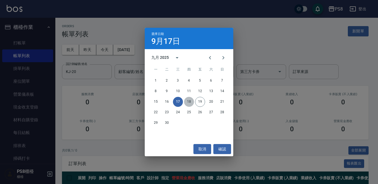
click at [192, 102] on button "18" at bounding box center [189, 102] width 10 height 10
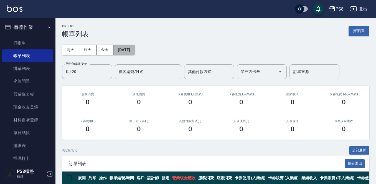
click at [134, 50] on button "[DATE]" at bounding box center [123, 50] width 21 height 10
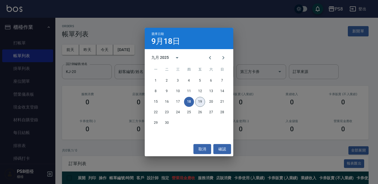
click at [201, 97] on button "19" at bounding box center [200, 102] width 10 height 10
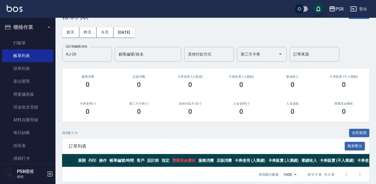
scroll to position [27, 0]
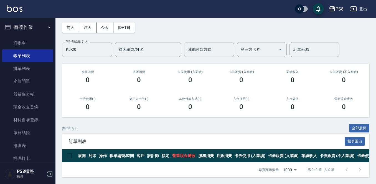
click at [2, 40] on nav "櫃檯作業 打帳單 帳單列表 掛單列表 座位開單 營業儀表板 現金收支登錄 材料自購登錄 每日結帳 排班表 掃碼打卡 預約管理 預約管理 單日預約紀錄 單週預約…" at bounding box center [27, 91] width 55 height 146
click at [21, 45] on link "打帳單" at bounding box center [27, 43] width 51 height 13
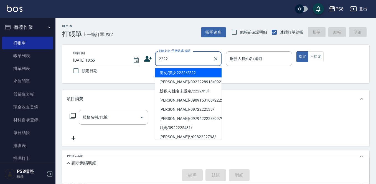
click at [187, 75] on li "美女/美女2222/2222" at bounding box center [188, 72] width 66 height 9
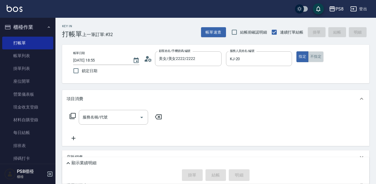
drag, startPoint x: 322, startPoint y: 56, endPoint x: 305, endPoint y: 63, distance: 18.8
click at [323, 56] on button "不指定" at bounding box center [316, 56] width 16 height 11
click at [112, 122] on div "服務名稱/代號" at bounding box center [113, 117] width 69 height 15
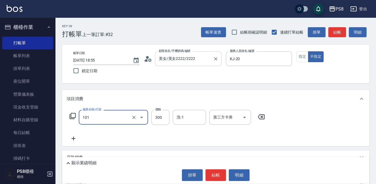
click at [202, 54] on input "美女/美女2222/2222" at bounding box center [183, 59] width 53 height 10
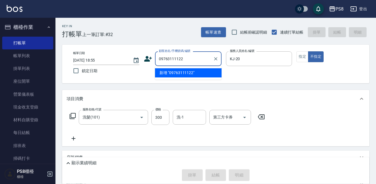
drag, startPoint x: 193, startPoint y: 63, endPoint x: 151, endPoint y: 62, distance: 41.8
click at [151, 62] on div "顧客姓名/手機號碼/編號 09763111122 顧客姓名/手機號碼/編號" at bounding box center [183, 58] width 78 height 15
click at [150, 57] on icon at bounding box center [148, 59] width 8 height 8
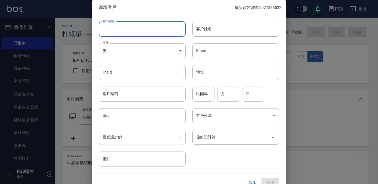
click at [145, 23] on input "客戶編號" at bounding box center [142, 28] width 87 height 15
paste input "09763111122"
click at [123, 112] on input "電話" at bounding box center [142, 115] width 87 height 15
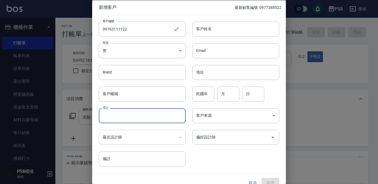
paste input "09763111122"
click at [228, 25] on input "客戶姓名" at bounding box center [235, 28] width 87 height 15
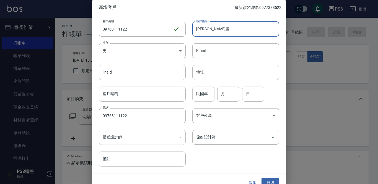
click at [206, 97] on input "民國年" at bounding box center [203, 93] width 22 height 15
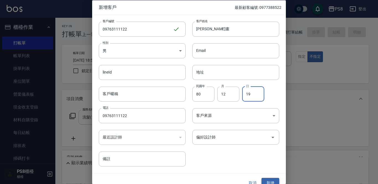
click at [272, 181] on button "新增" at bounding box center [271, 183] width 18 height 10
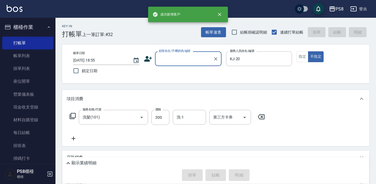
click at [181, 59] on input "顧客姓名/手機號碼/編號" at bounding box center [183, 59] width 53 height 10
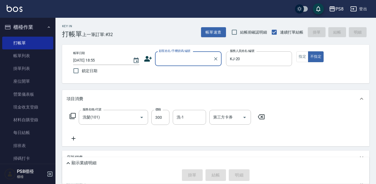
paste input "09763111122"
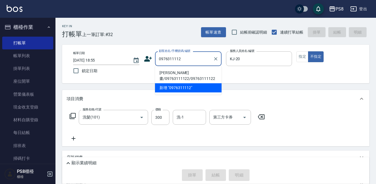
click at [179, 74] on li "賴軍畫/09763111122/09763111122" at bounding box center [188, 75] width 66 height 15
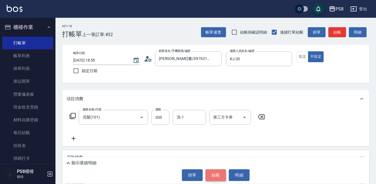
click at [217, 172] on button "結帳" at bounding box center [215, 175] width 21 height 12
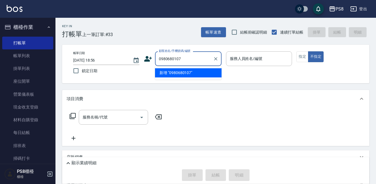
drag, startPoint x: 187, startPoint y: 56, endPoint x: 155, endPoint y: 56, distance: 32.1
click at [155, 56] on div "0980680107 顧客姓名/手機號碼/編號" at bounding box center [188, 58] width 66 height 15
click at [144, 59] on icon at bounding box center [148, 59] width 8 height 8
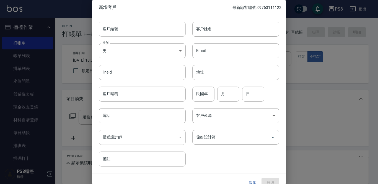
click at [143, 26] on input "客戶編號" at bounding box center [142, 28] width 87 height 15
paste input "0980680107"
click at [107, 133] on div "​" at bounding box center [142, 137] width 87 height 15
click at [109, 115] on input "電話" at bounding box center [142, 115] width 87 height 15
paste input "0980680107"
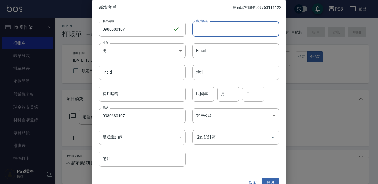
click at [247, 27] on input "客戶姓名" at bounding box center [235, 28] width 87 height 15
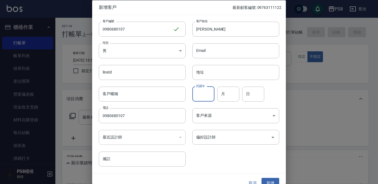
click at [202, 95] on input "民國年" at bounding box center [203, 93] width 22 height 15
click at [226, 129] on div "偏好設計師 偏好設計師" at bounding box center [233, 134] width 94 height 22
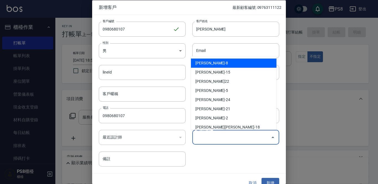
click at [228, 133] on input "偏好設計師" at bounding box center [232, 137] width 74 height 10
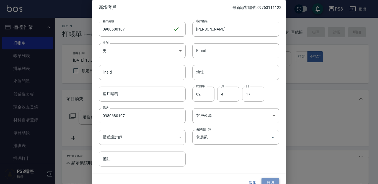
click at [273, 179] on button "新增" at bounding box center [271, 183] width 18 height 10
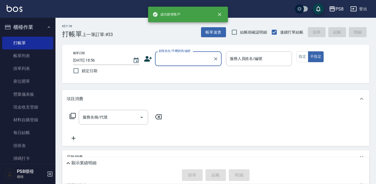
paste input "0980680107"
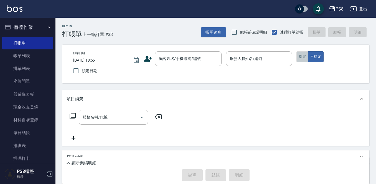
click at [300, 57] on button "指定" at bounding box center [302, 56] width 12 height 11
click at [193, 56] on input "顧客姓名/手機號碼/編號" at bounding box center [183, 59] width 53 height 10
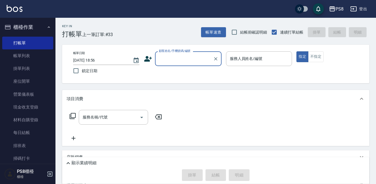
paste input "0980680107"
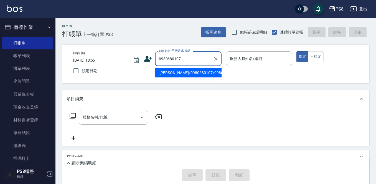
click at [183, 77] on li "芳宜樺/0980680107/0980680107" at bounding box center [188, 72] width 66 height 9
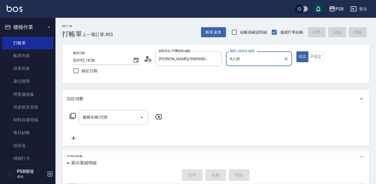
click at [296, 51] on button "指定" at bounding box center [302, 56] width 12 height 11
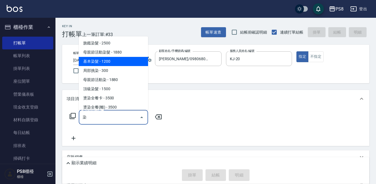
click at [119, 59] on span "基本染髮 - 1200" at bounding box center [113, 61] width 69 height 9
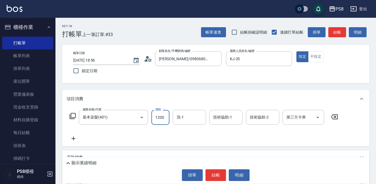
click at [161, 118] on input "1200" at bounding box center [160, 117] width 18 height 15
click at [213, 172] on button "結帳" at bounding box center [215, 175] width 21 height 12
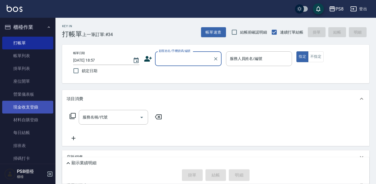
click at [24, 105] on link "現金收支登錄" at bounding box center [27, 107] width 51 height 13
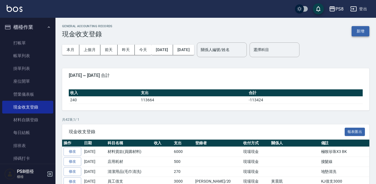
click at [357, 32] on button "新增" at bounding box center [360, 31] width 18 height 10
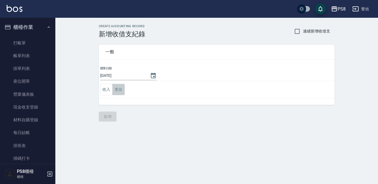
click at [114, 90] on button "支出" at bounding box center [118, 89] width 12 height 11
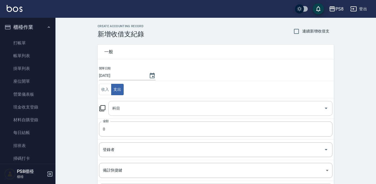
click at [123, 105] on input "科目" at bounding box center [216, 108] width 210 height 10
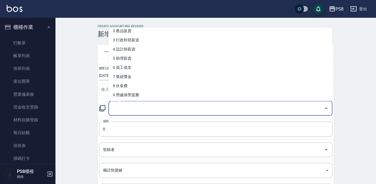
scroll to position [55, 0]
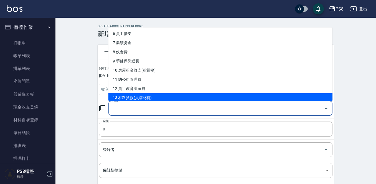
click at [133, 96] on li "13 材料貨款(員購材料)" at bounding box center [220, 97] width 224 height 9
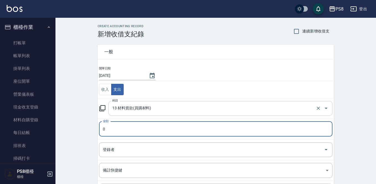
click at [138, 106] on input "13 材料貨款(員購材料)" at bounding box center [212, 108] width 203 height 10
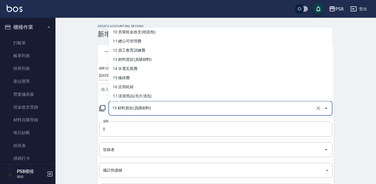
scroll to position [111, 0]
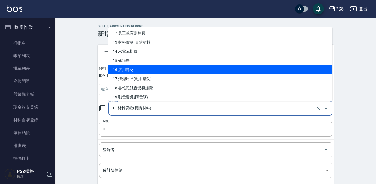
click at [188, 67] on li "16 店用耗材" at bounding box center [220, 69] width 224 height 9
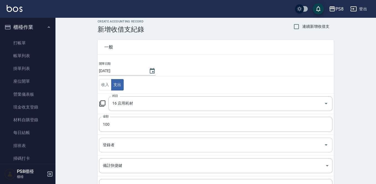
scroll to position [61, 0]
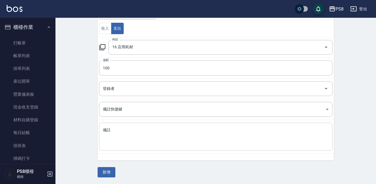
click at [176, 141] on textarea "備註" at bounding box center [215, 136] width 225 height 19
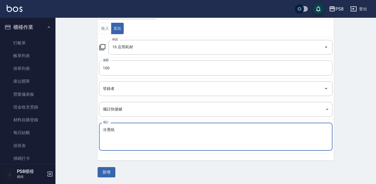
click at [110, 171] on button "新增" at bounding box center [106, 172] width 18 height 10
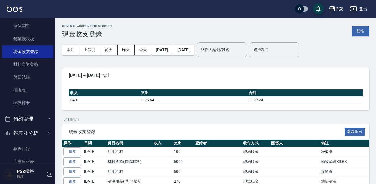
scroll to position [83, 0]
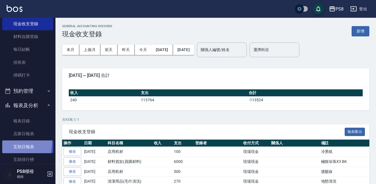
click at [8, 142] on link "互助日報表" at bounding box center [27, 146] width 51 height 13
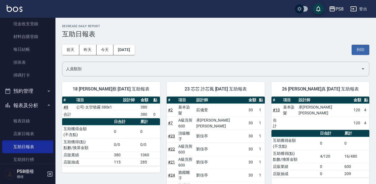
click at [35, 102] on button "報表及分析" at bounding box center [27, 105] width 51 height 14
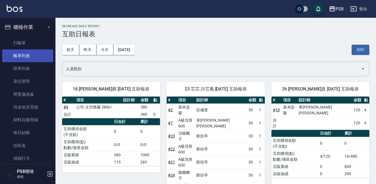
click at [24, 57] on link "帳單列表" at bounding box center [27, 55] width 51 height 13
click at [26, 21] on button "櫃檯作業" at bounding box center [27, 27] width 51 height 14
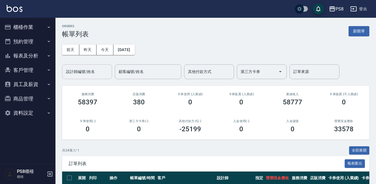
click at [74, 68] on input "設計師編號/姓名" at bounding box center [87, 72] width 45 height 10
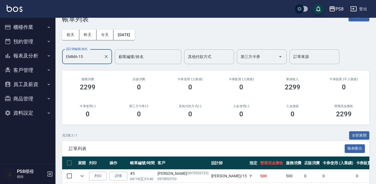
scroll to position [53, 0]
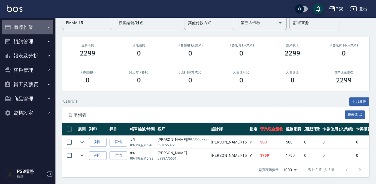
click at [48, 27] on icon "button" at bounding box center [49, 27] width 4 height 4
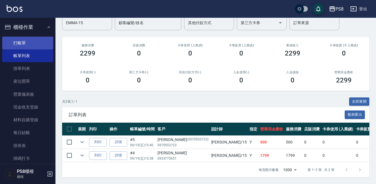
click at [36, 45] on link "打帳單" at bounding box center [27, 43] width 51 height 13
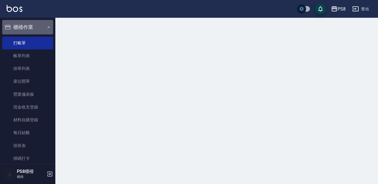
click at [36, 22] on button "櫃檯作業" at bounding box center [27, 27] width 51 height 14
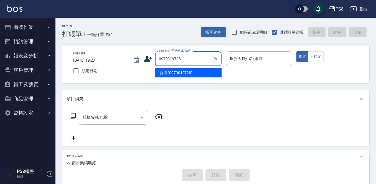
drag, startPoint x: 183, startPoint y: 59, endPoint x: 155, endPoint y: 62, distance: 28.1
click at [151, 63] on div "顧客姓名/手機號碼/編號 0979019728 顧客姓名/手機號碼/編號" at bounding box center [183, 58] width 78 height 15
click at [146, 60] on icon at bounding box center [148, 59] width 8 height 6
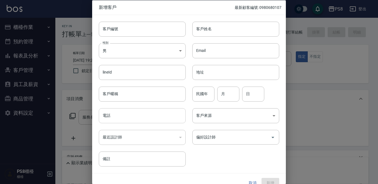
click at [126, 112] on input "電話" at bounding box center [142, 115] width 87 height 15
paste input "0979019728"
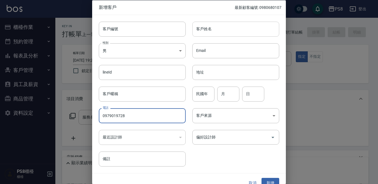
click at [218, 27] on input "客戶姓名" at bounding box center [235, 28] width 87 height 15
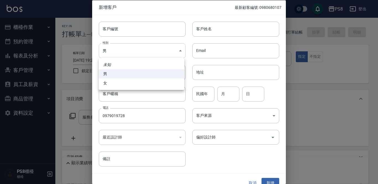
click at [173, 45] on body "PS8 登出 櫃檯作業 打帳單 帳單列表 掛單列表 座位開單 營業儀表板 現金收支登錄 材料自購登錄 每日結帳 排班表 掃碼打卡 預約管理 預約管理 單日預約…" at bounding box center [189, 123] width 378 height 247
click at [150, 81] on li "女" at bounding box center [142, 82] width 86 height 9
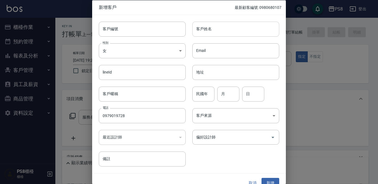
click at [211, 32] on input "客戶姓名" at bounding box center [235, 28] width 87 height 15
click at [202, 91] on input "民國年" at bounding box center [203, 93] width 22 height 15
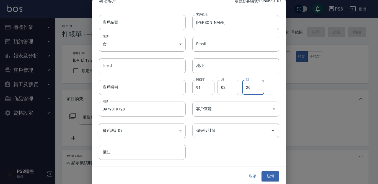
scroll to position [8, 0]
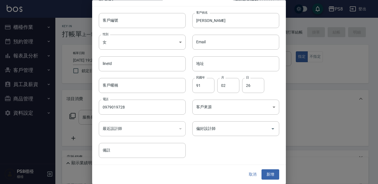
drag, startPoint x: 274, startPoint y: 168, endPoint x: 273, endPoint y: 145, distance: 23.3
click at [274, 168] on div "取消 新增" at bounding box center [189, 174] width 194 height 19
click at [269, 173] on button "新增" at bounding box center [271, 174] width 18 height 10
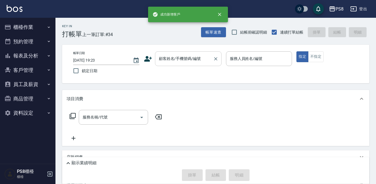
click at [200, 61] on input "顧客姓名/手機號碼/編號" at bounding box center [183, 59] width 53 height 10
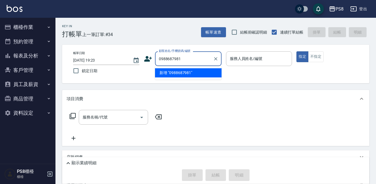
drag, startPoint x: 182, startPoint y: 58, endPoint x: 167, endPoint y: 61, distance: 15.9
click at [158, 55] on input "0988687981" at bounding box center [183, 59] width 53 height 10
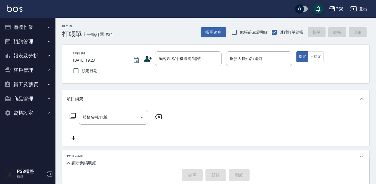
click at [145, 58] on icon at bounding box center [148, 59] width 8 height 8
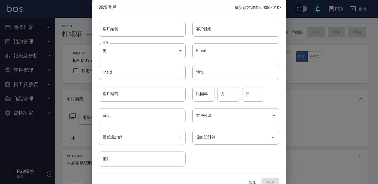
click at [111, 116] on input "電話" at bounding box center [142, 115] width 87 height 15
paste input "0988687981"
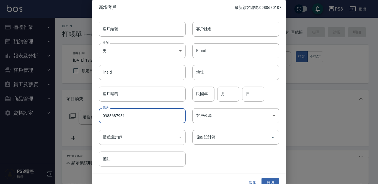
click at [120, 54] on body "PS8 登出 櫃檯作業 打帳單 帳單列表 掛單列表 座位開單 營業儀表板 現金收支登錄 材料自購登錄 每日結帳 排班表 掃碼打卡 預約管理 預約管理 單日預約…" at bounding box center [189, 123] width 378 height 247
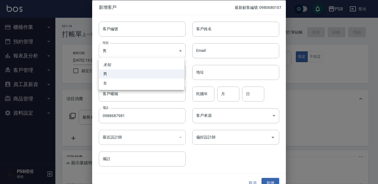
click at [120, 84] on li "女" at bounding box center [142, 82] width 86 height 9
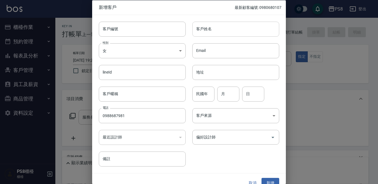
click at [207, 31] on input "客戶姓名" at bounding box center [235, 28] width 87 height 15
click at [206, 99] on input "民國年" at bounding box center [203, 93] width 22 height 15
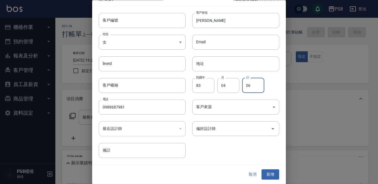
click at [264, 175] on button "新增" at bounding box center [271, 174] width 18 height 10
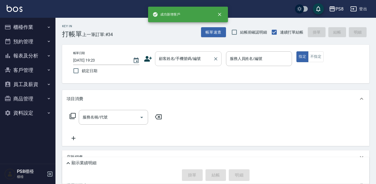
click at [186, 57] on input "顧客姓名/手機號碼/編號" at bounding box center [183, 59] width 53 height 10
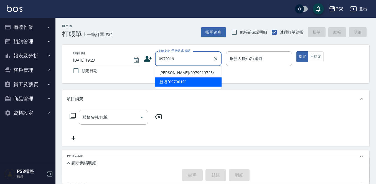
click at [165, 68] on li "蔡欣耘/0979019728/" at bounding box center [188, 72] width 66 height 9
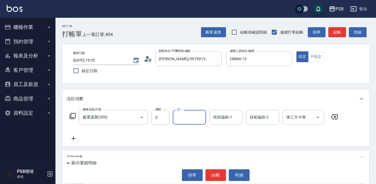
scroll to position [0, 0]
click at [164, 121] on input "0" at bounding box center [160, 117] width 18 height 15
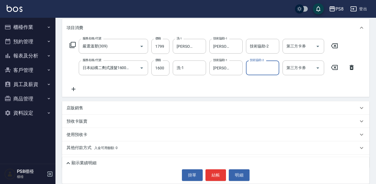
scroll to position [85, 0]
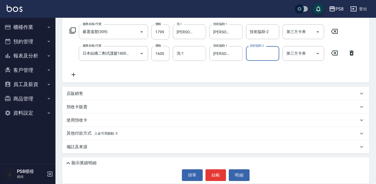
drag, startPoint x: 63, startPoint y: 161, endPoint x: 66, endPoint y: 162, distance: 3.6
click at [64, 161] on span "顯示業績明細" at bounding box center [215, 163] width 307 height 7
click at [67, 162] on icon at bounding box center [68, 163] width 7 height 7
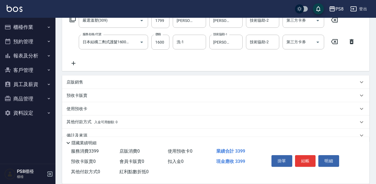
scroll to position [108, 0]
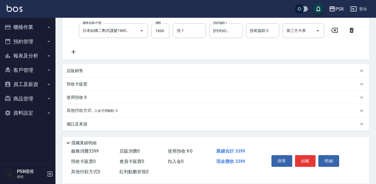
click at [94, 107] on div "其他付款方式 入金可用餘額: 0" at bounding box center [215, 110] width 307 height 13
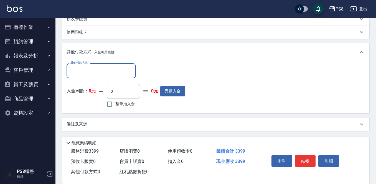
scroll to position [173, 0]
click at [106, 73] on input "其他付款方式" at bounding box center [101, 70] width 64 height 10
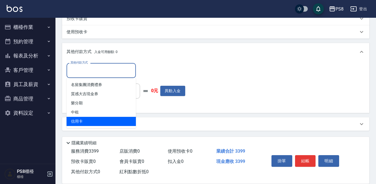
click at [86, 118] on span "信用卡" at bounding box center [100, 121] width 69 height 9
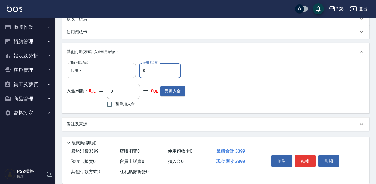
click at [153, 68] on input "0" at bounding box center [160, 70] width 42 height 15
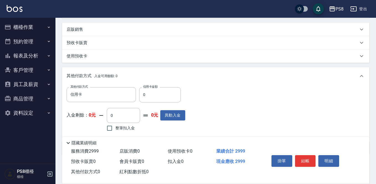
scroll to position [174, 0]
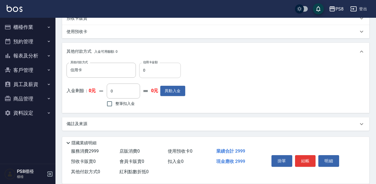
click at [169, 66] on input "0" at bounding box center [160, 70] width 42 height 15
click at [298, 155] on button "結帳" at bounding box center [305, 161] width 21 height 12
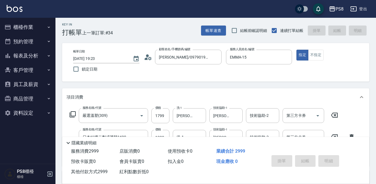
scroll to position [0, 0]
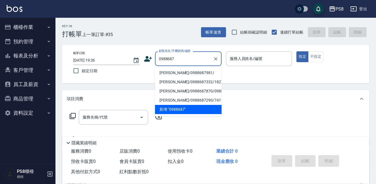
click at [174, 72] on li "陳宜加/0988687981/" at bounding box center [188, 72] width 66 height 9
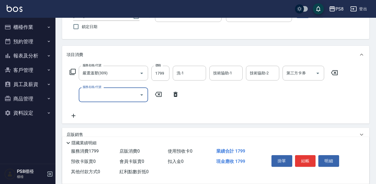
scroll to position [55, 0]
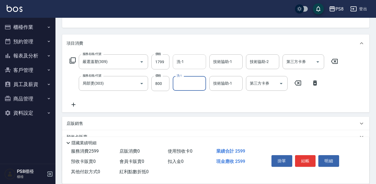
click at [181, 66] on input "洗-1" at bounding box center [189, 62] width 28 height 10
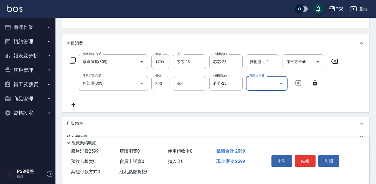
click at [207, 29] on div "Key In 打帳單 上一筆訂單:#35 帳單速查 結帳前確認明細 連續打單結帳 掛單 結帳 明細 帳單日期 2025/09/19 19:26 鎖定日期 顧客…" at bounding box center [215, 99] width 320 height 274
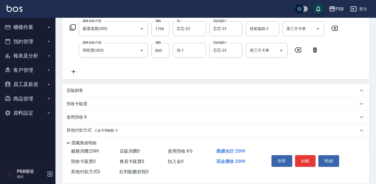
scroll to position [108, 0]
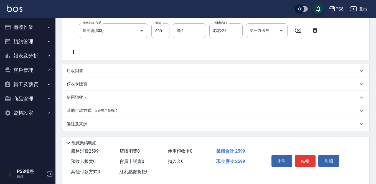
click at [89, 108] on p "其他付款方式 入金可用餘額: 0" at bounding box center [91, 110] width 51 height 6
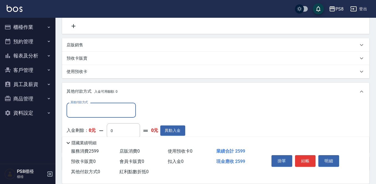
scroll to position [164, 0]
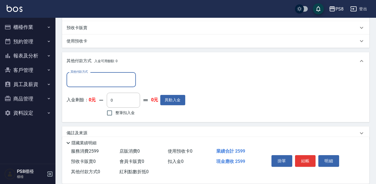
click at [98, 84] on input "其他付款方式" at bounding box center [101, 79] width 64 height 10
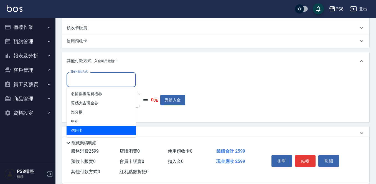
click at [96, 128] on span "信用卡" at bounding box center [100, 130] width 69 height 9
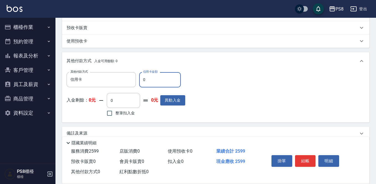
click at [157, 80] on input "0" at bounding box center [160, 79] width 42 height 15
click at [262, 105] on div "其他付款方式 信用卡 其他付款方式 信用卡金額 2599 信用卡金額 入金剩餘： 0元 0 ​ 整筆扣入金 0元 異動入金" at bounding box center [215, 94] width 298 height 45
click at [310, 155] on button "結帳" at bounding box center [305, 161] width 21 height 12
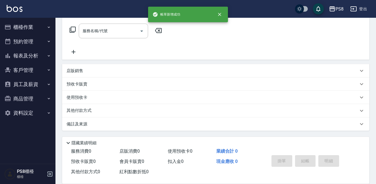
scroll to position [0, 0]
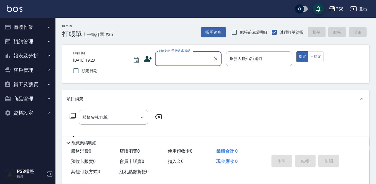
click at [27, 26] on button "櫃檯作業" at bounding box center [27, 27] width 51 height 14
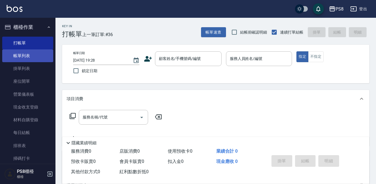
click at [26, 53] on link "帳單列表" at bounding box center [27, 55] width 51 height 13
click at [31, 27] on button "櫃檯作業" at bounding box center [27, 27] width 51 height 14
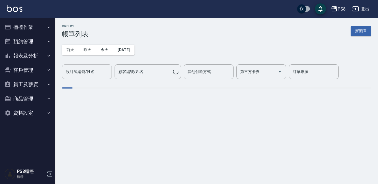
click at [98, 71] on input "設計師編號/姓名" at bounding box center [87, 72] width 45 height 10
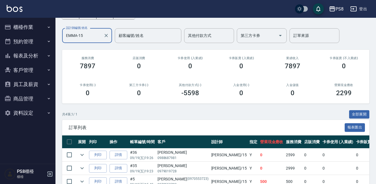
scroll to position [80, 0]
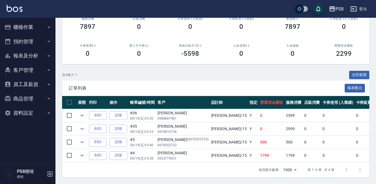
click at [36, 29] on button "櫃檯作業" at bounding box center [27, 27] width 51 height 14
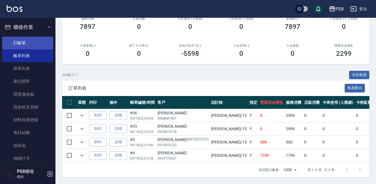
click at [34, 42] on link "打帳單" at bounding box center [27, 43] width 51 height 13
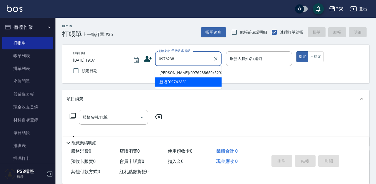
click at [166, 72] on li "許慶昇/0976238659/5292" at bounding box center [188, 72] width 66 height 9
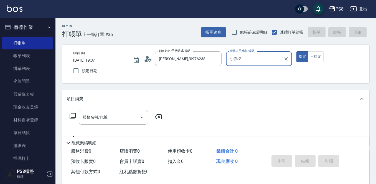
click at [296, 51] on button "指定" at bounding box center [302, 56] width 12 height 11
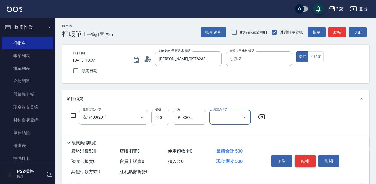
click at [305, 158] on button "結帳" at bounding box center [305, 161] width 21 height 12
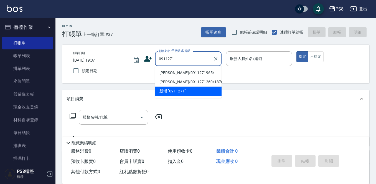
click at [176, 71] on li "李薏欣/0911271965/" at bounding box center [188, 72] width 66 height 9
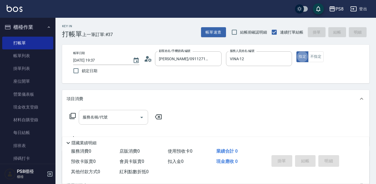
click at [105, 115] on div "服務名稱/代號 服務名稱/代號" at bounding box center [113, 117] width 69 height 15
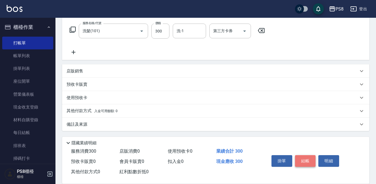
click at [305, 158] on button "結帳" at bounding box center [305, 161] width 21 height 12
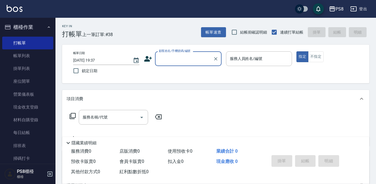
click at [51, 57] on nav "櫃檯作業 打帳單 帳單列表 掛單列表 座位開單 營業儀表板 現金收支登錄 材料自購登錄 每日結帳 排班表 掃碼打卡 預約管理 預約管理 單日預約紀錄 單週預約…" at bounding box center [27, 91] width 55 height 146
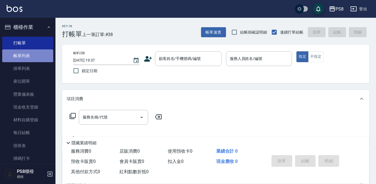
click at [43, 54] on link "帳單列表" at bounding box center [27, 55] width 51 height 13
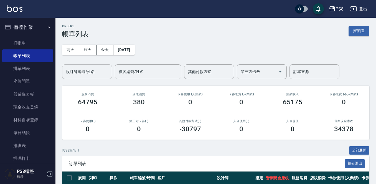
click at [77, 69] on input "設計師編號/姓名" at bounding box center [87, 72] width 45 height 10
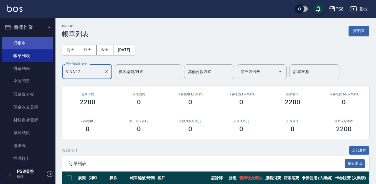
click at [25, 43] on link "打帳單" at bounding box center [27, 43] width 51 height 13
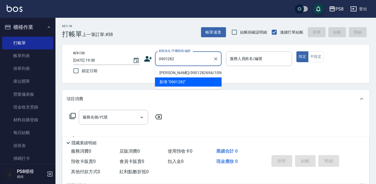
click at [160, 72] on li "葉盈牧/0901282694/10963" at bounding box center [188, 72] width 66 height 9
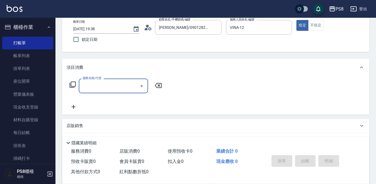
scroll to position [55, 0]
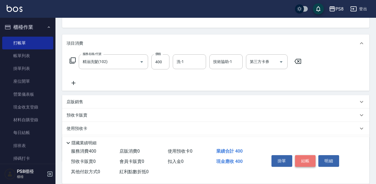
click at [301, 155] on button "結帳" at bounding box center [305, 161] width 21 height 12
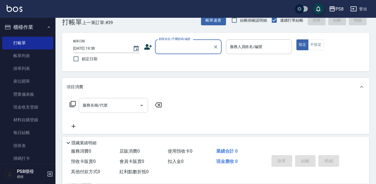
scroll to position [0, 0]
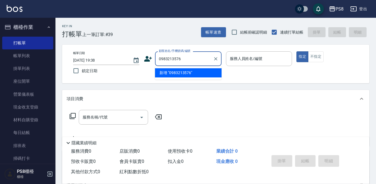
click at [183, 73] on li "新增 "0983213576"" at bounding box center [188, 72] width 66 height 9
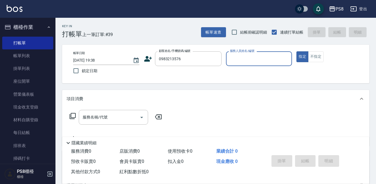
click at [147, 55] on icon at bounding box center [148, 59] width 8 height 8
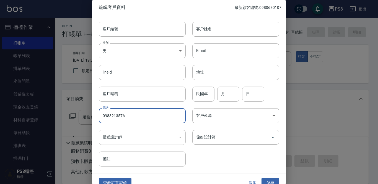
drag, startPoint x: 133, startPoint y: 113, endPoint x: 76, endPoint y: 118, distance: 57.0
click at [76, 118] on div "編輯客戶資料 最新顧客編號: 0980680107 客戶編號 客戶編號 客戶姓名 客戶姓名 性別 男 MALE 性別 Email Email lineId l…" at bounding box center [189, 92] width 378 height 184
click at [140, 35] on input "客戶編號" at bounding box center [142, 28] width 87 height 15
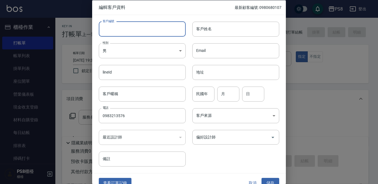
paste input "0983213576"
click at [139, 48] on body "PS8 登出 櫃檯作業 打帳單 帳單列表 掛單列表 座位開單 營業儀表板 現金收支登錄 材料自購登錄 每日結帳 排班表 掃碼打卡 預約管理 預約管理 單日預約…" at bounding box center [189, 135] width 378 height 270
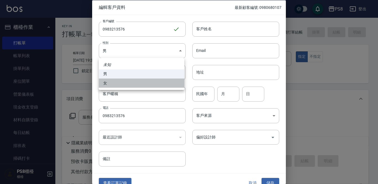
click at [140, 79] on li "女" at bounding box center [142, 82] width 86 height 9
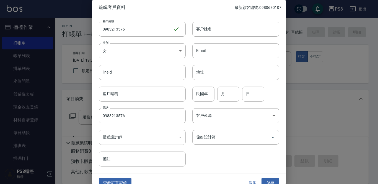
click at [202, 27] on input "客戶姓名" at bounding box center [235, 28] width 87 height 15
click at [197, 93] on input "民國年" at bounding box center [203, 93] width 22 height 15
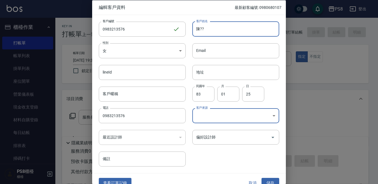
click at [206, 32] on input "陳??" at bounding box center [235, 28] width 87 height 15
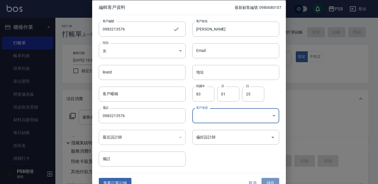
click at [271, 181] on button "儲存" at bounding box center [271, 183] width 18 height 10
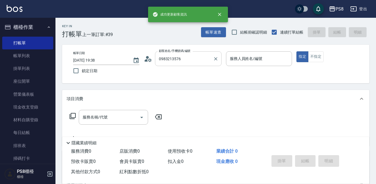
click at [186, 63] on input "0983213576" at bounding box center [183, 59] width 53 height 10
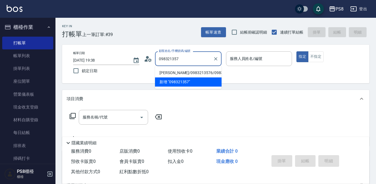
click at [180, 74] on li "陳小姐/0983213576/0983213576" at bounding box center [188, 72] width 66 height 9
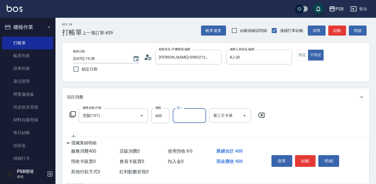
scroll to position [28, 0]
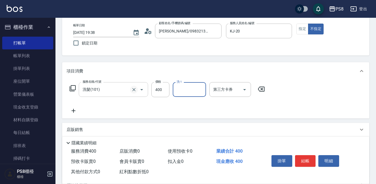
click at [132, 86] on button "Clear" at bounding box center [134, 90] width 8 height 8
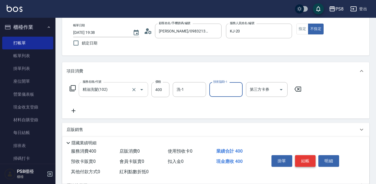
click at [306, 157] on button "結帳" at bounding box center [305, 161] width 21 height 12
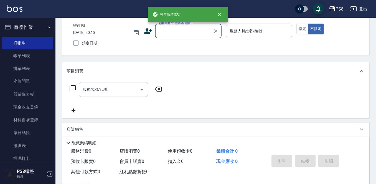
scroll to position [0, 0]
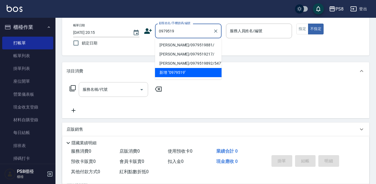
click at [175, 43] on li "馮瑞霖/0979519881/" at bounding box center [188, 44] width 66 height 9
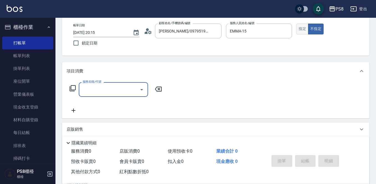
click at [304, 28] on button "指定" at bounding box center [302, 29] width 12 height 11
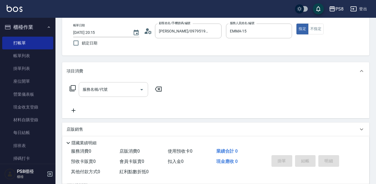
click at [94, 90] on div "服務名稱/代號 服務名稱/代號" at bounding box center [113, 89] width 69 height 15
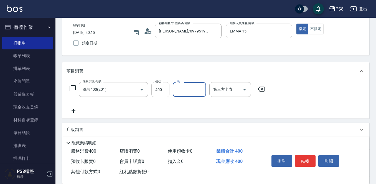
click at [165, 93] on input "400" at bounding box center [160, 89] width 18 height 15
click at [308, 155] on button "結帳" at bounding box center [305, 161] width 21 height 12
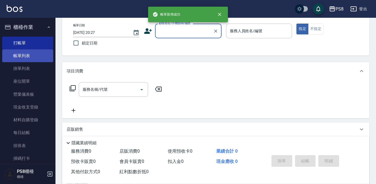
click at [37, 51] on link "帳單列表" at bounding box center [27, 55] width 51 height 13
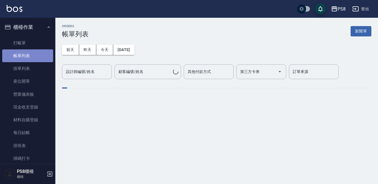
click at [29, 57] on link "帳單列表" at bounding box center [27, 55] width 51 height 13
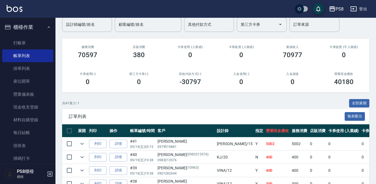
scroll to position [111, 0]
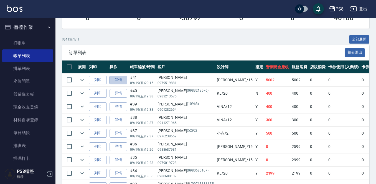
click at [114, 81] on link "詳情" at bounding box center [118, 80] width 18 height 9
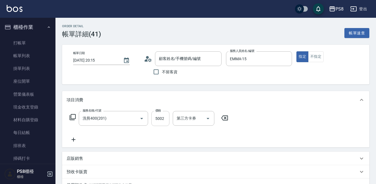
click at [163, 116] on input "5002" at bounding box center [160, 118] width 18 height 15
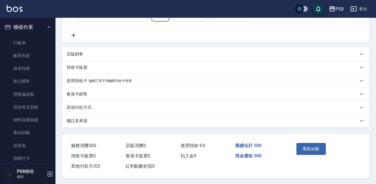
scroll to position [107, 0]
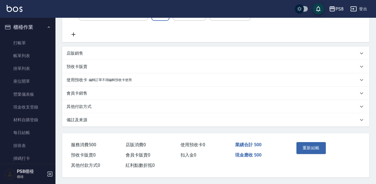
click at [318, 143] on button "重新結帳" at bounding box center [310, 148] width 29 height 12
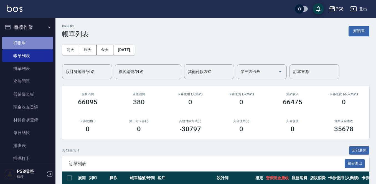
click at [34, 45] on link "打帳單" at bounding box center [27, 43] width 51 height 13
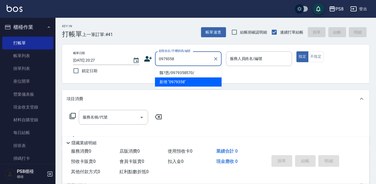
click at [177, 71] on li "魏?恩/0979358570/" at bounding box center [188, 72] width 66 height 9
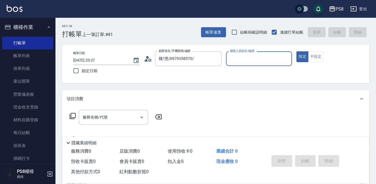
click at [146, 59] on icon at bounding box center [148, 59] width 8 height 8
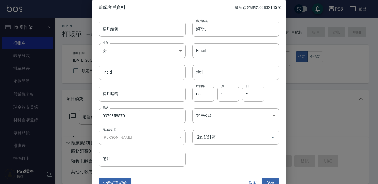
click at [122, 180] on button "查看訂單記錄" at bounding box center [115, 183] width 33 height 10
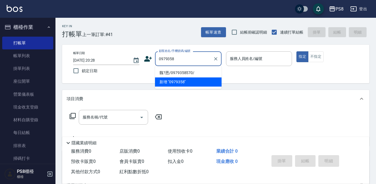
click at [189, 76] on li "魏?恩/0979358570/" at bounding box center [188, 72] width 66 height 9
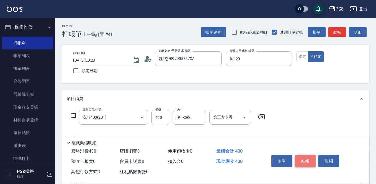
click at [304, 158] on button "結帳" at bounding box center [305, 161] width 21 height 12
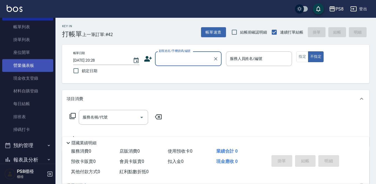
scroll to position [83, 0]
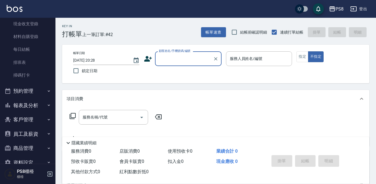
click at [20, 110] on button "報表及分析" at bounding box center [27, 105] width 51 height 14
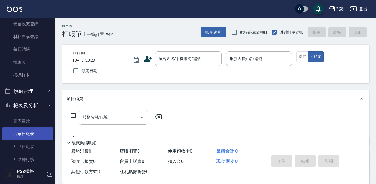
click at [27, 136] on link "店家日報表" at bounding box center [27, 133] width 51 height 13
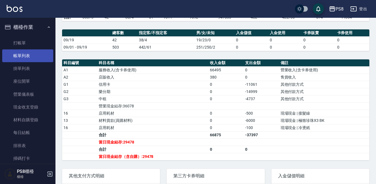
scroll to position [138, 0]
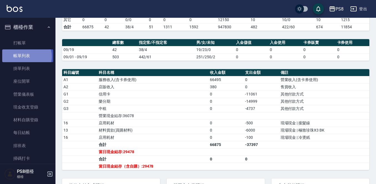
click at [26, 56] on link "帳單列表" at bounding box center [27, 55] width 51 height 13
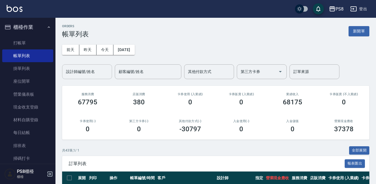
click at [2, 49] on link "帳單列表" at bounding box center [27, 55] width 51 height 13
click at [83, 77] on div "設計師編號/姓名" at bounding box center [87, 71] width 50 height 15
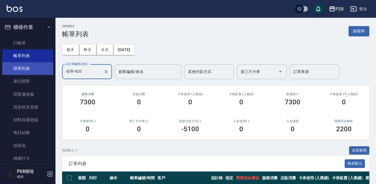
drag, startPoint x: 70, startPoint y: 72, endPoint x: 33, endPoint y: 67, distance: 37.4
click at [33, 67] on div "PS8 登出 櫃檯作業 打帳單 帳單列表 掛單列表 座位開單 營業儀表板 現金收支登錄 材料自購登錄 每日結帳 排班表 掃碼打卡 預約管理 預約管理 單日預約…" at bounding box center [188, 156] width 376 height 312
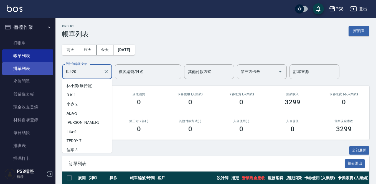
drag, startPoint x: 73, startPoint y: 68, endPoint x: 50, endPoint y: 65, distance: 23.5
click at [41, 63] on div "PS8 登出 櫃檯作業 打帳單 帳單列表 掛單列表 座位開單 營業儀表板 現金收支登錄 材料自購登錄 每日結帳 排班表 掃碼打卡 預約管理 預約管理 單日預約…" at bounding box center [188, 129] width 376 height 259
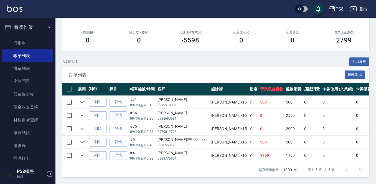
scroll to position [93, 0]
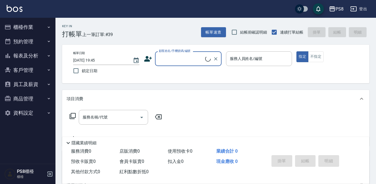
click at [32, 25] on button "櫃檯作業" at bounding box center [27, 27] width 51 height 14
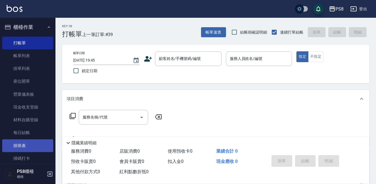
click at [33, 147] on link "排班表" at bounding box center [27, 145] width 51 height 13
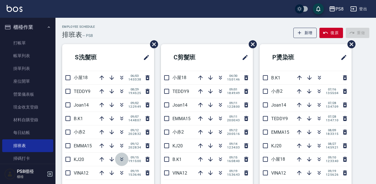
click at [122, 157] on icon "button" at bounding box center [121, 159] width 7 height 7
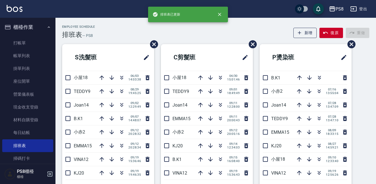
scroll to position [28, 0]
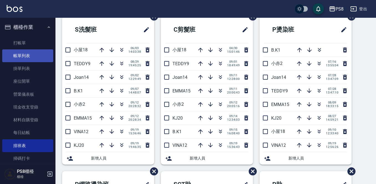
click at [34, 59] on link "帳單列表" at bounding box center [27, 55] width 51 height 13
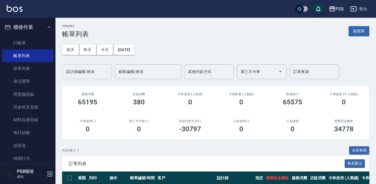
click at [82, 76] on input "設計師編號/姓名" at bounding box center [87, 72] width 45 height 10
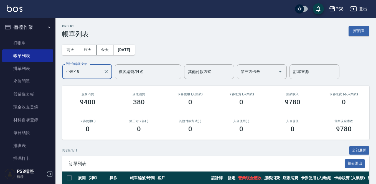
drag, startPoint x: 104, startPoint y: 72, endPoint x: 55, endPoint y: 72, distance: 48.7
click at [55, 72] on div "PS8 登出 櫃檯作業 打帳單 帳單列表 掛單列表 座位開單 營業儀表板 現金收支登錄 材料自購登錄 每日結帳 排班表 掃碼打卡 預約管理 預約管理 單日預約…" at bounding box center [188, 156] width 376 height 312
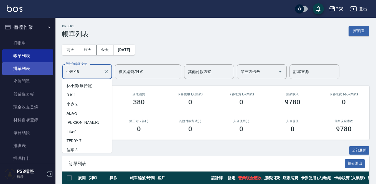
drag, startPoint x: 85, startPoint y: 69, endPoint x: 44, endPoint y: 70, distance: 41.0
click at [45, 71] on div "PS8 登出 櫃檯作業 打帳單 帳單列表 掛單列表 座位開單 營業儀表板 現金收支登錄 材料自購登錄 每日結帳 排班表 掃碼打卡 預約管理 預約管理 單日預約…" at bounding box center [188, 156] width 376 height 312
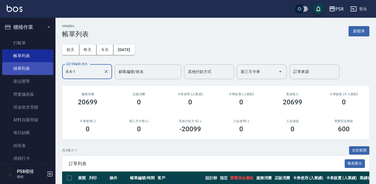
drag, startPoint x: 97, startPoint y: 64, endPoint x: 43, endPoint y: 70, distance: 54.3
click at [43, 70] on div "PS8 登出 櫃檯作業 打帳單 帳單列表 掛單列表 座位開單 營業儀表板 現金收支登錄 材料自購登錄 每日結帳 排班表 掃碼打卡 預約管理 預約管理 單日預約…" at bounding box center [188, 136] width 376 height 272
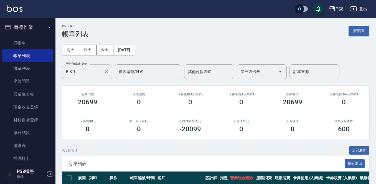
drag, startPoint x: 91, startPoint y: 64, endPoint x: 65, endPoint y: 70, distance: 27.1
click at [59, 70] on div "ORDERS 帳單列表 新開單 前天 昨天 今天 2025/09/19 設計師編號/姓名 B.K-1 設計師編號/姓名 顧客編號/姓名 顧客編號/姓名 其他付…" at bounding box center [215, 145] width 320 height 254
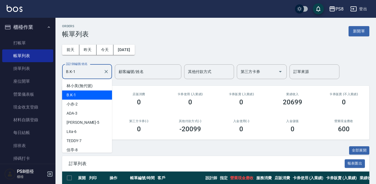
drag, startPoint x: 90, startPoint y: 68, endPoint x: 55, endPoint y: 72, distance: 34.9
click at [55, 72] on div "PS8 登出 櫃檯作業 打帳單 帳單列表 掛單列表 座位開單 營業儀表板 現金收支登錄 材料自購登錄 每日結帳 排班表 掃碼打卡 預約管理 預約管理 單日預約…" at bounding box center [188, 136] width 376 height 272
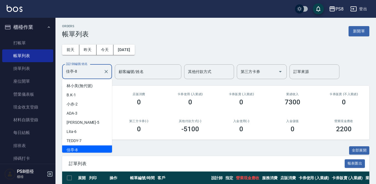
drag, startPoint x: 78, startPoint y: 70, endPoint x: 52, endPoint y: 71, distance: 26.3
click at [52, 71] on div "PS8 登出 櫃檯作業 打帳單 帳單列表 掛單列表 座位開單 營業儀表板 現金收支登錄 材料自購登錄 每日結帳 排班表 掃碼打卡 預約管理 預約管理 單日預約…" at bounding box center [188, 156] width 376 height 312
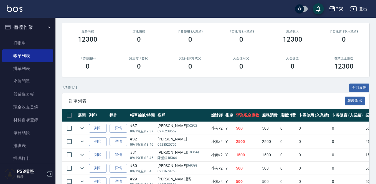
scroll to position [9, 0]
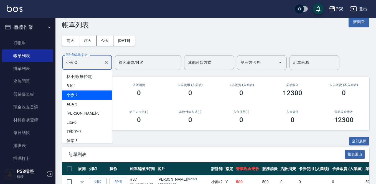
drag, startPoint x: 81, startPoint y: 62, endPoint x: 57, endPoint y: 62, distance: 23.3
click at [57, 62] on div "ORDERS 帳單列表 新開單 前天 昨天 今天 2025/09/19 設計師編號/姓名 小赤-2 設計師編號/姓名 顧客編號/姓名 顧客編號/姓名 其他付款…" at bounding box center [215, 149] width 320 height 281
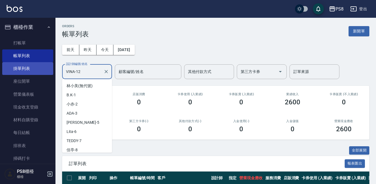
scroll to position [29, 0]
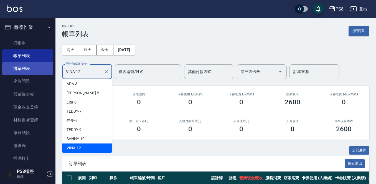
drag, startPoint x: 83, startPoint y: 68, endPoint x: 38, endPoint y: 66, distance: 45.4
click at [38, 66] on div "PS8 登出 櫃檯作業 打帳單 帳單列表 掛單列表 座位開單 營業儀表板 現金收支登錄 材料自購登錄 每日結帳 排班表 掃碼打卡 預約管理 預約管理 單日預約…" at bounding box center [188, 129] width 376 height 259
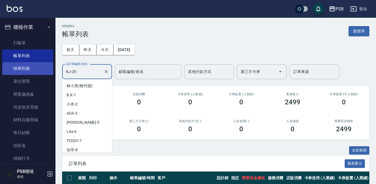
scroll to position [84, 0]
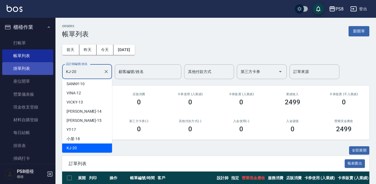
drag, startPoint x: 76, startPoint y: 70, endPoint x: 39, endPoint y: 70, distance: 37.4
click at [37, 70] on div "PS8 登出 櫃檯作業 打帳單 帳單列表 掛單列表 座位開單 營業儀表板 現金收支登錄 材料自購登錄 每日結帳 排班表 掃碼打卡 預約管理 預約管理 單日預約…" at bounding box center [188, 116] width 376 height 232
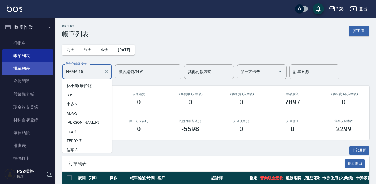
scroll to position [57, 0]
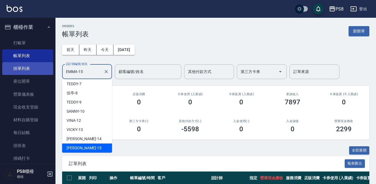
drag, startPoint x: 89, startPoint y: 71, endPoint x: 44, endPoint y: 71, distance: 45.4
click at [44, 71] on div "PS8 登出 櫃檯作業 打帳單 帳單列表 掛單列表 座位開單 營業儀表板 現金收支登錄 材料自購登錄 每日結帳 排班表 掃碼打卡 預約管理 預約管理 單日預約…" at bounding box center [188, 129] width 376 height 259
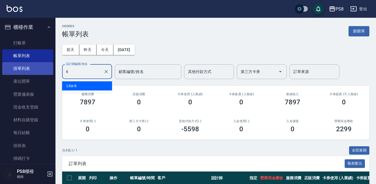
scroll to position [0, 0]
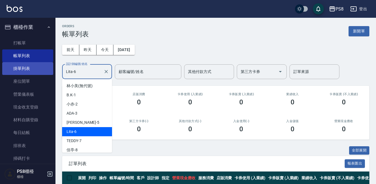
drag, startPoint x: 94, startPoint y: 73, endPoint x: 17, endPoint y: 74, distance: 76.7
click at [18, 74] on div "PS8 登出 櫃檯作業 打帳單 帳單列表 掛單列表 座位開單 營業儀表板 現金收支登錄 材料自購登錄 每日結帳 排班表 掃碼打卡 預約管理 預約管理 單日預約…" at bounding box center [188, 103] width 376 height 206
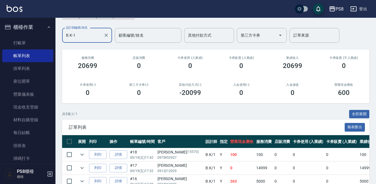
scroll to position [93, 0]
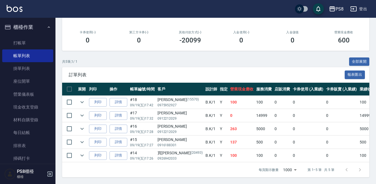
type input "B.K-1"
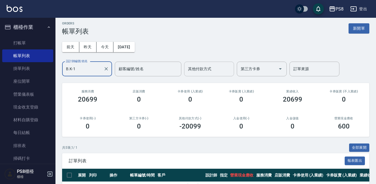
scroll to position [0, 0]
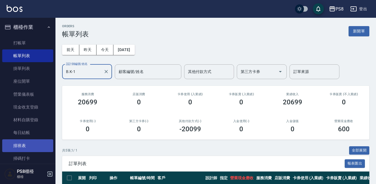
click at [33, 146] on link "排班表" at bounding box center [27, 145] width 51 height 13
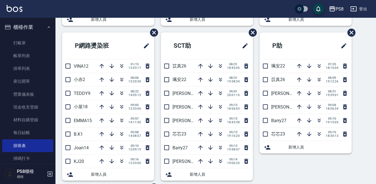
scroll to position [194, 0]
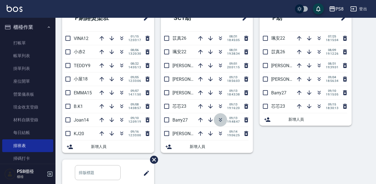
click at [217, 119] on icon "button" at bounding box center [220, 119] width 7 height 7
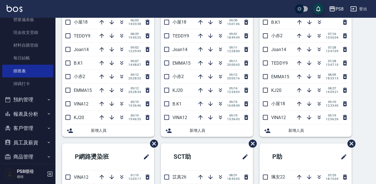
scroll to position [96, 0]
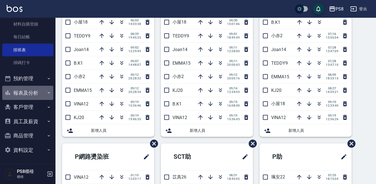
click at [27, 88] on button "報表及分析" at bounding box center [27, 93] width 51 height 14
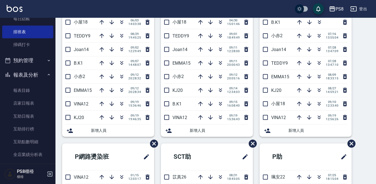
scroll to position [123, 0]
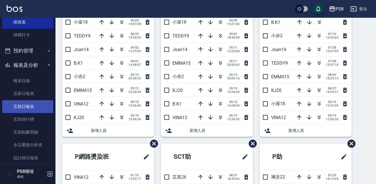
click at [30, 101] on link "互助日報表" at bounding box center [27, 106] width 51 height 13
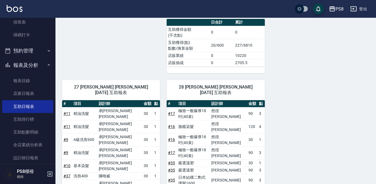
scroll to position [251, 0]
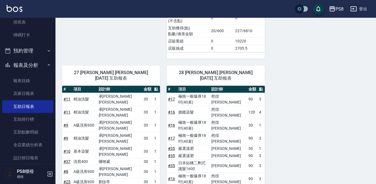
drag, startPoint x: 129, startPoint y: 88, endPoint x: 134, endPoint y: 88, distance: 5.3
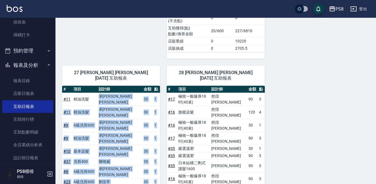
drag, startPoint x: 126, startPoint y: 90, endPoint x: 295, endPoint y: 35, distance: 178.2
click at [127, 92] on tbody "# 11 精油洗髮 承彧蔡 30 1 # 11 精油洗髮 承彧蔡 30 1 # 9 A級洗剪600 承彧蔡 30 1 # 9 精油洗髮 承彧蔡 30 1 # …" at bounding box center [111, 171] width 98 height 158
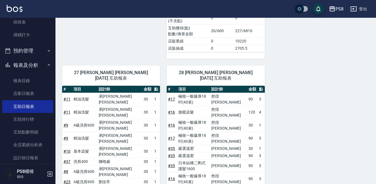
click at [298, 73] on div "18 小屋 承彧蔡 09/19/2025 互助報表 # 項目 設計師 金額 點 # 9 公司-太空噴霧 380x1 380 合計 380 0 日合計 累計 互…" at bounding box center [211, 64] width 313 height 480
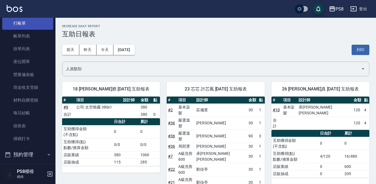
scroll to position [0, 0]
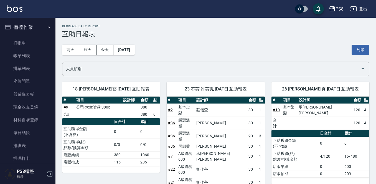
click at [29, 57] on link "帳單列表" at bounding box center [27, 55] width 51 height 13
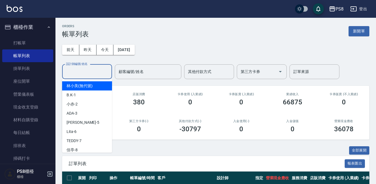
click at [96, 70] on input "設計師編號/姓名" at bounding box center [87, 72] width 45 height 10
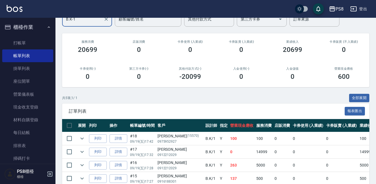
scroll to position [93, 0]
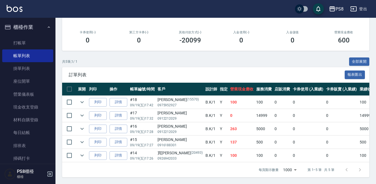
type input "B.K-1"
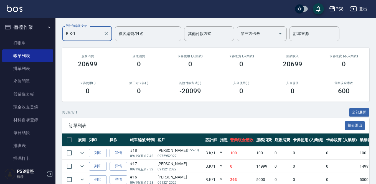
scroll to position [0, 0]
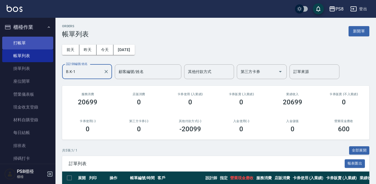
click at [37, 44] on link "打帳單" at bounding box center [27, 43] width 51 height 13
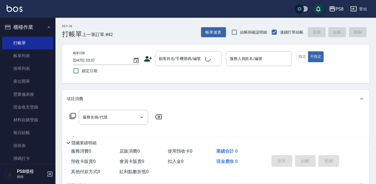
click at [150, 60] on icon at bounding box center [148, 59] width 8 height 8
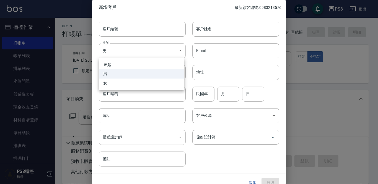
click at [164, 48] on body "PS8 登出 櫃檯作業 打帳單 帳單列表 掛單列表 座位開單 營業儀表板 現金收支登錄 材料自購登錄 每日結帳 排班表 掃碼打卡 預約管理 預約管理 單日預約…" at bounding box center [189, 135] width 378 height 270
click at [172, 84] on li "女" at bounding box center [142, 82] width 86 height 9
type input "FEMALE"
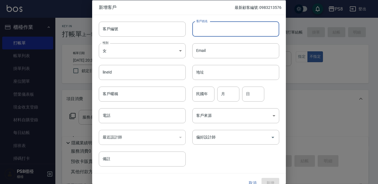
click at [228, 28] on input "客戶姓名" at bounding box center [235, 28] width 87 height 15
type input "曹婉暄"
click at [114, 113] on input "電話" at bounding box center [142, 115] width 87 height 15
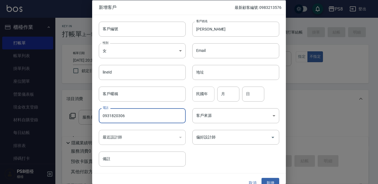
type input "0931820306"
click at [206, 90] on input "民國年" at bounding box center [203, 93] width 22 height 15
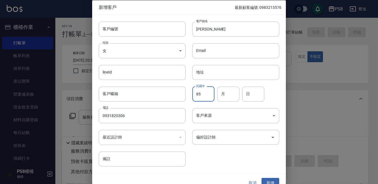
type input "85"
type input "03"
type input "6"
click at [268, 182] on button "新增" at bounding box center [271, 183] width 18 height 10
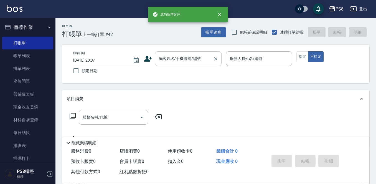
click at [170, 63] on input "顧客姓名/手機號碼/編號" at bounding box center [183, 59] width 53 height 10
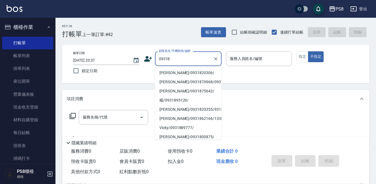
click at [173, 72] on li "曹婉暄/0931820306/" at bounding box center [188, 72] width 66 height 9
type input "曹婉暄/0931820306/"
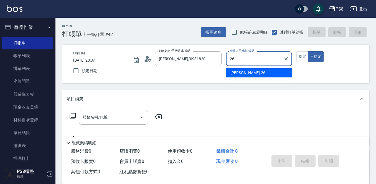
click at [248, 69] on div "苡真 -26" at bounding box center [259, 72] width 66 height 9
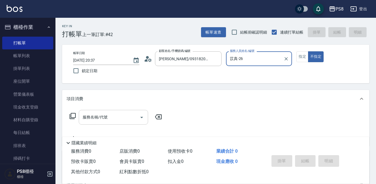
click at [104, 122] on div "服務名稱/代號" at bounding box center [113, 117] width 69 height 15
type input "苡真-26"
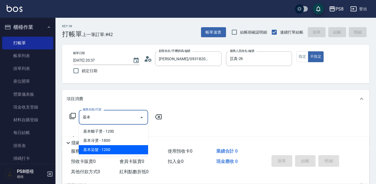
drag, startPoint x: 97, startPoint y: 151, endPoint x: 97, endPoint y: 149, distance: 2.8
click at [97, 151] on span "基本染髮 - 1200" at bounding box center [113, 149] width 69 height 9
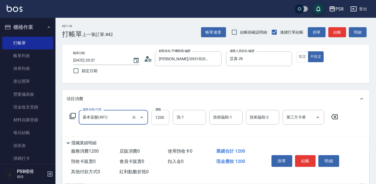
type input "基本染髮(401)"
click at [158, 114] on input "1200" at bounding box center [160, 117] width 18 height 15
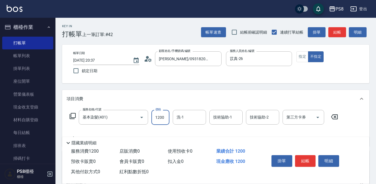
click at [159, 116] on input "1200" at bounding box center [160, 117] width 18 height 15
type input "1300"
click at [301, 158] on button "結帳" at bounding box center [305, 161] width 21 height 12
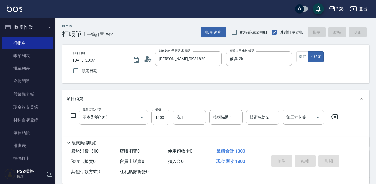
type input "2025/09/19 20:39"
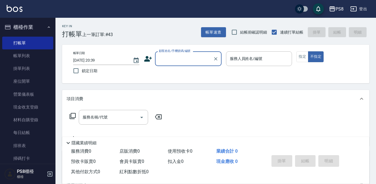
scroll to position [83, 0]
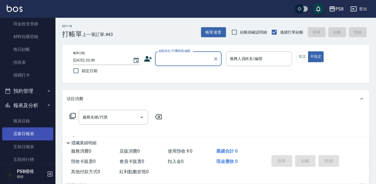
click at [32, 133] on link "店家日報表" at bounding box center [27, 133] width 51 height 13
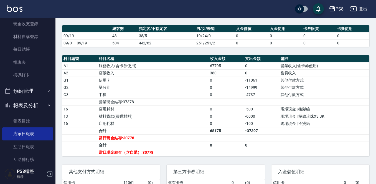
scroll to position [166, 0]
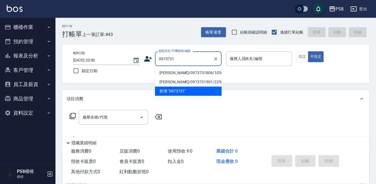
click at [168, 73] on li "張嘉雯/0973731806/10365" at bounding box center [188, 72] width 66 height 9
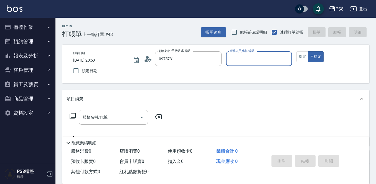
type input "張嘉雯/0973731806/10365"
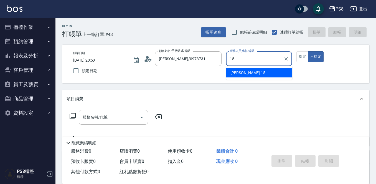
type input "EMMA-15"
type button "false"
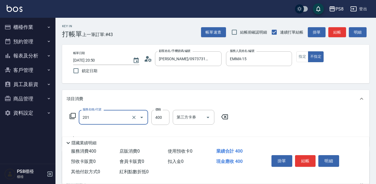
type input "洗剪400(201)"
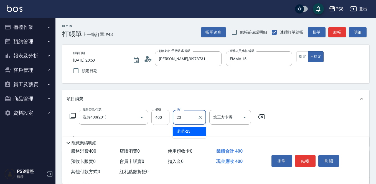
type input "芯芯-23"
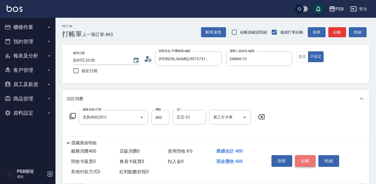
click at [300, 157] on button "結帳" at bounding box center [305, 161] width 21 height 12
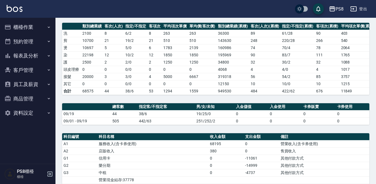
scroll to position [138, 0]
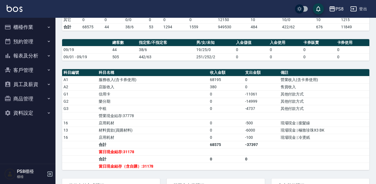
click at [29, 30] on button "櫃檯作業" at bounding box center [27, 27] width 51 height 14
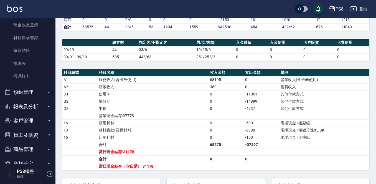
scroll to position [96, 0]
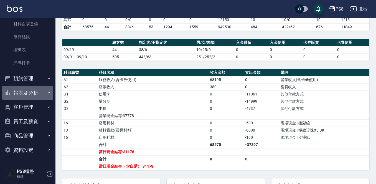
click at [31, 94] on button "報表及分析" at bounding box center [27, 93] width 51 height 14
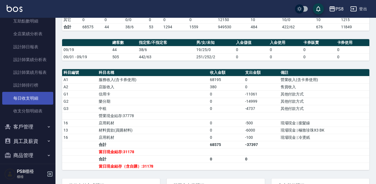
scroll to position [254, 0]
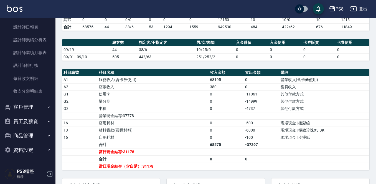
click at [29, 137] on button "商品管理" at bounding box center [27, 135] width 51 height 14
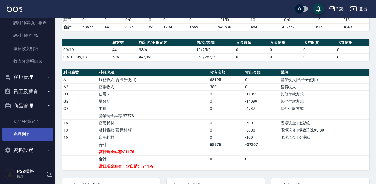
scroll to position [284, 0]
click at [32, 130] on link "商品列表" at bounding box center [27, 133] width 51 height 13
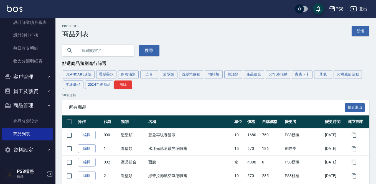
click at [111, 48] on input "text" at bounding box center [104, 50] width 52 height 15
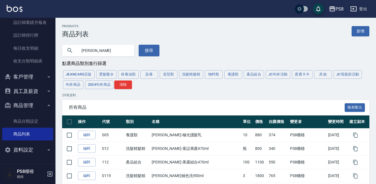
type input "沐"
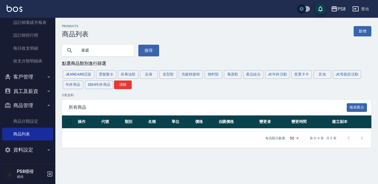
click at [97, 49] on input "家庭" at bounding box center [104, 50] width 52 height 15
type input "家庭號"
click at [157, 50] on button "搜尋" at bounding box center [148, 51] width 21 height 12
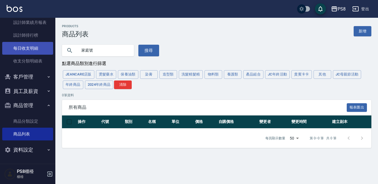
drag, startPoint x: 106, startPoint y: 47, endPoint x: 48, endPoint y: 48, distance: 58.2
click at [48, 48] on div "PS8 登出 櫃檯作業 打帳單 帳單列表 掛單列表 座位開單 營業儀表板 現金收支登錄 材料自購登錄 每日結帳 排班表 掃碼打卡 預約管理 預約管理 單日預約…" at bounding box center [189, 92] width 378 height 184
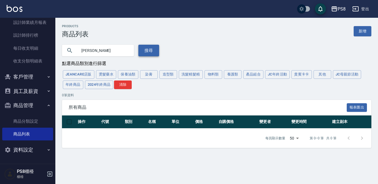
type input "沐宥"
drag, startPoint x: 143, startPoint y: 53, endPoint x: 148, endPoint y: 53, distance: 4.4
click at [144, 53] on button "搜尋" at bounding box center [148, 51] width 21 height 12
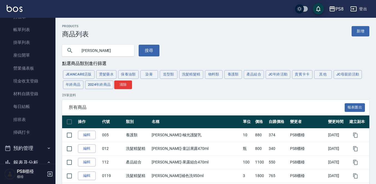
scroll to position [83, 0]
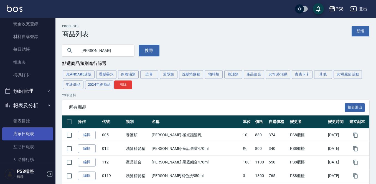
click at [30, 128] on link "店家日報表" at bounding box center [27, 133] width 51 height 13
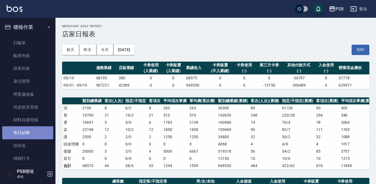
click at [36, 133] on link "每日結帳" at bounding box center [27, 132] width 51 height 13
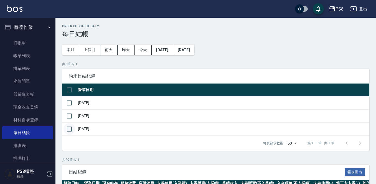
click at [69, 127] on input "checkbox" at bounding box center [69, 129] width 12 height 12
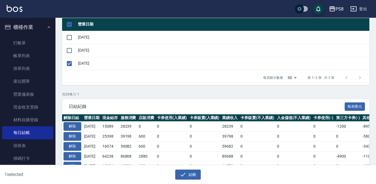
scroll to position [83, 0]
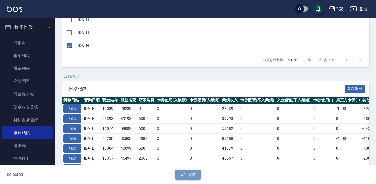
click at [190, 175] on button "結帳" at bounding box center [188, 174] width 26 height 10
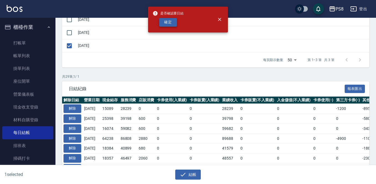
click at [171, 18] on button "確定" at bounding box center [168, 22] width 18 height 9
checkbox input "false"
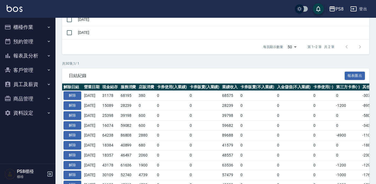
scroll to position [83, 0]
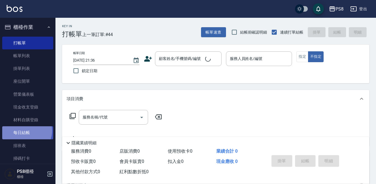
click at [26, 130] on link "每日結帳" at bounding box center [27, 132] width 51 height 13
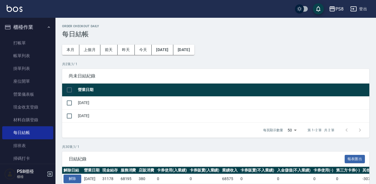
click at [67, 91] on input "checkbox" at bounding box center [69, 90] width 12 height 12
checkbox input "true"
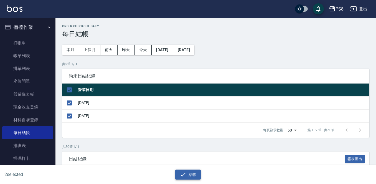
click at [179, 179] on button "結帳" at bounding box center [188, 174] width 26 height 10
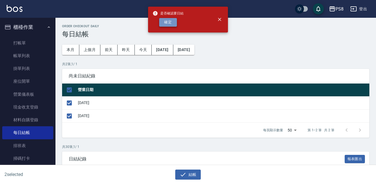
click at [169, 25] on button "確定" at bounding box center [168, 22] width 18 height 9
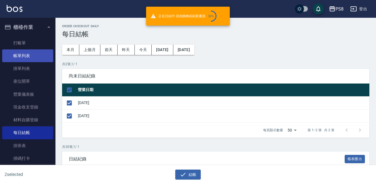
checkbox input "false"
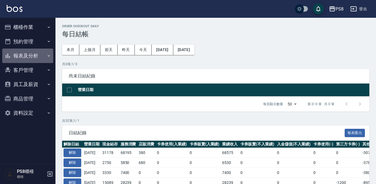
click at [34, 56] on button "報表及分析" at bounding box center [27, 55] width 51 height 14
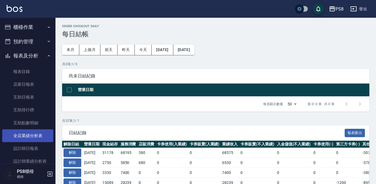
click at [30, 146] on link "設計師日報表" at bounding box center [27, 148] width 51 height 13
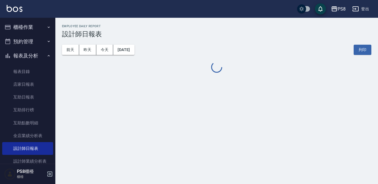
click at [42, 54] on button "報表及分析" at bounding box center [27, 55] width 51 height 14
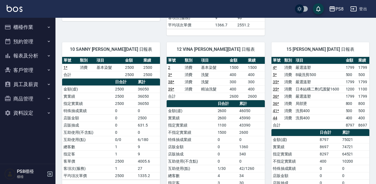
scroll to position [249, 0]
